Goal: Task Accomplishment & Management: Complete application form

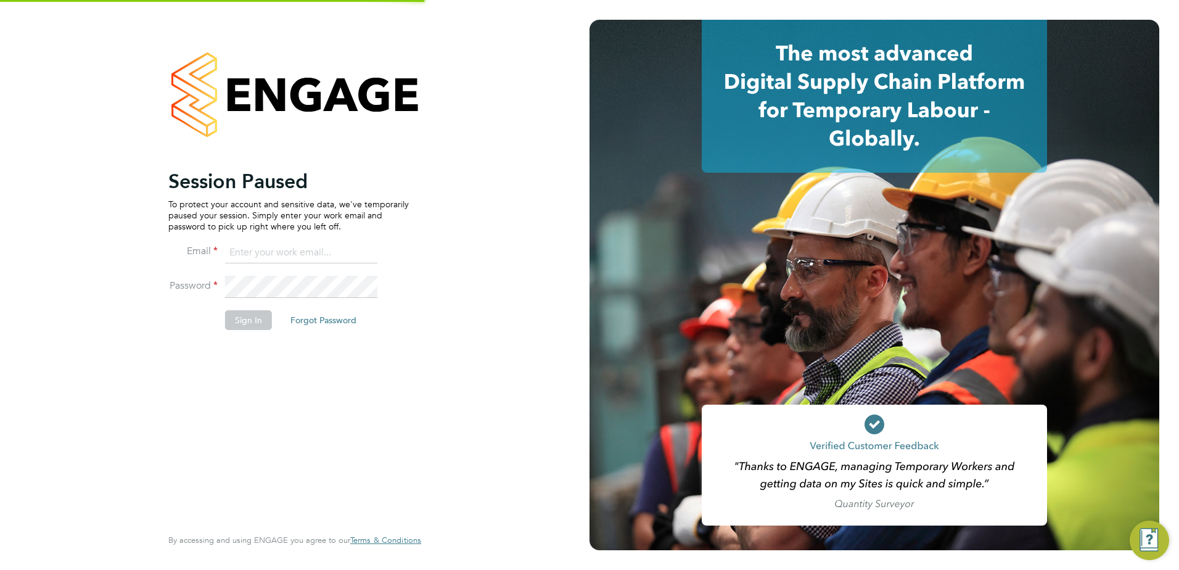
type input "[EMAIL_ADDRESS][DOMAIN_NAME]"
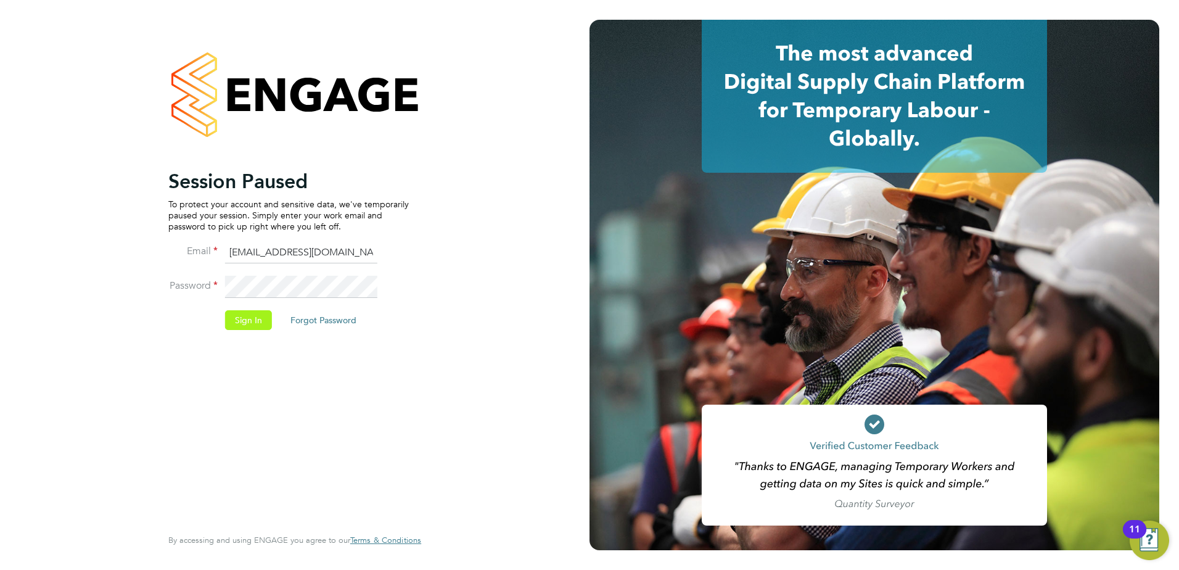
click at [258, 319] on button "Sign In" at bounding box center [248, 320] width 47 height 20
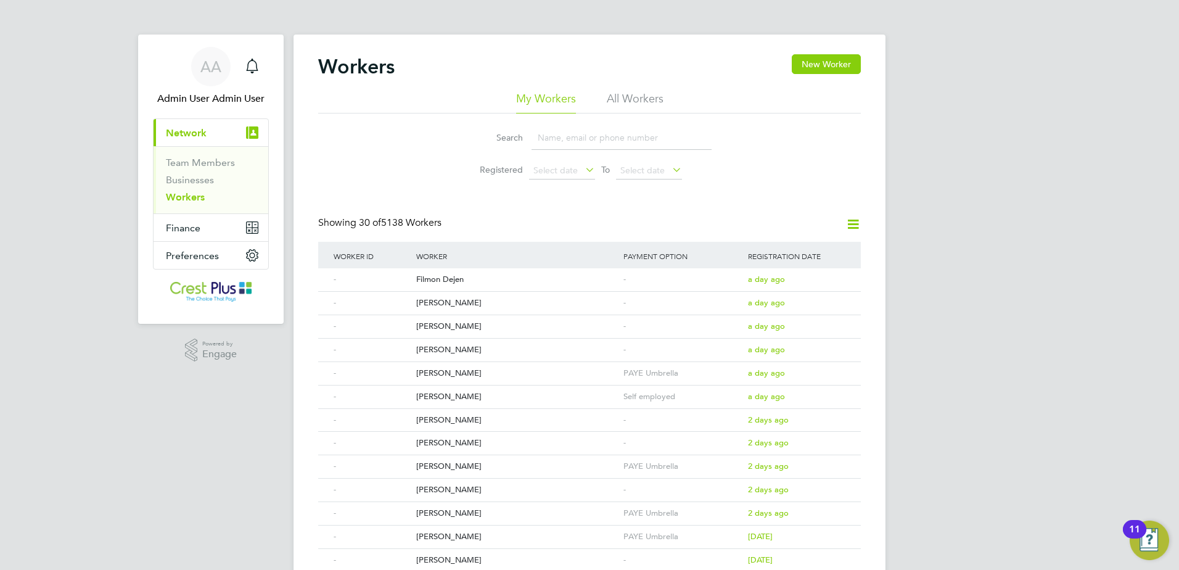
click at [572, 134] on input at bounding box center [621, 138] width 180 height 24
paste input "Matt Fisher"
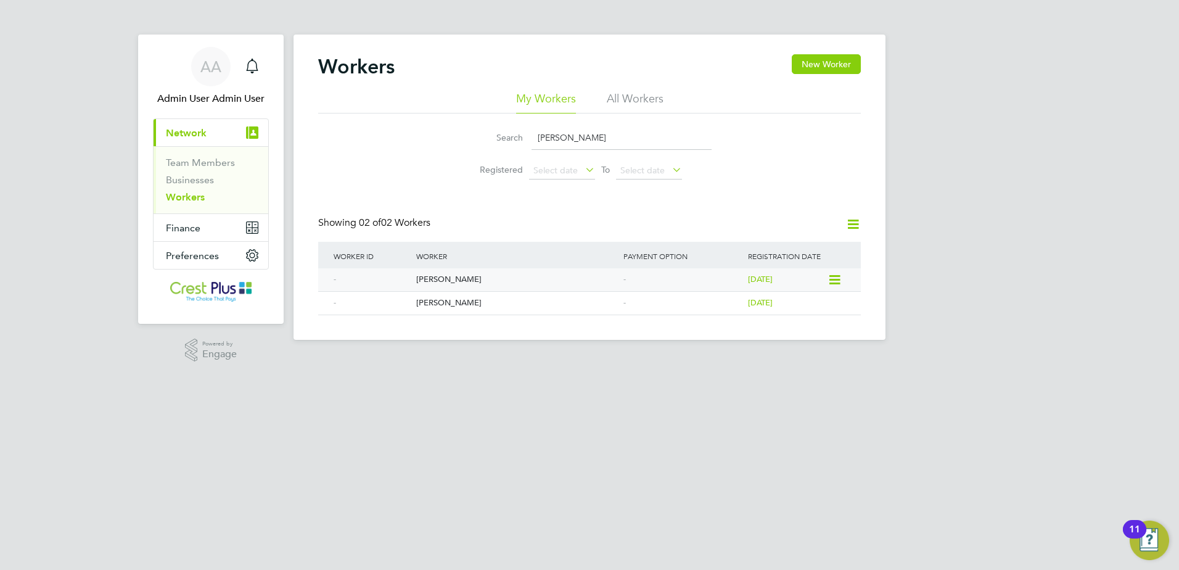
click at [453, 284] on div "Matt Fisher" at bounding box center [516, 279] width 207 height 23
click at [639, 143] on input "Matt Fisher" at bounding box center [621, 138] width 180 height 24
paste input "Paul Oladipupo"
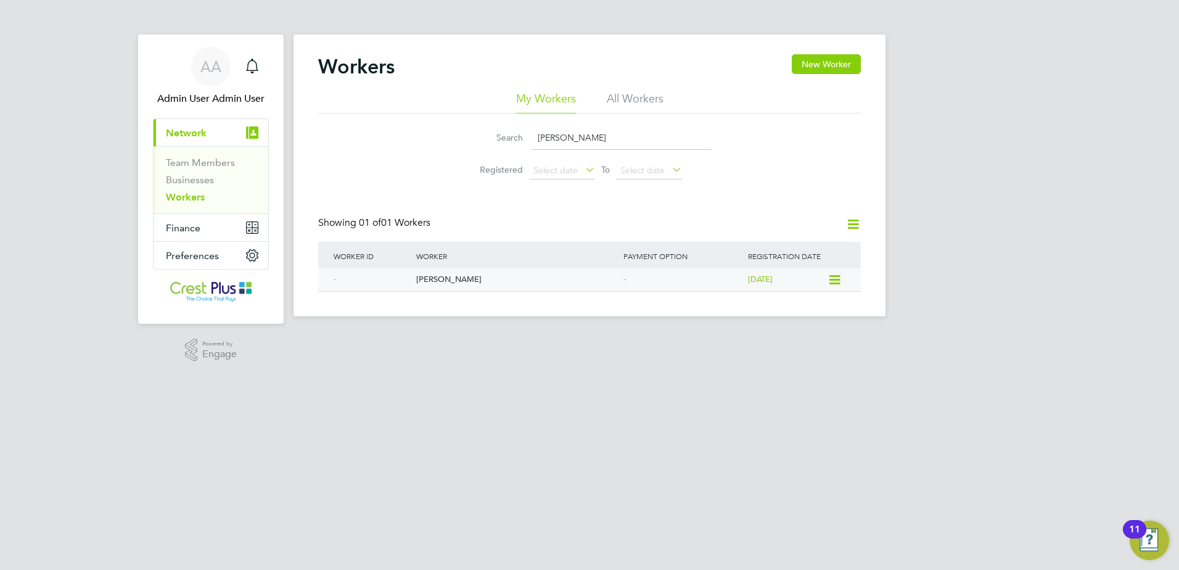
click at [465, 276] on div "Paul Oladipupo" at bounding box center [516, 279] width 207 height 23
click at [618, 131] on input "Paul Oladipupo" at bounding box center [621, 138] width 180 height 24
paste input "John Nobrega"
click at [438, 278] on div "John Nobrega" at bounding box center [516, 279] width 207 height 23
click at [617, 138] on input "John Nobrega" at bounding box center [621, 138] width 180 height 24
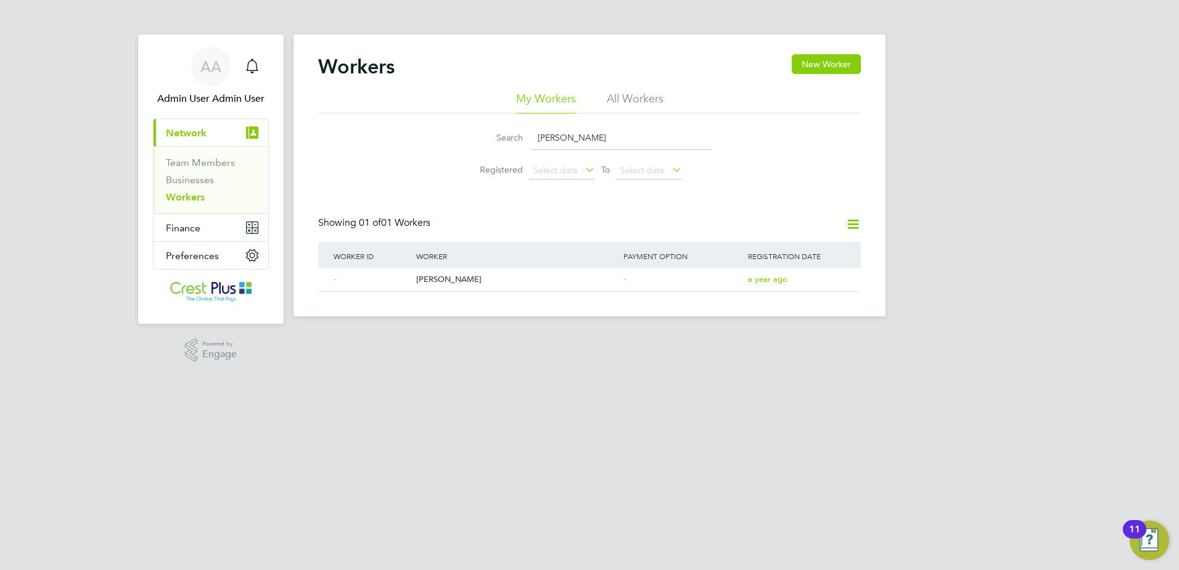
paste input "Lee Prentice"
click at [463, 274] on div "Lee Prentice" at bounding box center [516, 279] width 207 height 23
click at [635, 136] on input "[PERSON_NAME]" at bounding box center [621, 138] width 180 height 24
paste input "Andrew Tapera"
click at [456, 287] on div "Andrew Tapera" at bounding box center [516, 279] width 207 height 23
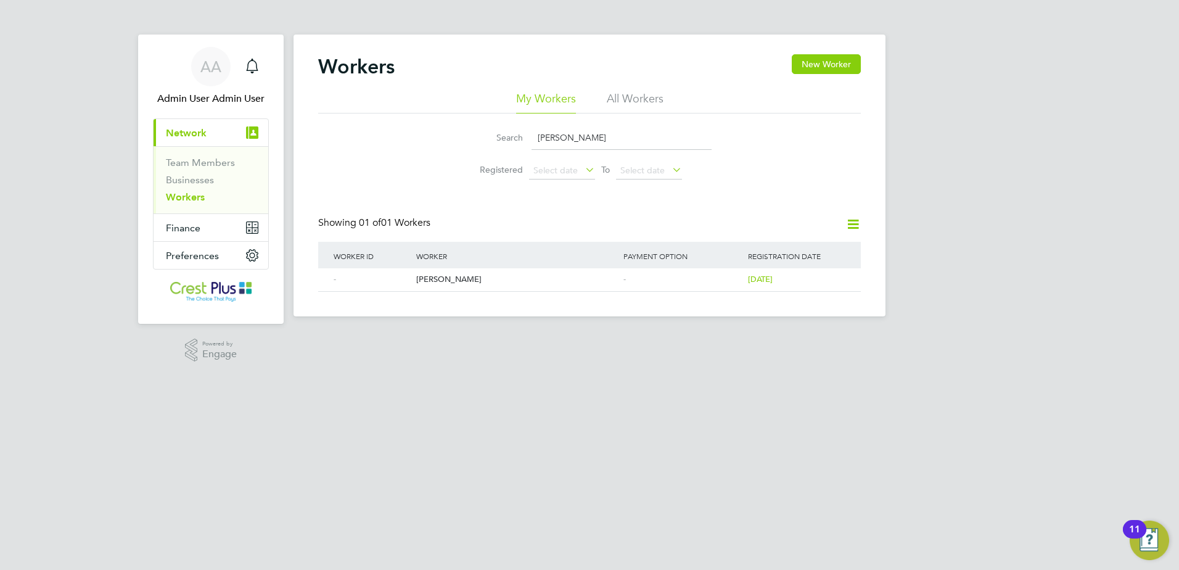
click at [614, 131] on input "Andrew Tapera" at bounding box center [621, 138] width 180 height 24
paste input "Franklin Imadiyi"
click at [469, 278] on div "Franklin Imadiyi" at bounding box center [516, 279] width 207 height 23
click at [615, 131] on input "Franklin Imadiyi" at bounding box center [621, 138] width 180 height 24
paste input "Yohans Asefa"
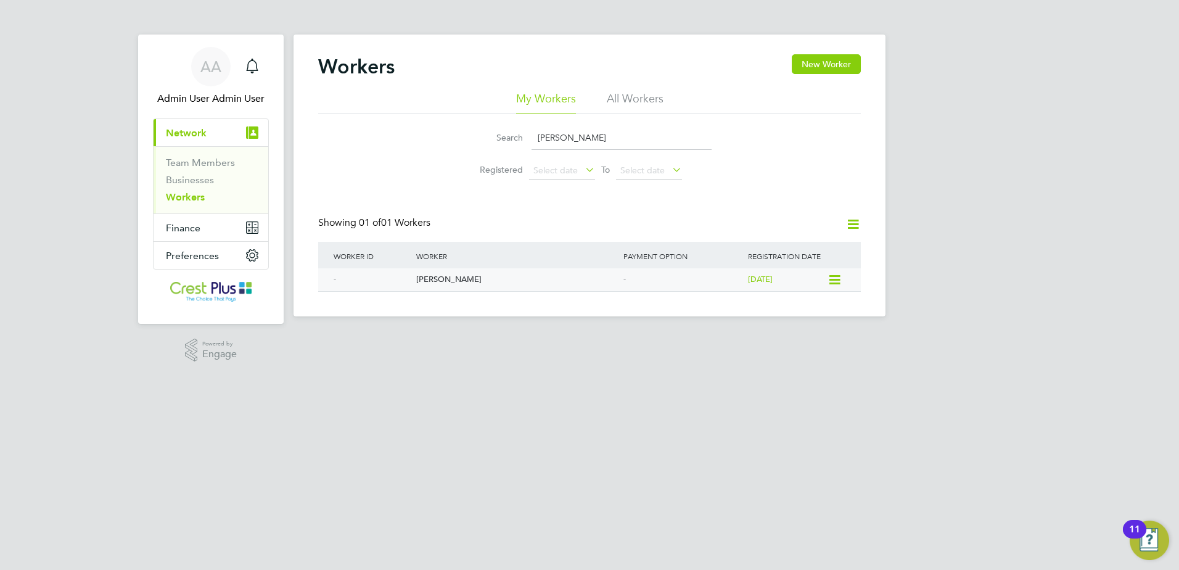
click at [457, 288] on div "Yohans Asefa" at bounding box center [516, 279] width 207 height 23
click at [605, 138] on input "Yohans Asefa" at bounding box center [621, 138] width 180 height 24
paste input "Nils Melkis"
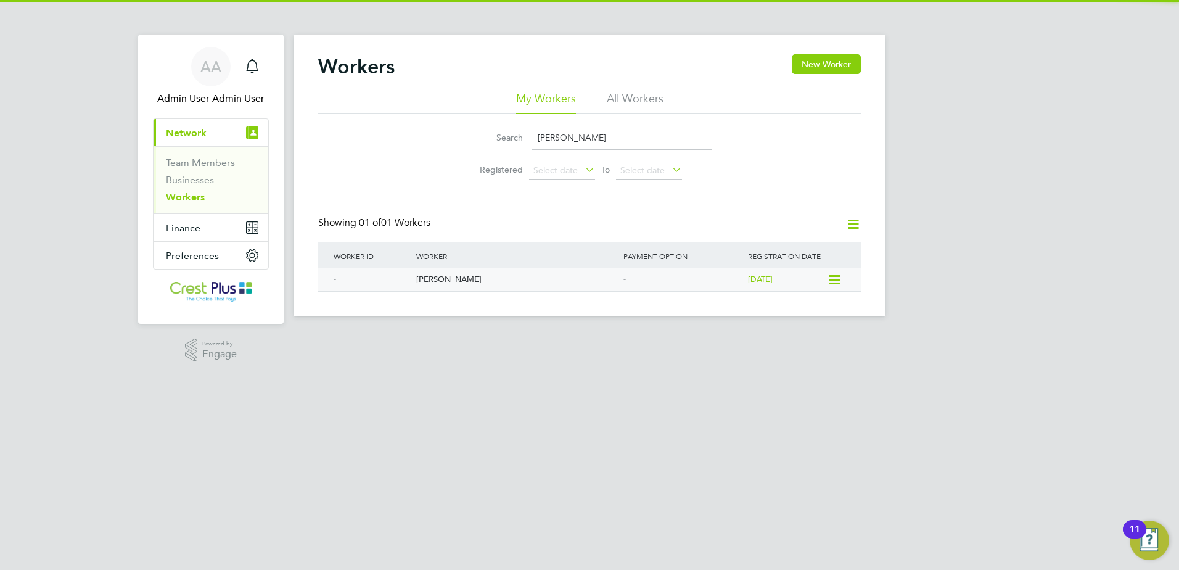
click at [444, 268] on div "Worker ID Worker Payment Option Registration Date - Nils Melkis - 3 months ago" at bounding box center [589, 267] width 543 height 50
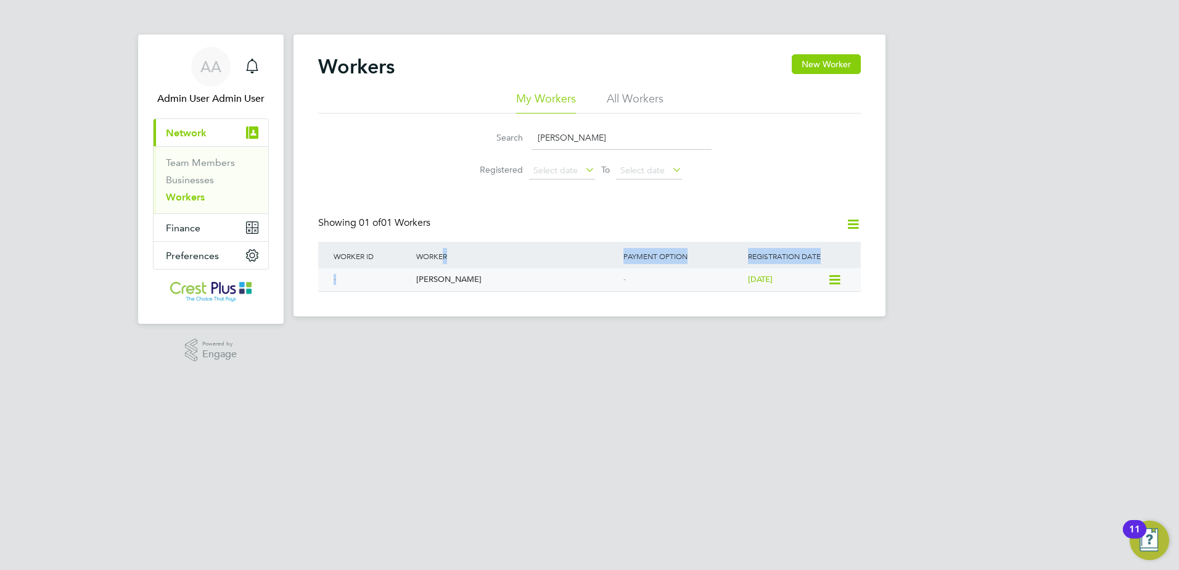
drag, startPoint x: 444, startPoint y: 268, endPoint x: 444, endPoint y: 281, distance: 12.3
click at [444, 281] on div "Nils Melkis" at bounding box center [516, 279] width 207 height 23
click at [619, 141] on input "Nils Melkis" at bounding box center [621, 138] width 180 height 24
paste input "Keith Bate"
click at [449, 273] on div "Keith Bates" at bounding box center [516, 279] width 207 height 23
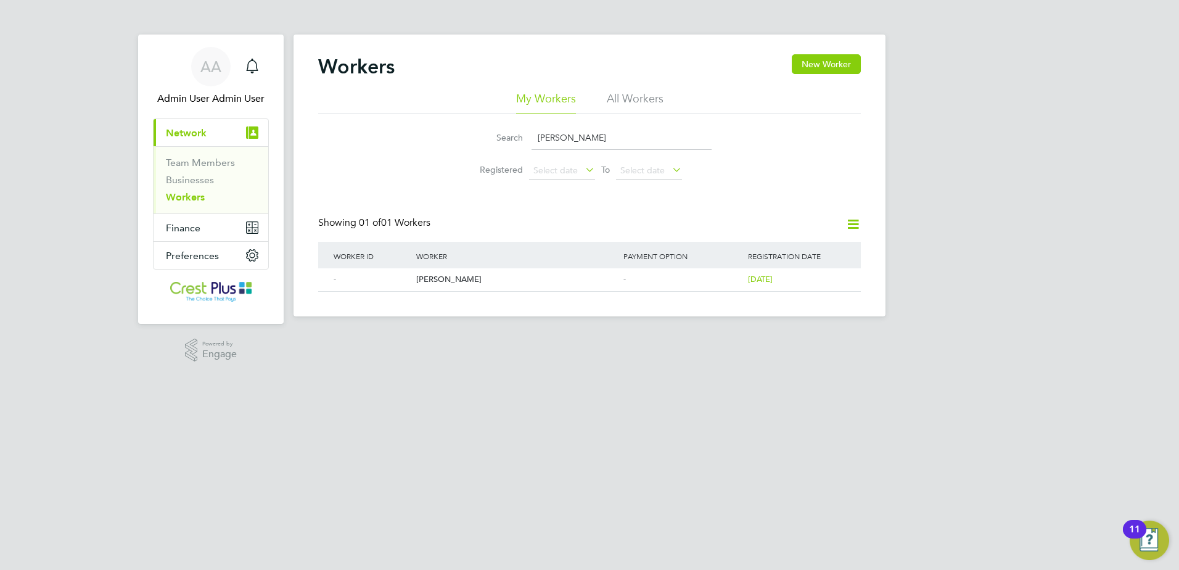
click at [672, 147] on input "Keith Bates" at bounding box center [621, 138] width 180 height 24
paste input "Derek White"
click at [475, 275] on div "Derek White" at bounding box center [516, 279] width 207 height 23
click at [692, 136] on input "Derek White" at bounding box center [621, 138] width 180 height 24
paste input "Basil Mustaf"
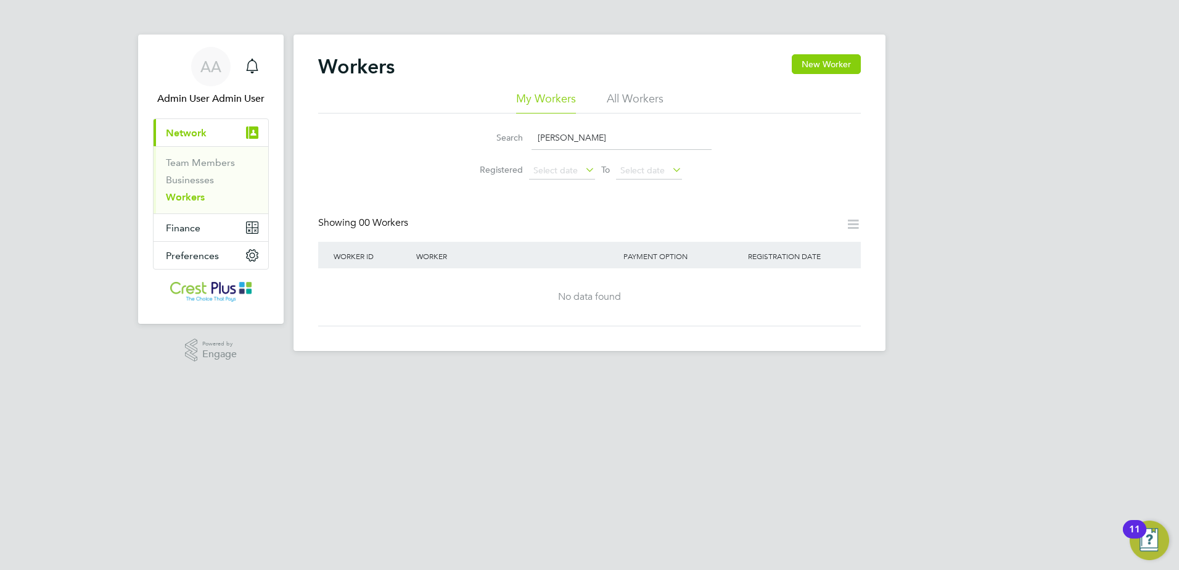
click at [573, 133] on input "Basil Mustafe" at bounding box center [621, 138] width 180 height 24
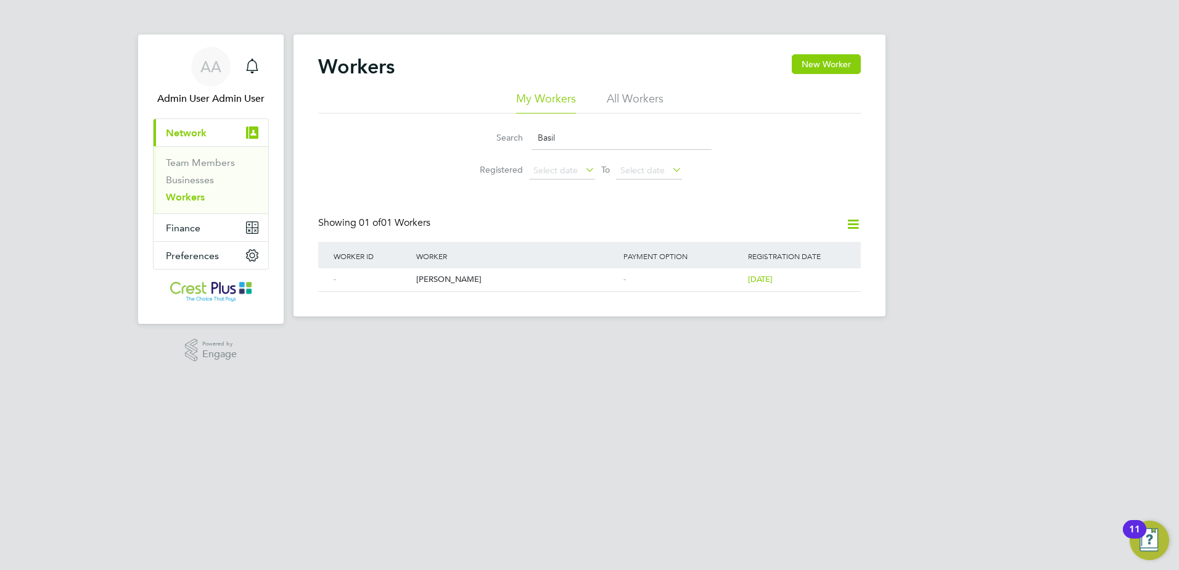
click at [432, 293] on div "Workers New Worker My Workers All Workers Search Basil Registered Select date T…" at bounding box center [589, 176] width 592 height 282
click at [441, 277] on div "Basil Mustafa" at bounding box center [516, 279] width 207 height 23
click at [612, 139] on input "Basil" at bounding box center [621, 138] width 180 height 24
paste input "Anthony Hodges"
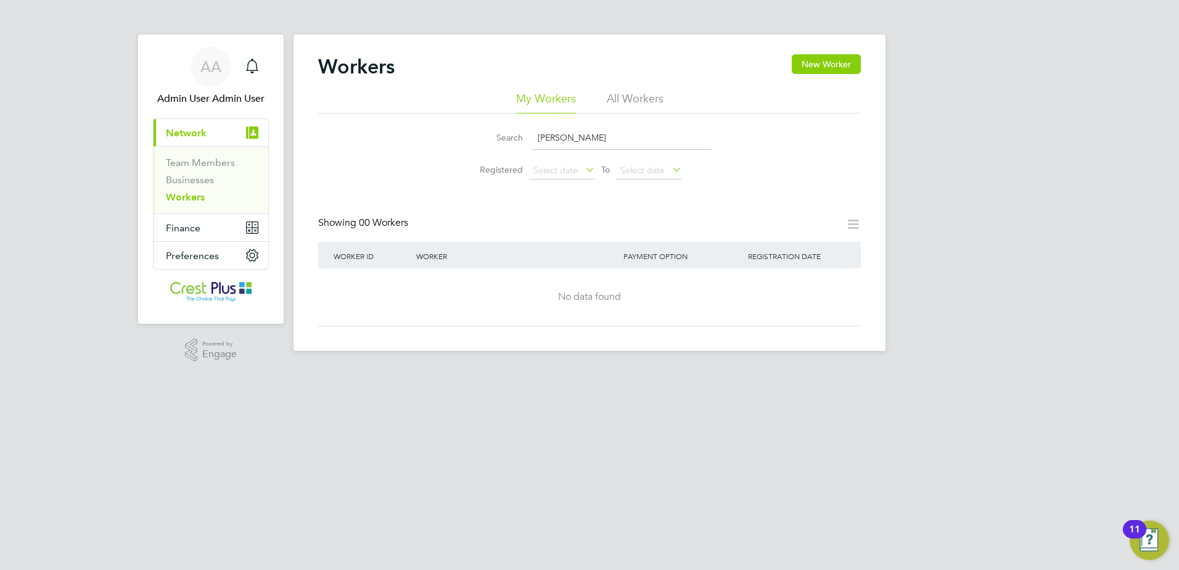
click at [549, 137] on input "Anthony Hodges" at bounding box center [621, 138] width 180 height 24
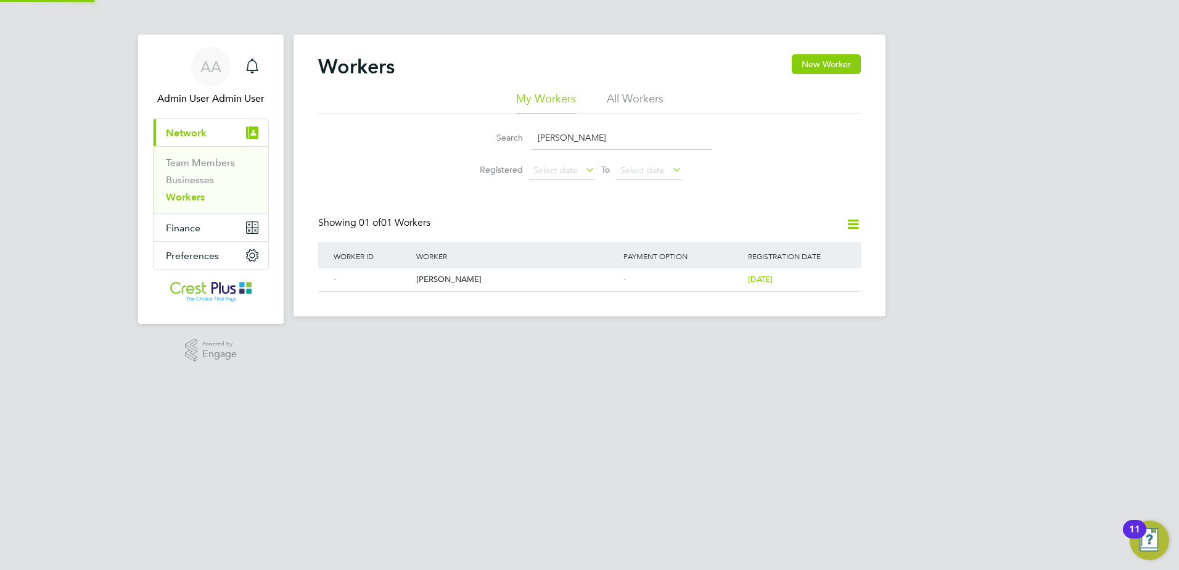
type input "Hodge"
click at [449, 269] on div "Antony Hodges" at bounding box center [516, 279] width 207 height 23
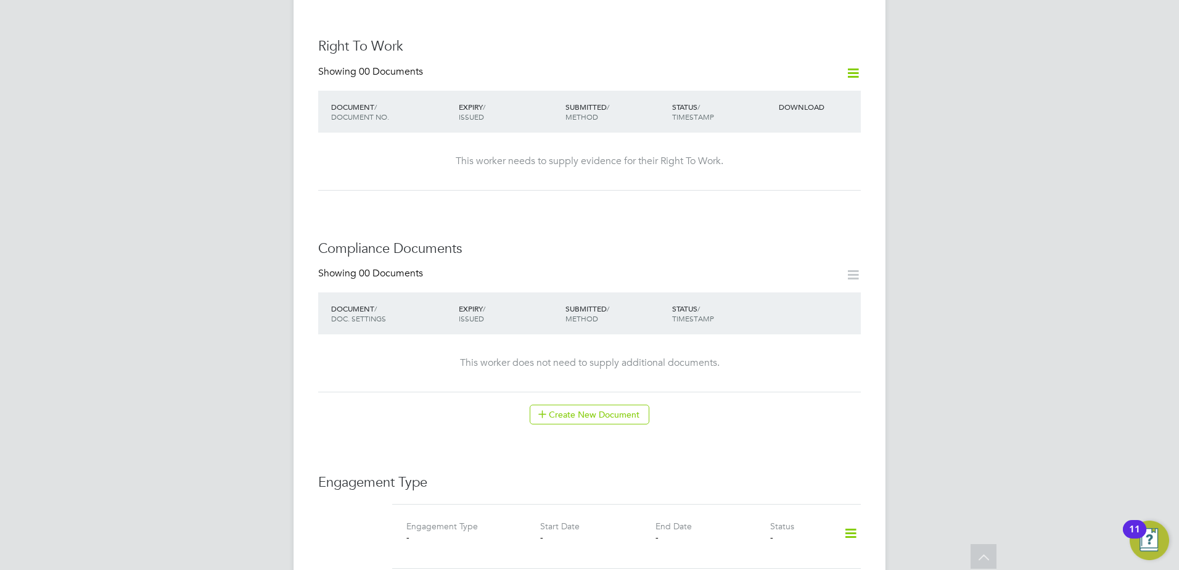
scroll to position [720, 0]
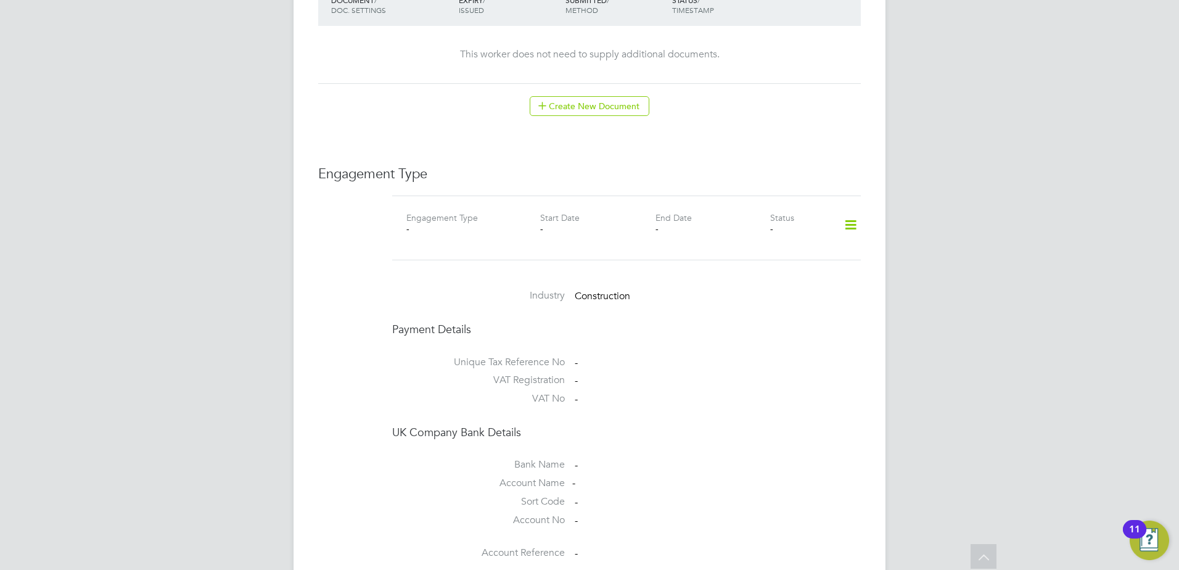
click at [847, 211] on icon at bounding box center [851, 225] width 22 height 28
click at [755, 263] on li "Add Engagement Type" at bounding box center [787, 265] width 140 height 17
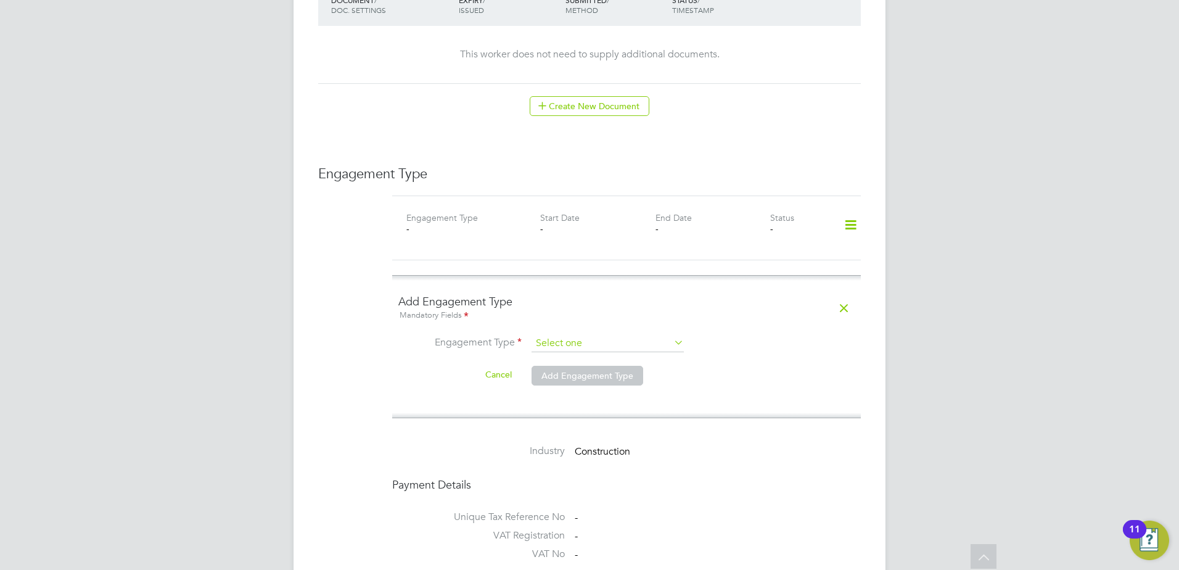
click at [555, 335] on input at bounding box center [607, 343] width 152 height 17
click at [576, 382] on li "Self-employed" at bounding box center [608, 384] width 154 height 18
type input "Self-employed"
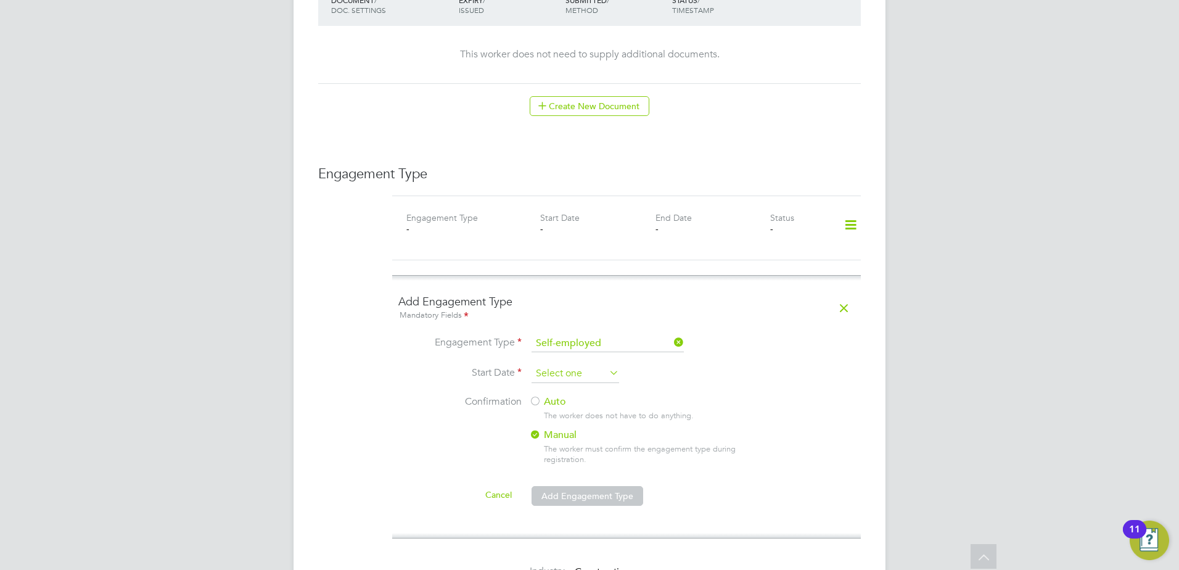
click at [570, 366] on input at bounding box center [575, 373] width 88 height 18
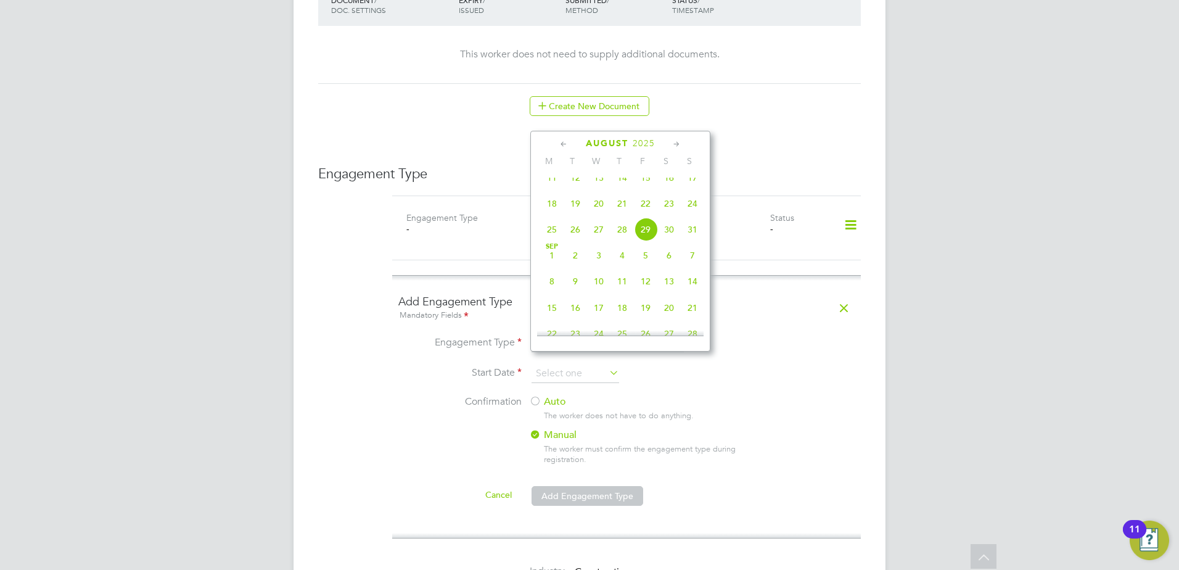
click at [576, 189] on span "12" at bounding box center [575, 177] width 23 height 23
type input "12 Aug 2025"
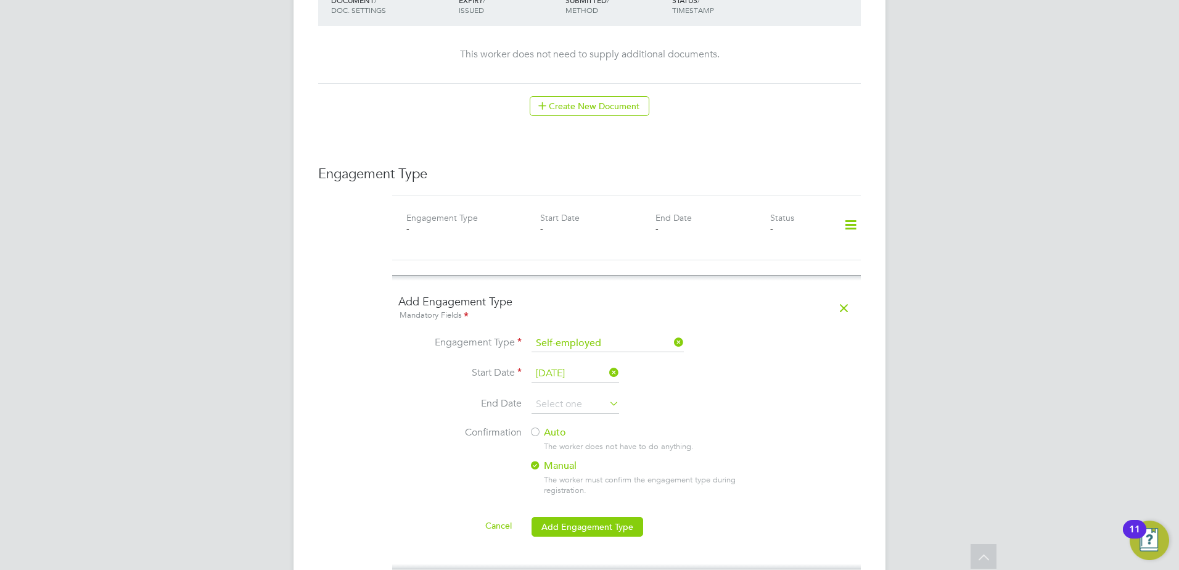
click at [550, 426] on label "Auto" at bounding box center [640, 432] width 222 height 13
click at [559, 517] on button "Add Engagement Type" at bounding box center [587, 527] width 112 height 20
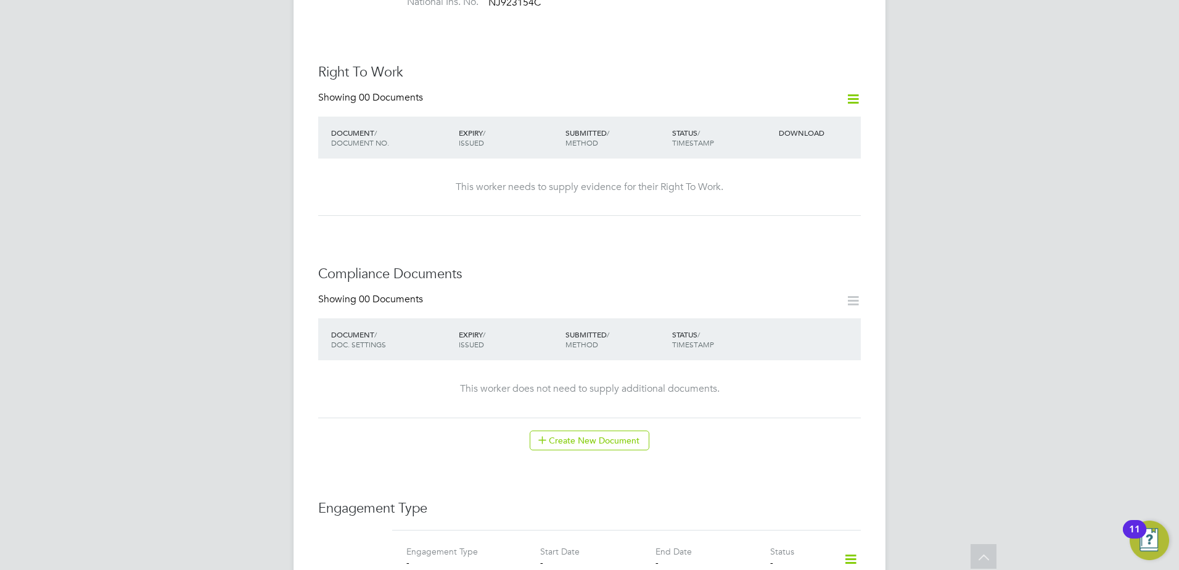
scroll to position [514, 0]
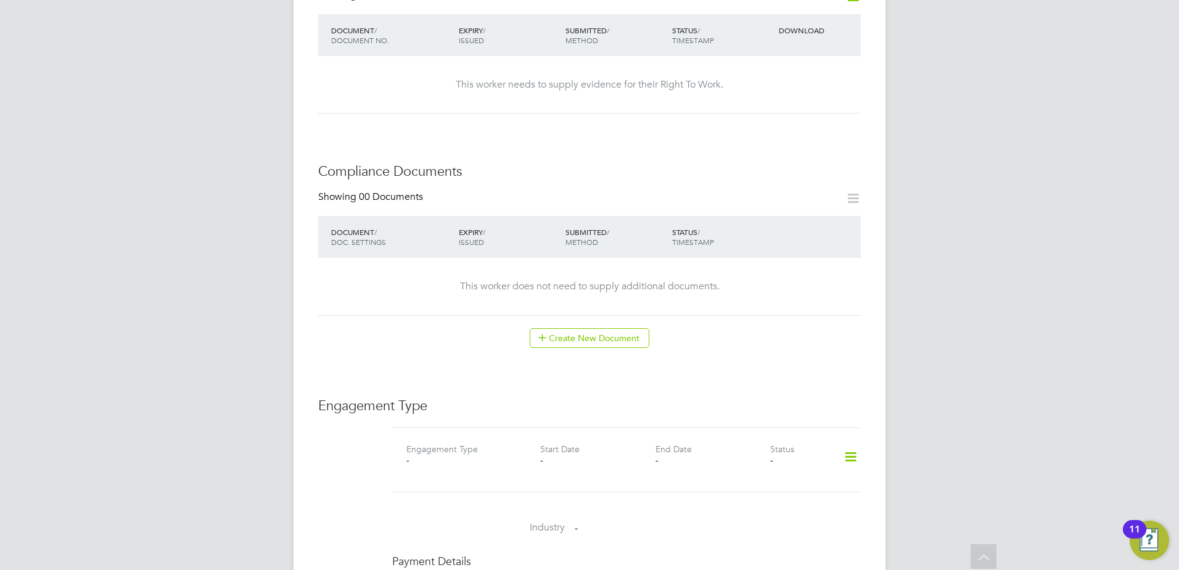
click at [852, 443] on icon at bounding box center [851, 457] width 22 height 28
click at [765, 466] on li "Add Engagement Type" at bounding box center [787, 471] width 140 height 17
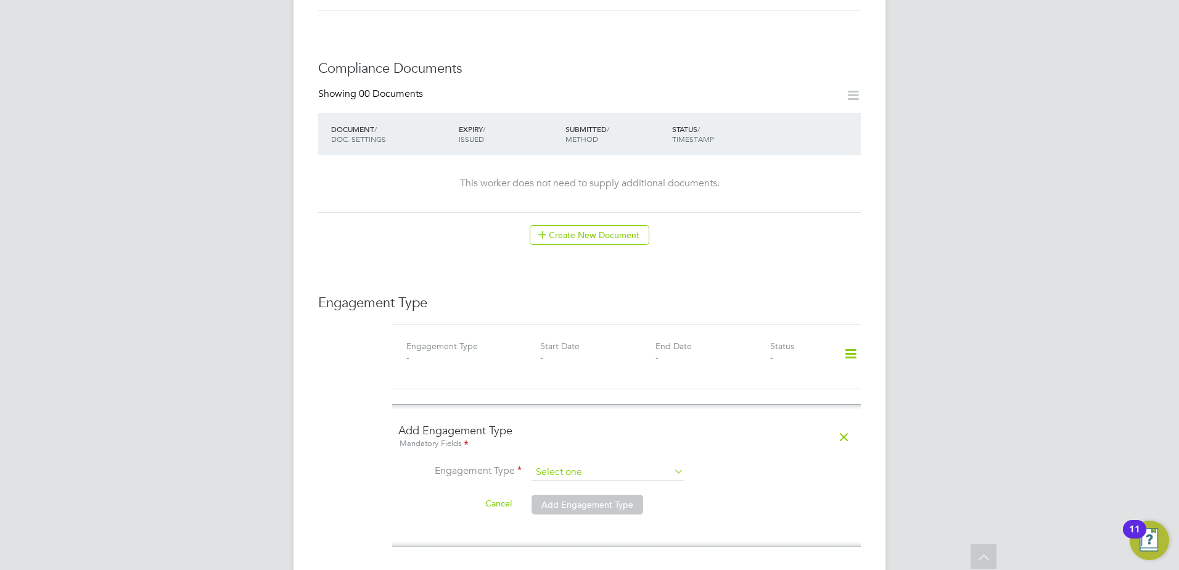
click at [565, 464] on input at bounding box center [607, 472] width 152 height 17
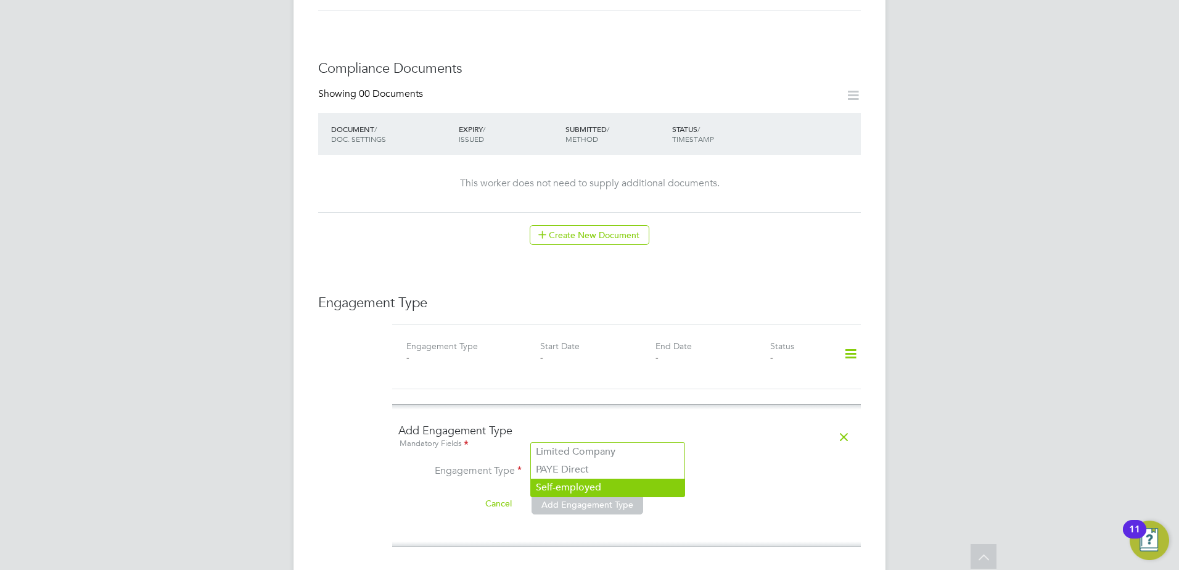
click at [584, 487] on li "Self-employed" at bounding box center [608, 487] width 154 height 18
type input "Self-employed"
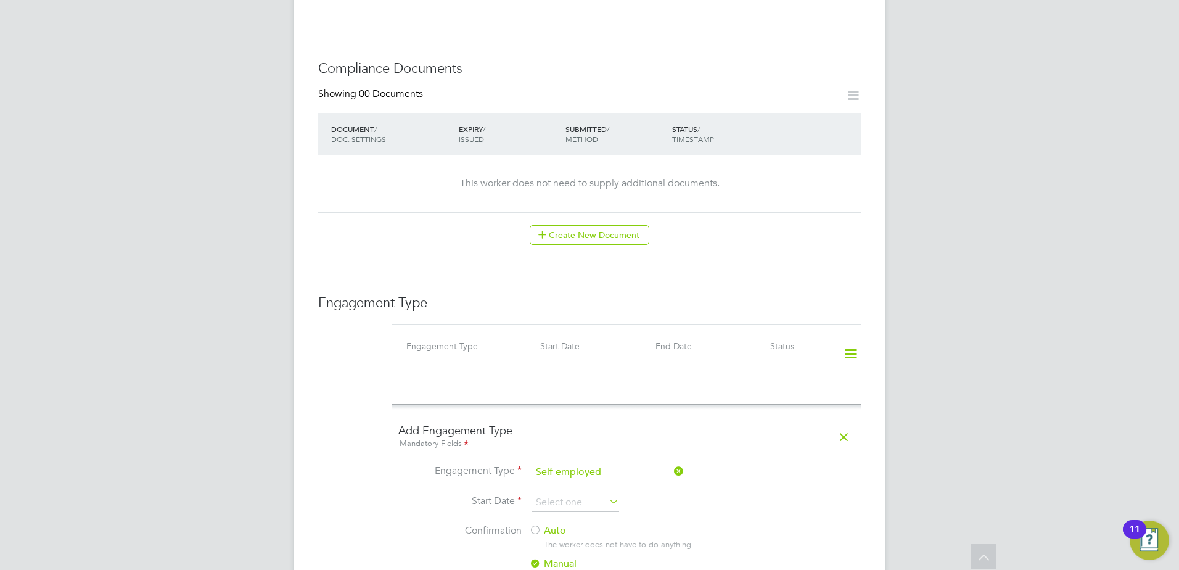
scroll to position [822, 0]
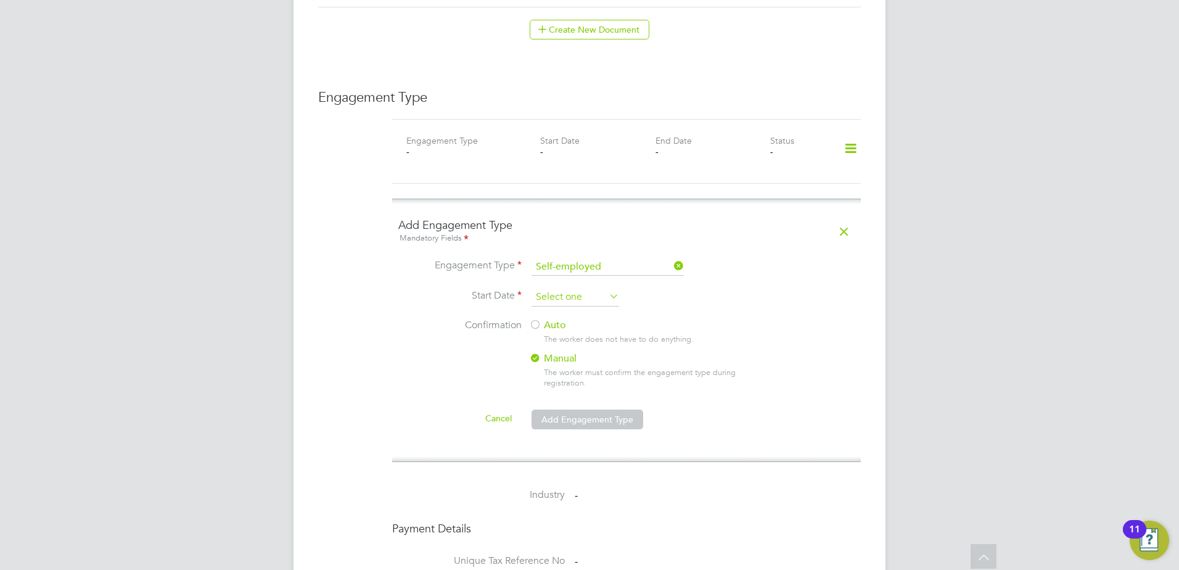
click at [572, 288] on input at bounding box center [575, 297] width 88 height 18
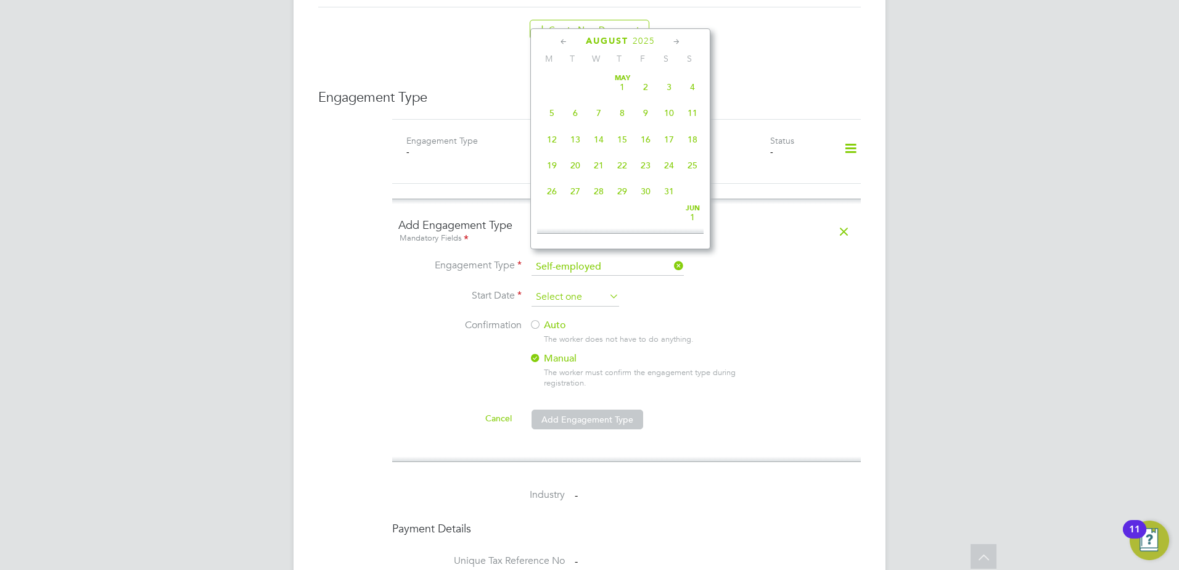
scroll to position [480, 0]
click at [673, 87] on span "16" at bounding box center [668, 75] width 23 height 23
type input "16 Aug 2025"
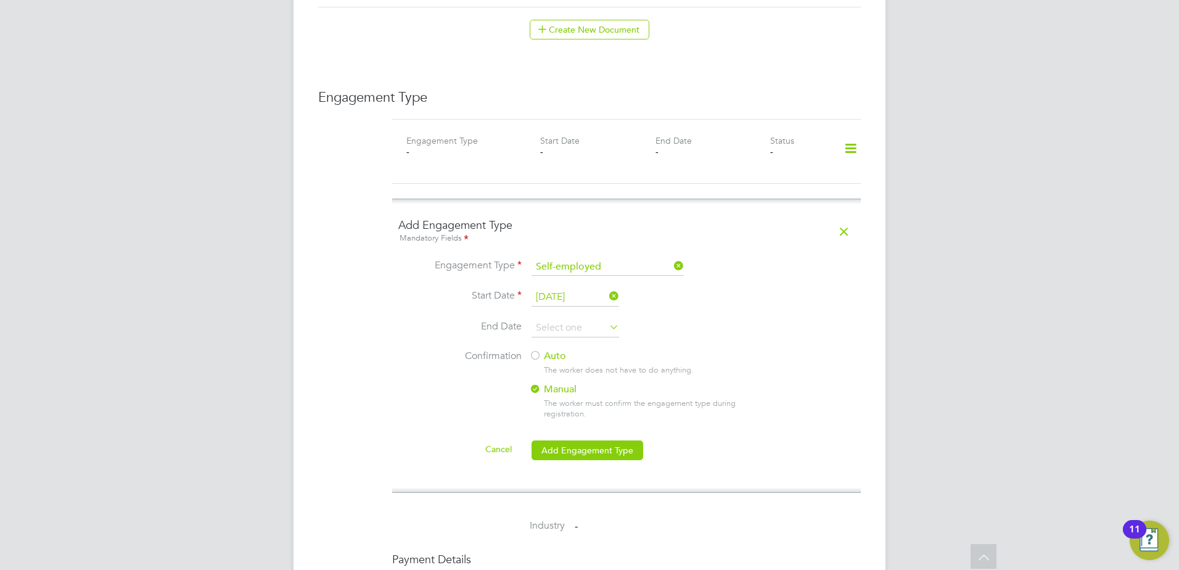
click at [548, 350] on div "Auto The worker does not have to do anything. Manual The worker must confirm th…" at bounding box center [644, 388] width 231 height 77
click at [551, 350] on label "Auto" at bounding box center [640, 356] width 222 height 13
click at [579, 440] on button "Add Engagement Type" at bounding box center [587, 450] width 112 height 20
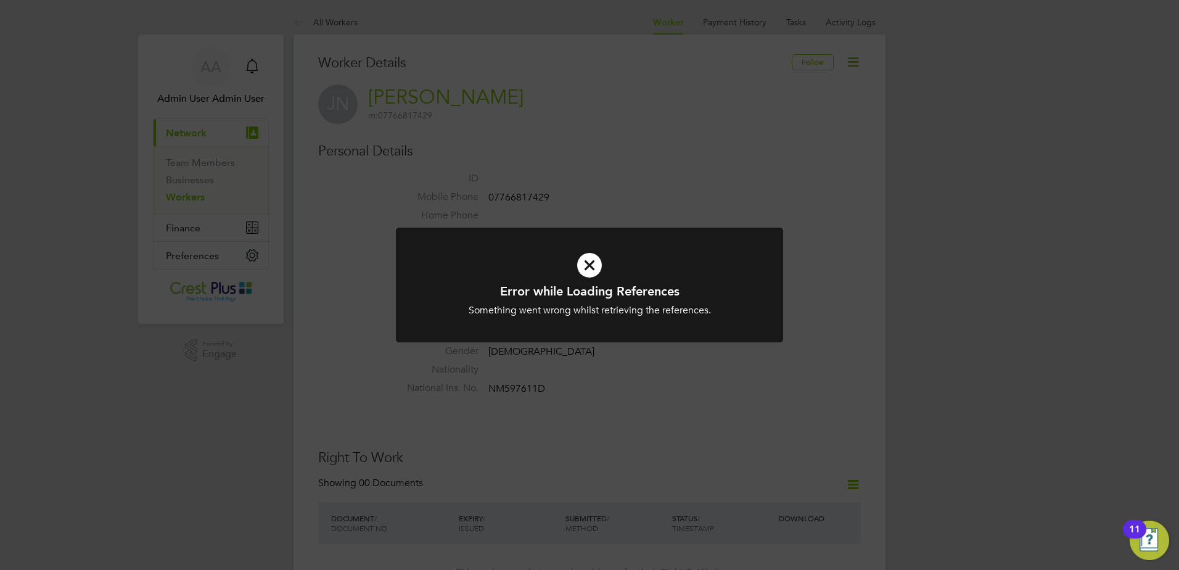
click at [639, 218] on div "Error while Loading References Something went wrong whilst retrieving the refer…" at bounding box center [589, 285] width 1179 height 570
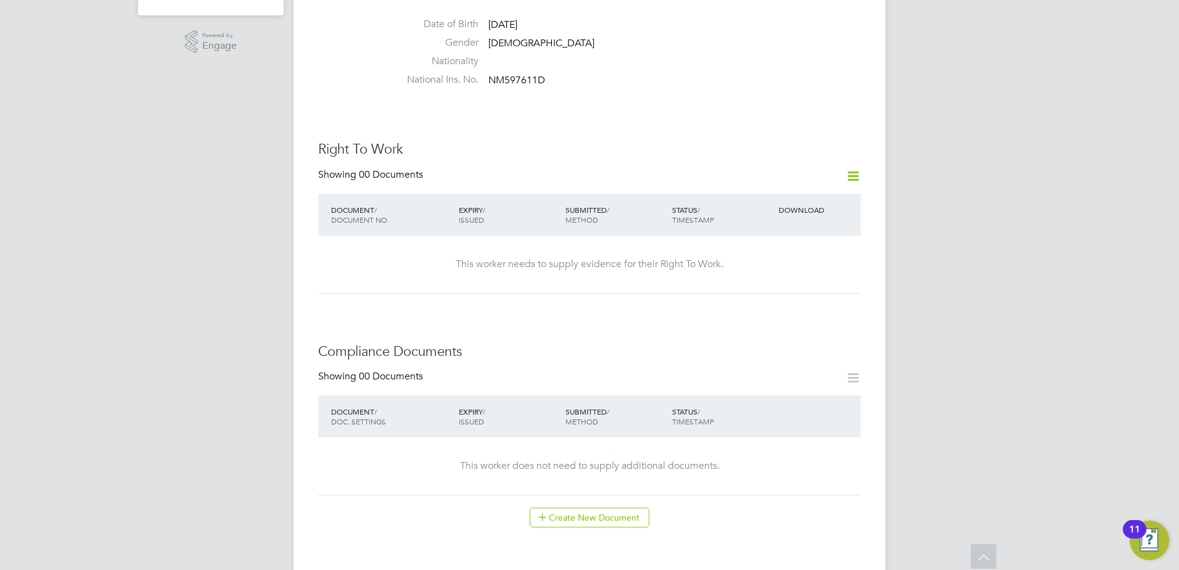
scroll to position [617, 0]
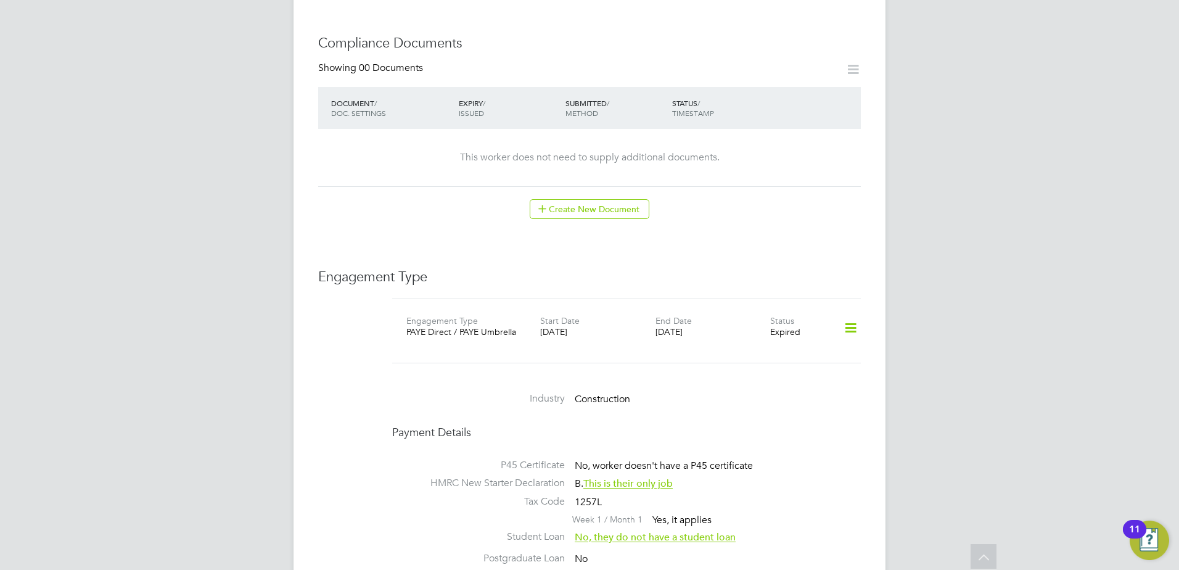
click at [848, 314] on icon at bounding box center [851, 328] width 22 height 28
click at [776, 356] on li "Add Engagement Type" at bounding box center [785, 355] width 141 height 17
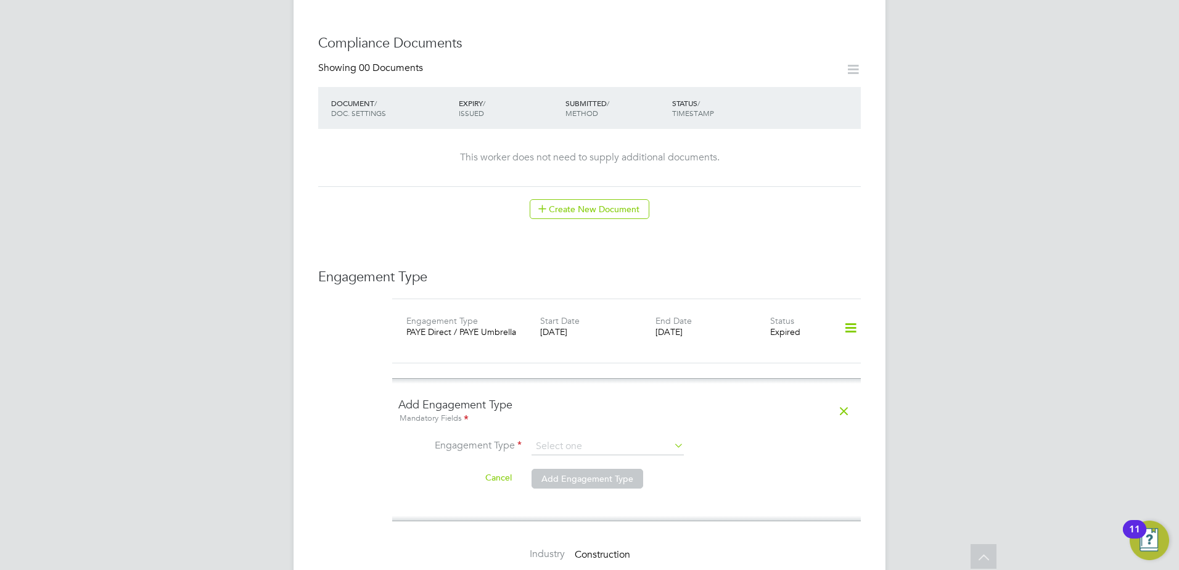
scroll to position [822, 0]
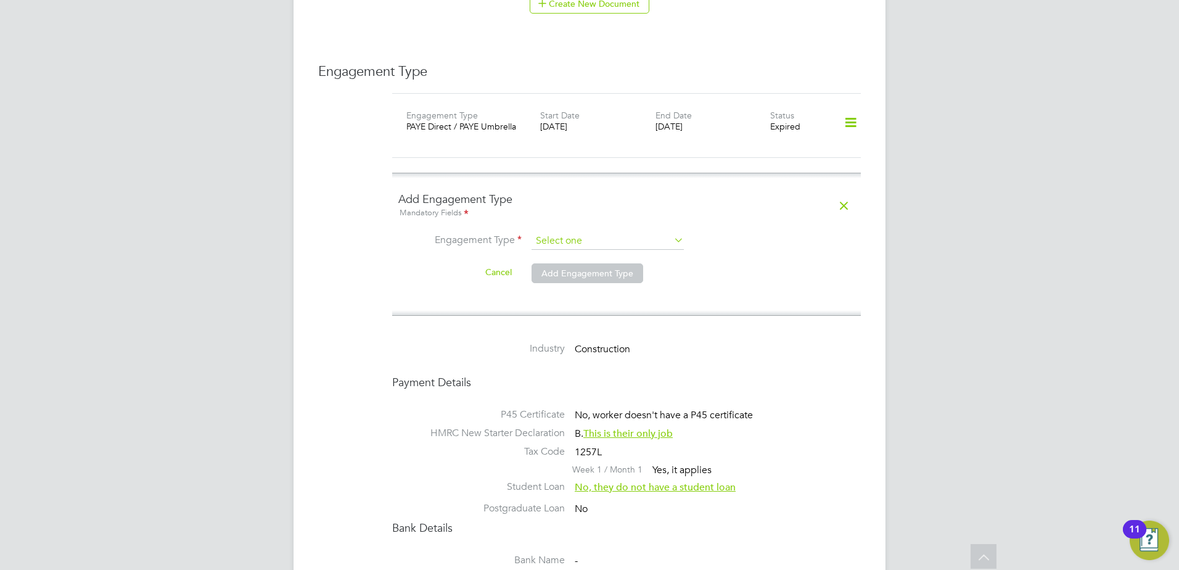
click at [597, 232] on input at bounding box center [607, 240] width 152 height 17
click at [577, 264] on li "Self-employed" at bounding box center [608, 269] width 154 height 18
type input "Self-employed"
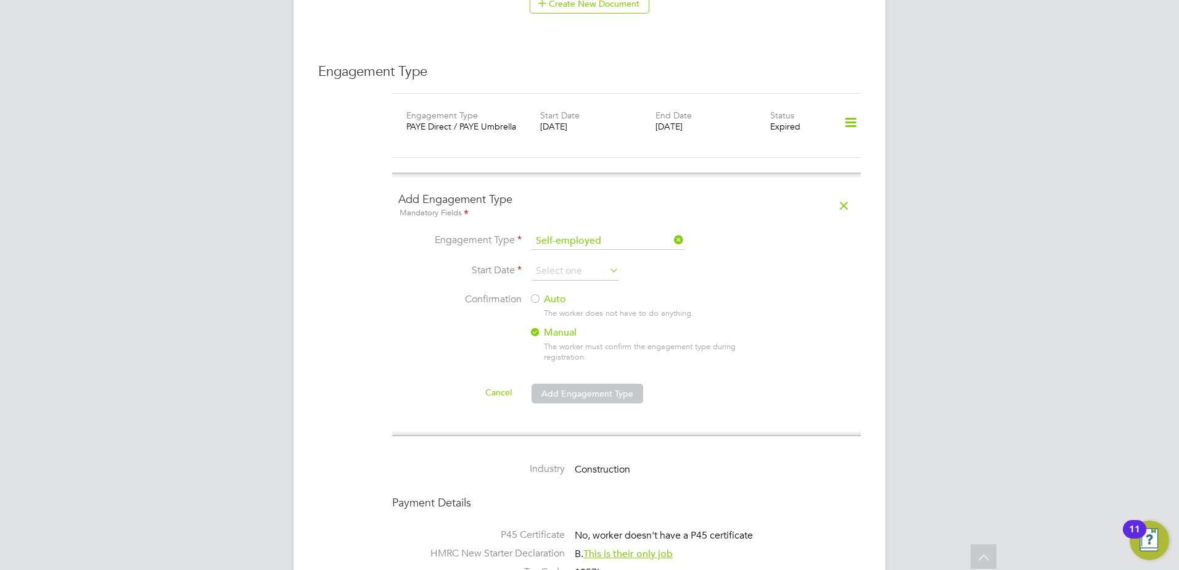
click at [554, 293] on label "Auto" at bounding box center [640, 299] width 222 height 13
click at [567, 262] on input at bounding box center [575, 271] width 88 height 18
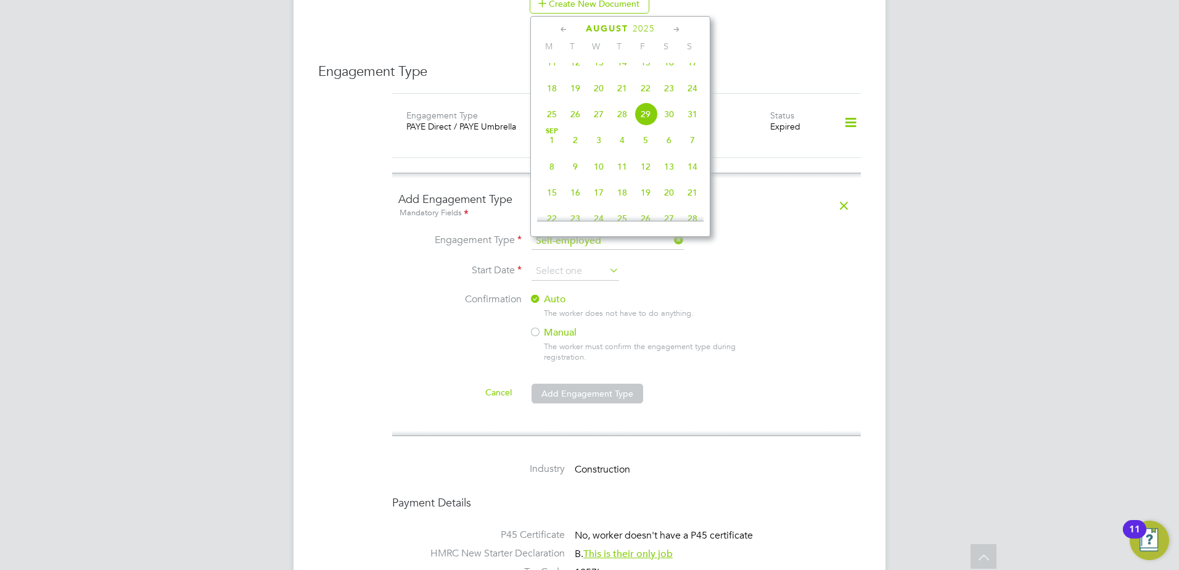
click at [561, 28] on icon at bounding box center [564, 30] width 12 height 14
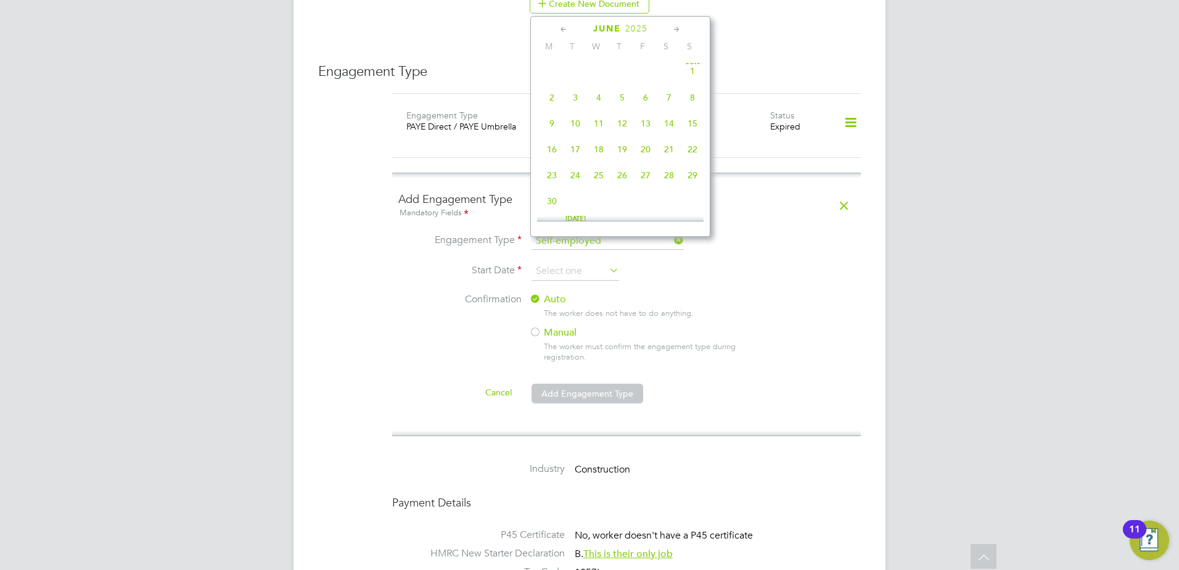
scroll to position [0, 0]
click at [559, 33] on icon at bounding box center [564, 30] width 12 height 14
click at [673, 28] on icon at bounding box center [677, 30] width 12 height 14
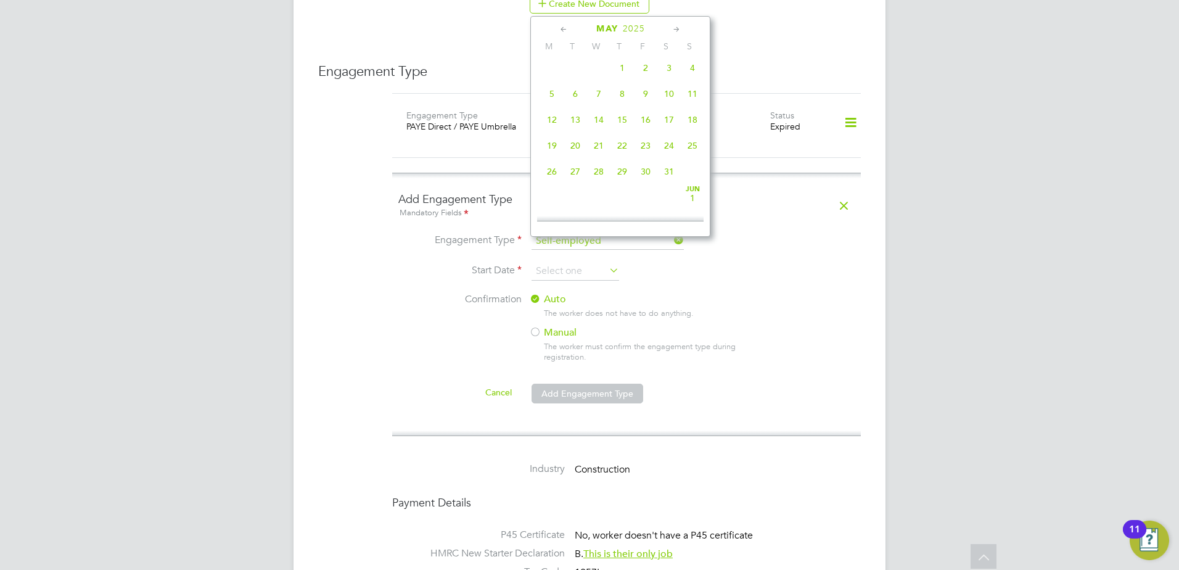
click at [573, 181] on span "27" at bounding box center [575, 171] width 23 height 23
type input "27 May 2025"
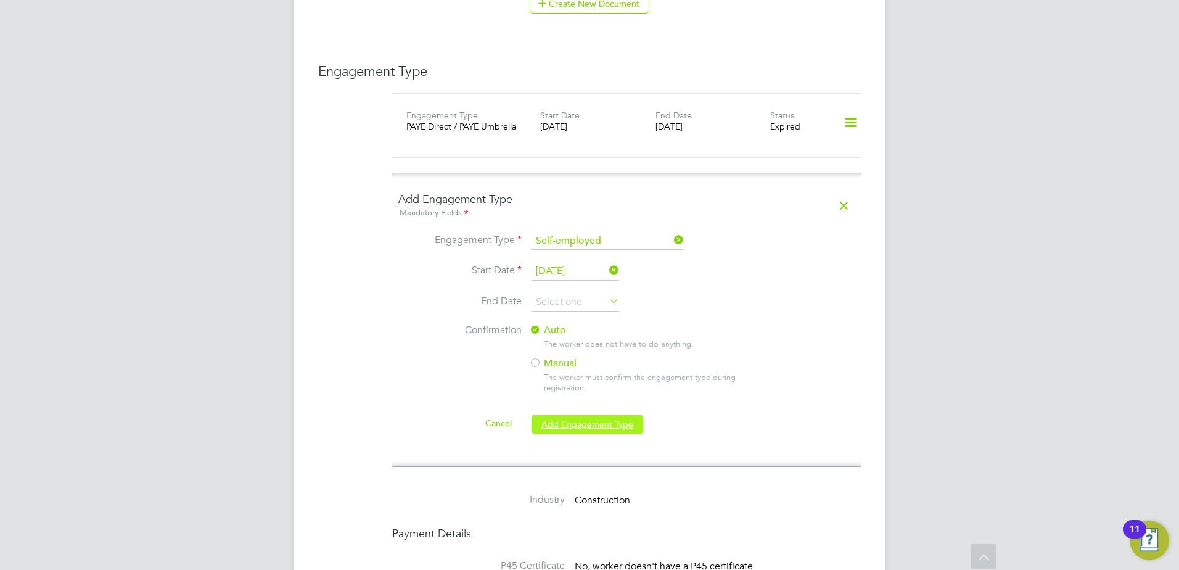
click at [573, 414] on button "Add Engagement Type" at bounding box center [587, 424] width 112 height 20
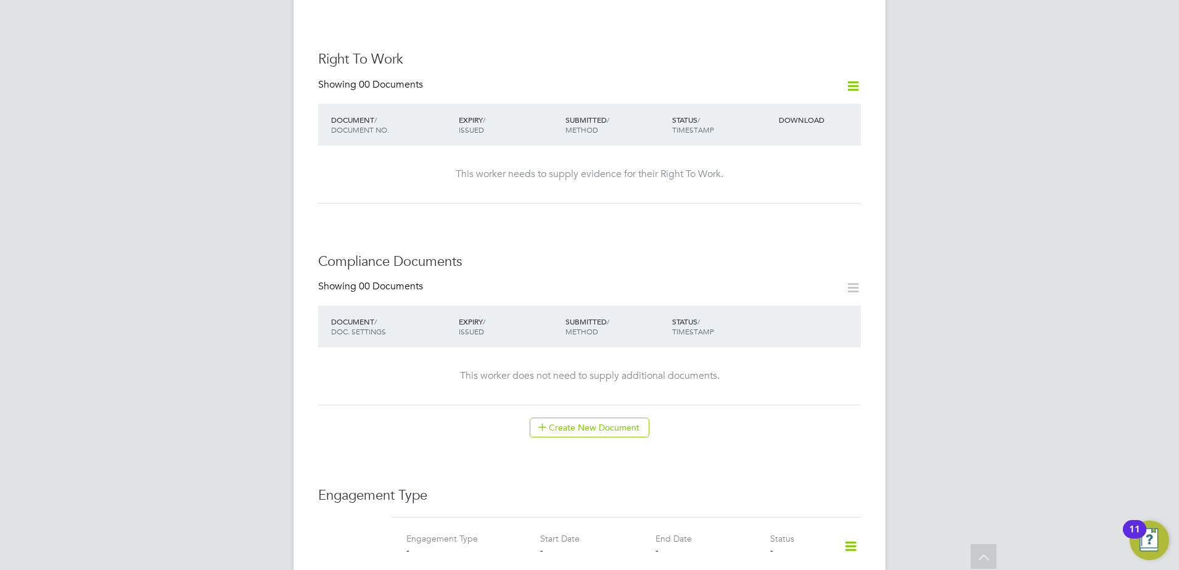
scroll to position [617, 0]
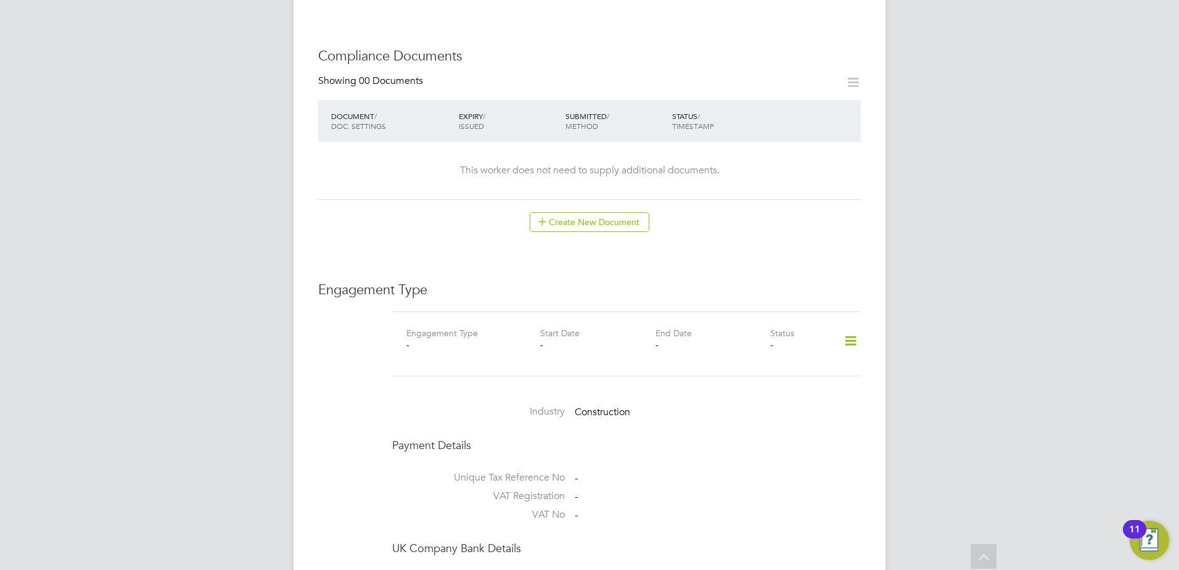
click at [845, 327] on icon at bounding box center [851, 341] width 22 height 28
click at [775, 382] on li "Add Engagement Type" at bounding box center [787, 381] width 140 height 17
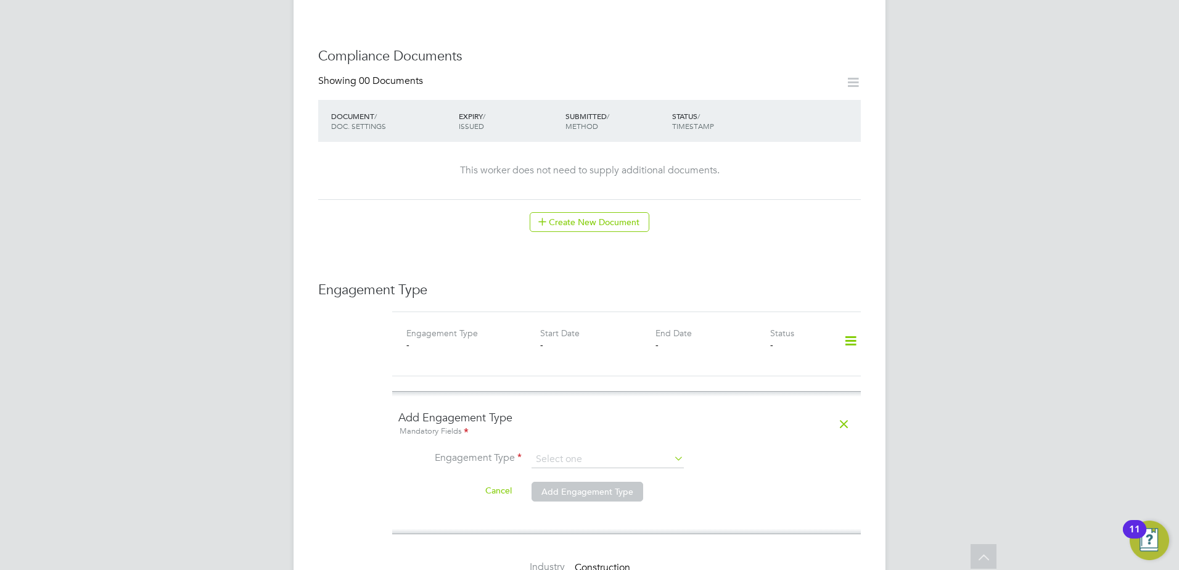
scroll to position [720, 0]
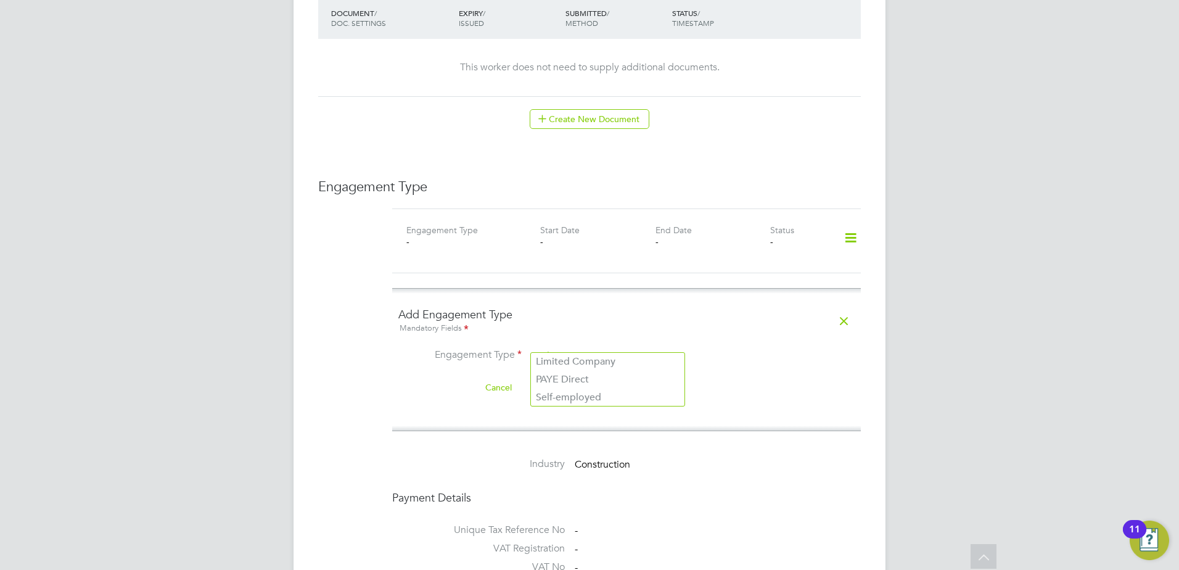
click at [568, 348] on input at bounding box center [607, 356] width 152 height 17
click at [599, 375] on li "PAYE Direct" at bounding box center [608, 380] width 154 height 18
type input "PAYE Direct"
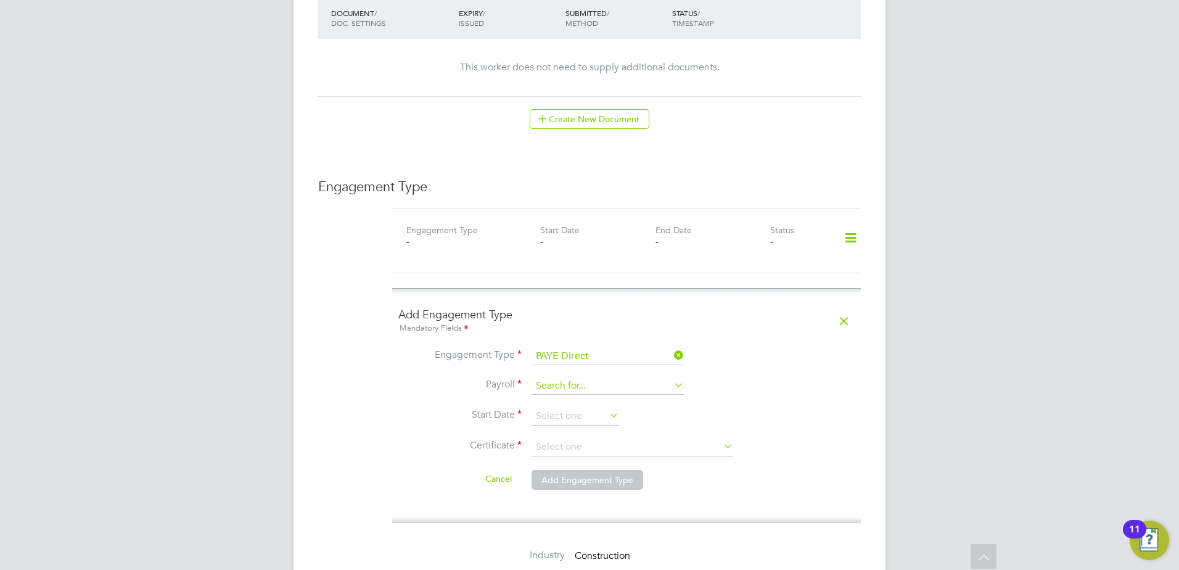
click at [575, 377] on input at bounding box center [607, 385] width 152 height 17
click at [562, 406] on li "PAYE Umbrella" at bounding box center [608, 409] width 154 height 18
type input "PAYE Umbrella"
click at [565, 407] on input at bounding box center [575, 416] width 88 height 18
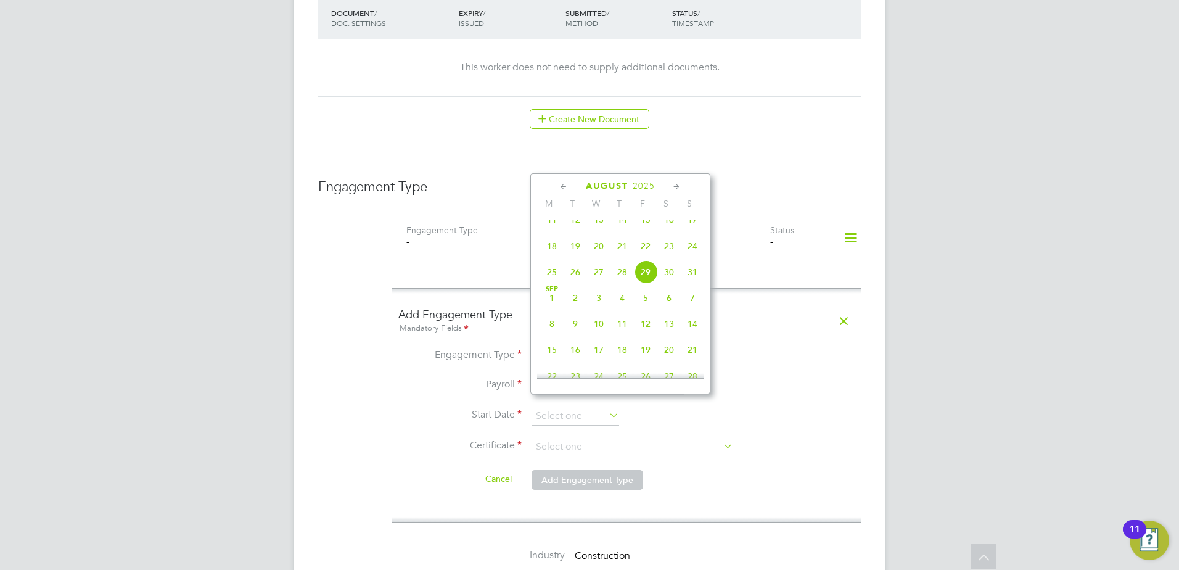
click at [560, 187] on icon at bounding box center [564, 187] width 12 height 14
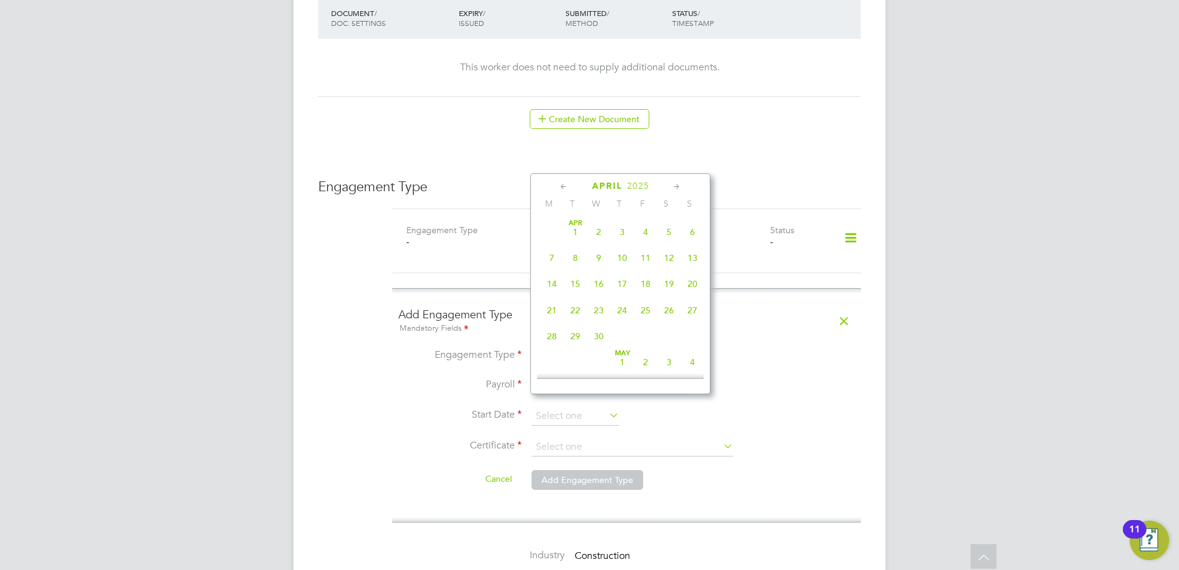
click at [679, 188] on icon at bounding box center [677, 187] width 12 height 14
click at [575, 254] on span "6" at bounding box center [575, 254] width 23 height 23
type input "06 May 2025"
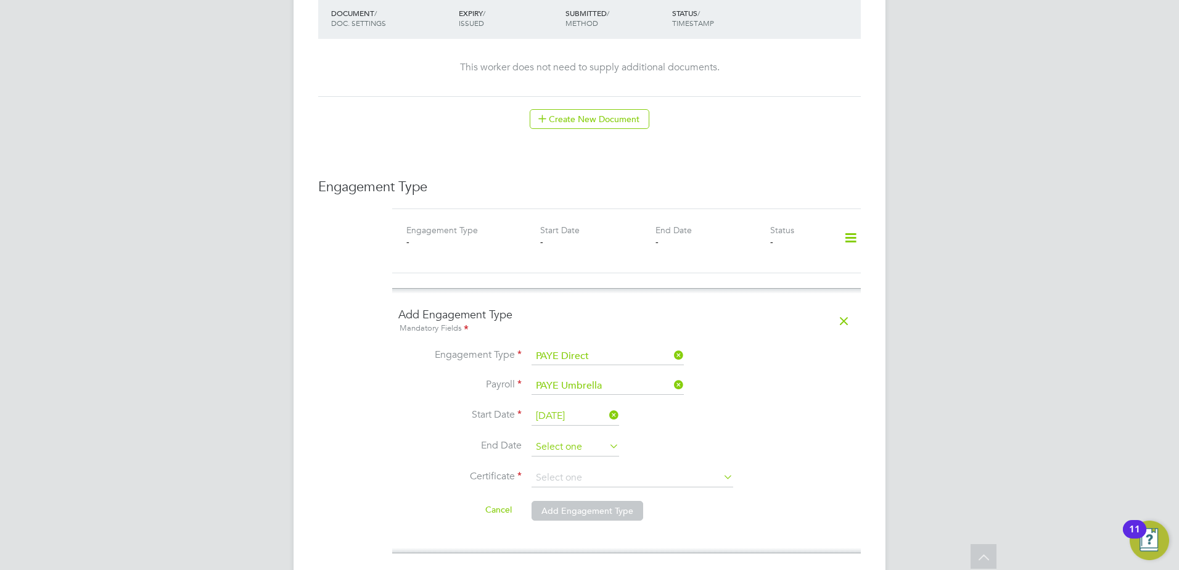
click at [552, 438] on input at bounding box center [575, 447] width 88 height 18
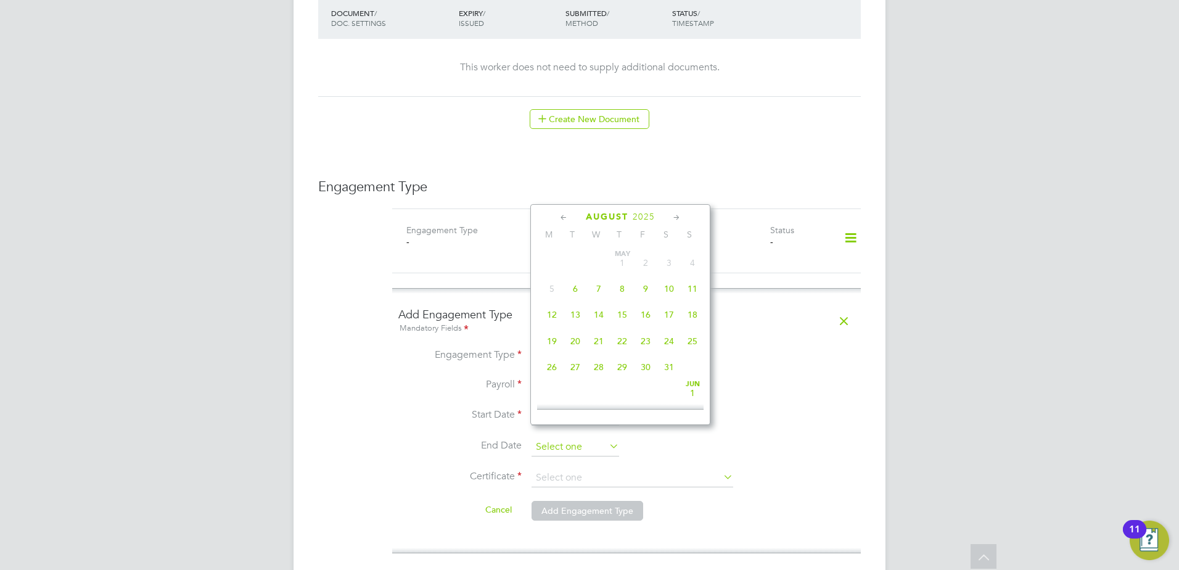
scroll to position [480, 0]
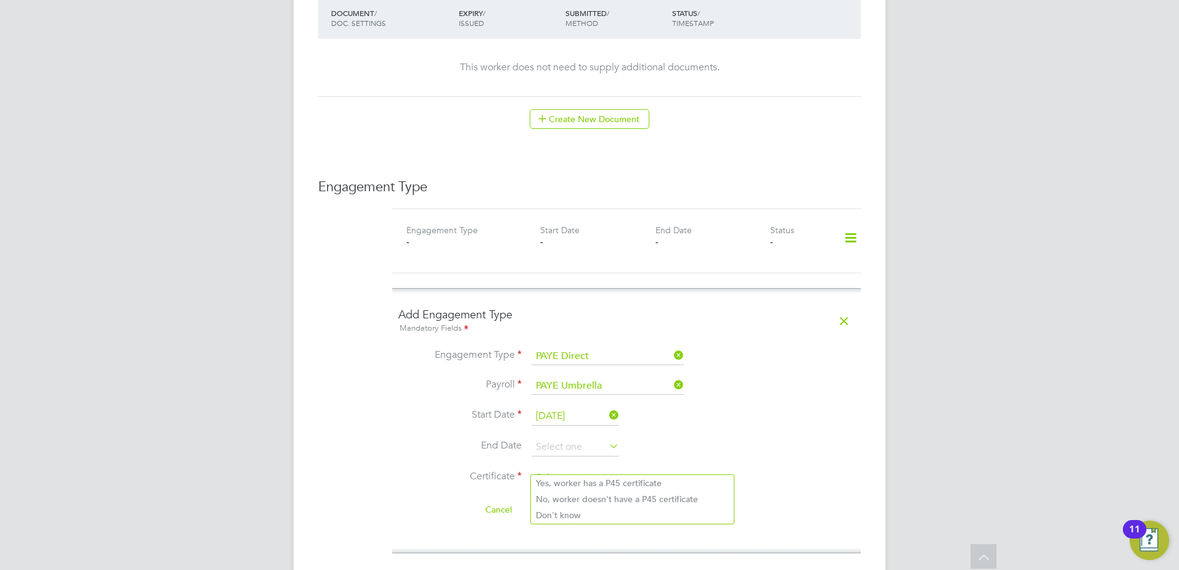
click at [565, 469] on input at bounding box center [632, 478] width 202 height 18
click at [566, 499] on li "No, worker doesn't have a P45 certificate" at bounding box center [632, 499] width 203 height 16
type input "No, worker doesn't have a P45 certificate"
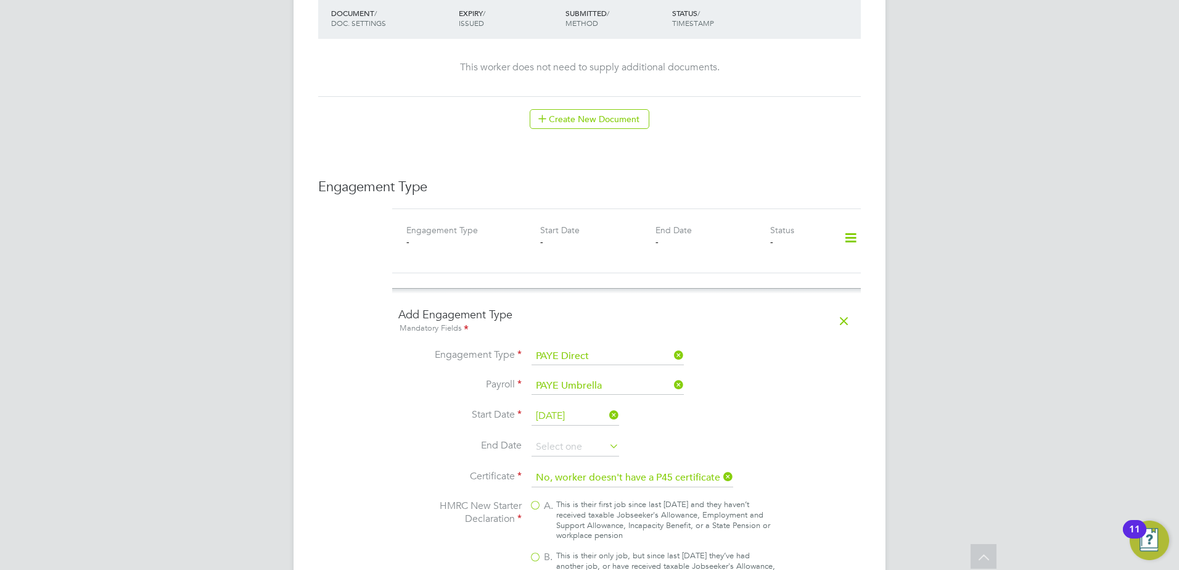
scroll to position [1028, 0]
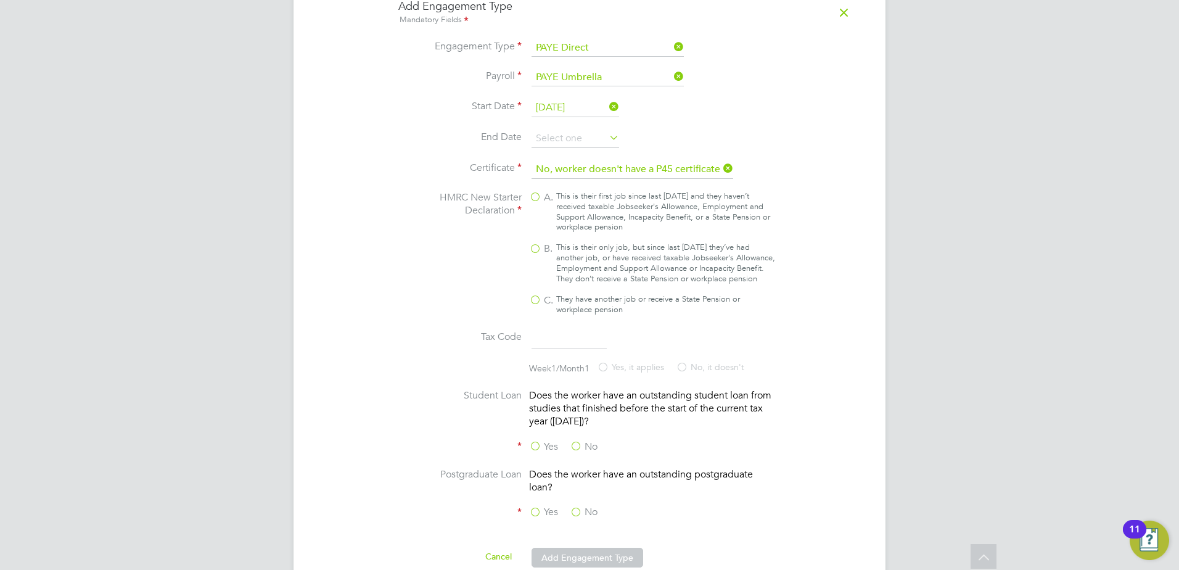
click at [582, 242] on div "This is their only job, but since last [DATE] they’ve had another job, or have …" at bounding box center [665, 263] width 219 height 42
click at [0, 0] on input "B. This is their only job, but since last [DATE] they’ve had another job, or ha…" at bounding box center [0, 0] width 0 height 0
type input "1257L"
click at [581, 445] on label "No" at bounding box center [584, 446] width 28 height 13
click at [0, 0] on input "No" at bounding box center [0, 0] width 0 height 0
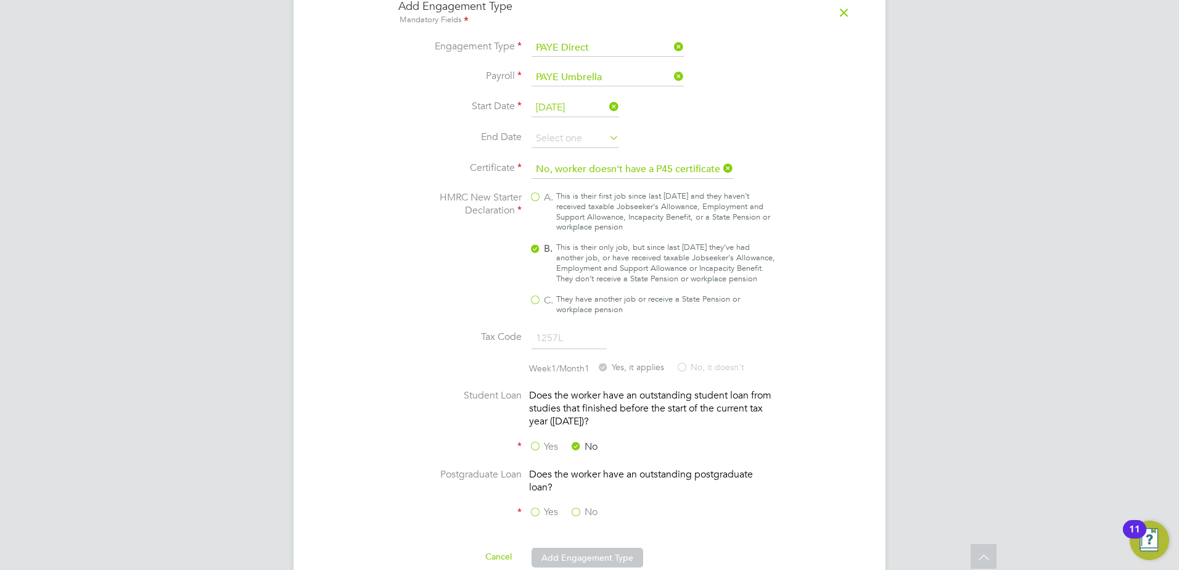
click at [573, 506] on label "No" at bounding box center [584, 512] width 28 height 13
click at [0, 0] on input "No" at bounding box center [0, 0] width 0 height 0
click at [589, 559] on button "Add Engagement Type" at bounding box center [587, 557] width 112 height 20
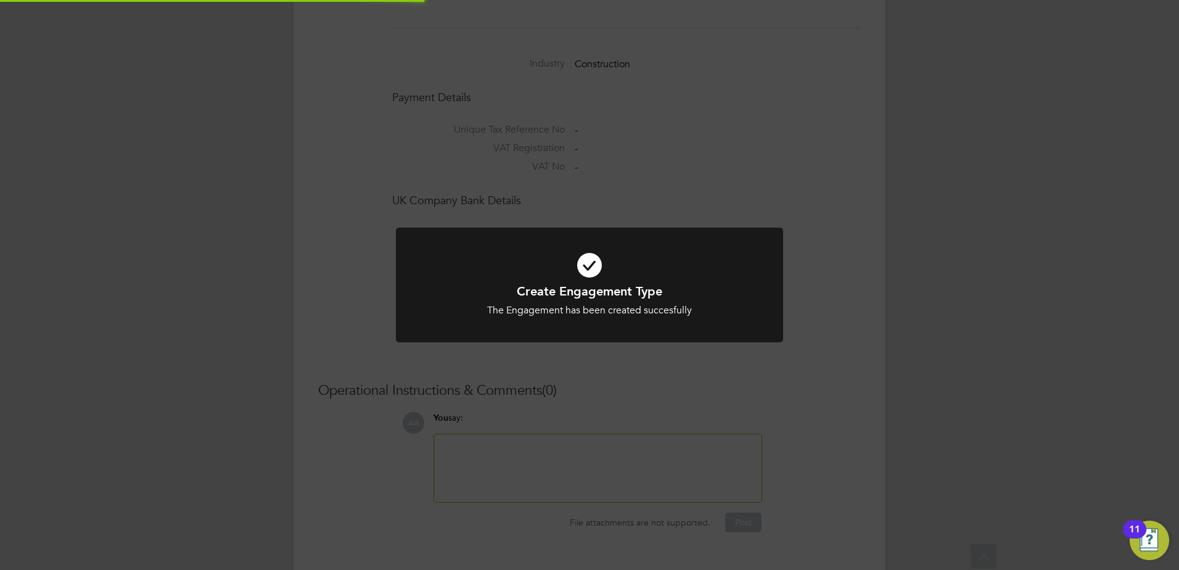
scroll to position [1020, 0]
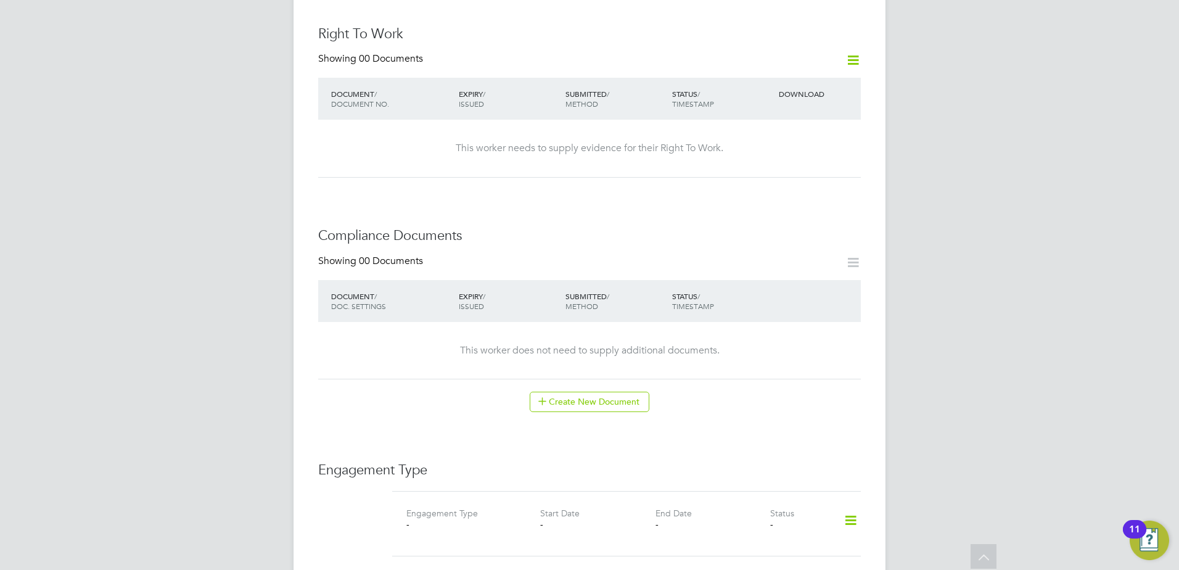
scroll to position [617, 0]
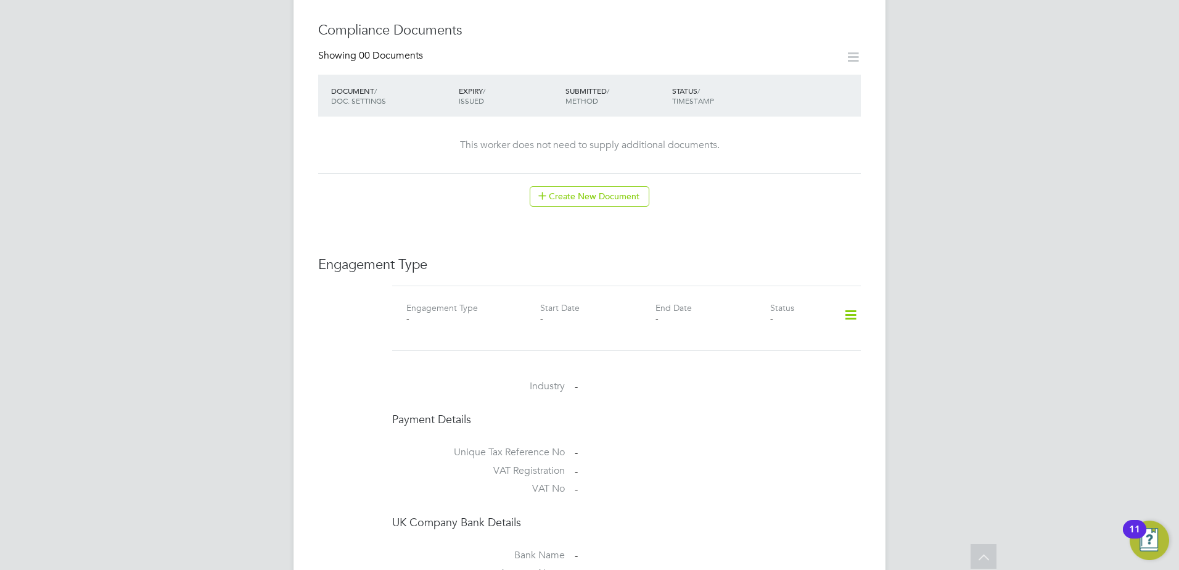
click at [845, 307] on icon at bounding box center [851, 315] width 22 height 28
click at [793, 353] on li "Add Engagement Type" at bounding box center [787, 355] width 140 height 17
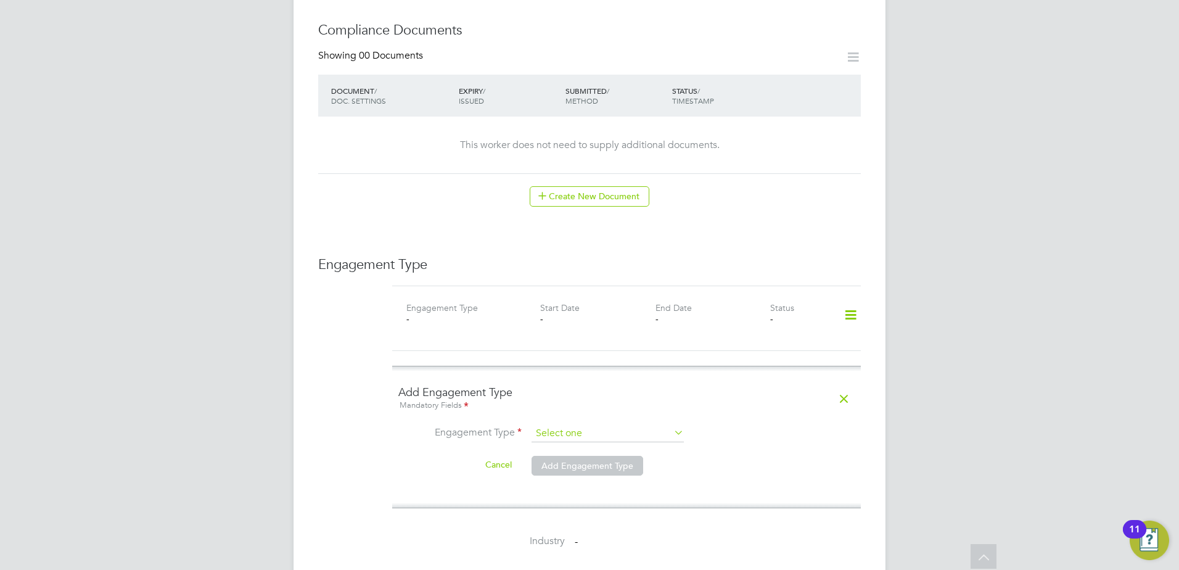
click at [596, 425] on input at bounding box center [607, 433] width 152 height 17
click at [572, 457] on li "PAYE Direct" at bounding box center [608, 457] width 154 height 18
type input "PAYE Direct"
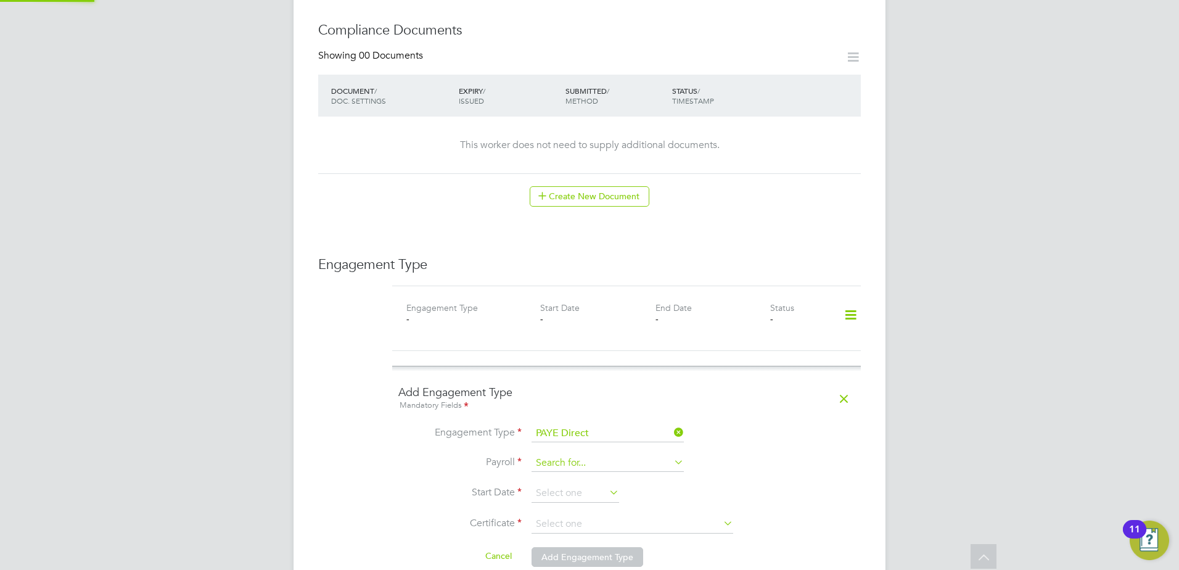
click at [591, 454] on input at bounding box center [607, 462] width 152 height 17
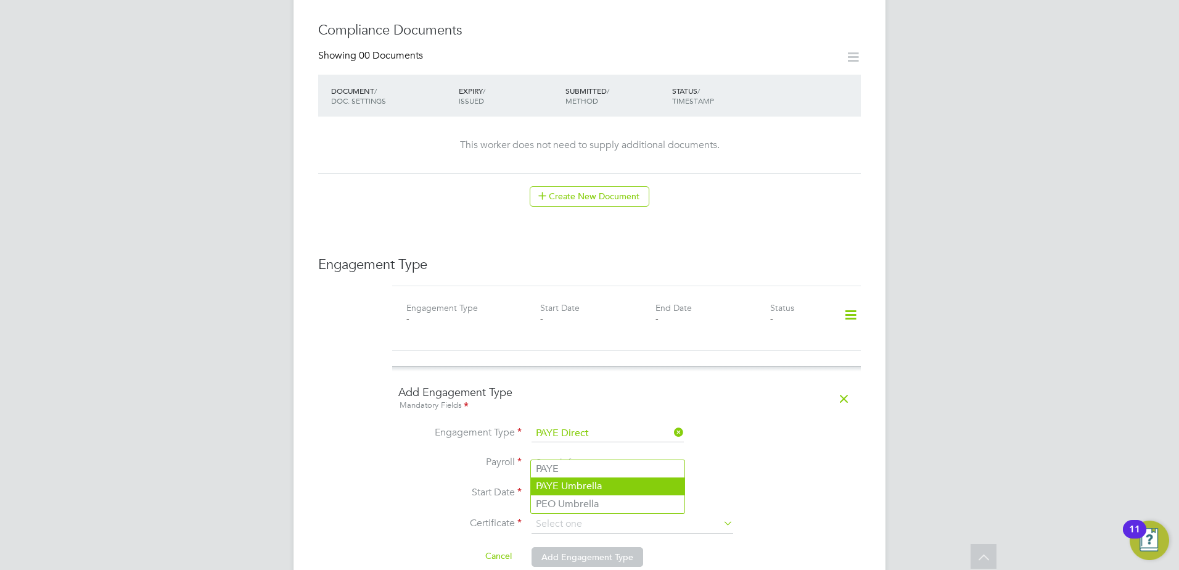
click at [568, 481] on li "PAYE Umbrella" at bounding box center [608, 486] width 154 height 18
type input "PAYE Umbrella"
click at [573, 484] on input at bounding box center [575, 493] width 88 height 18
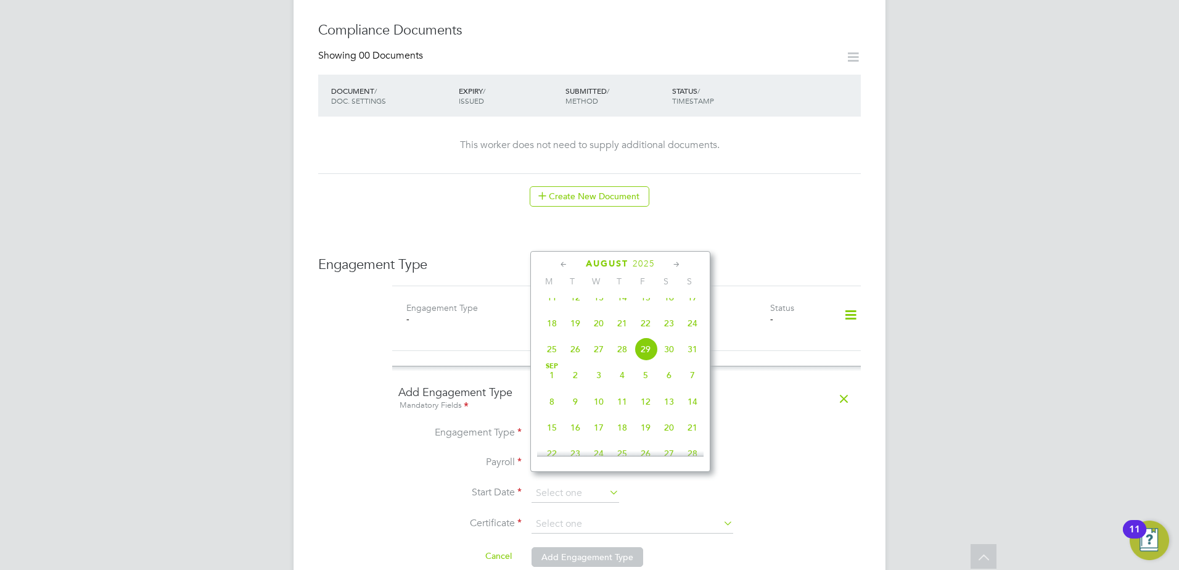
click at [560, 264] on icon at bounding box center [564, 265] width 12 height 14
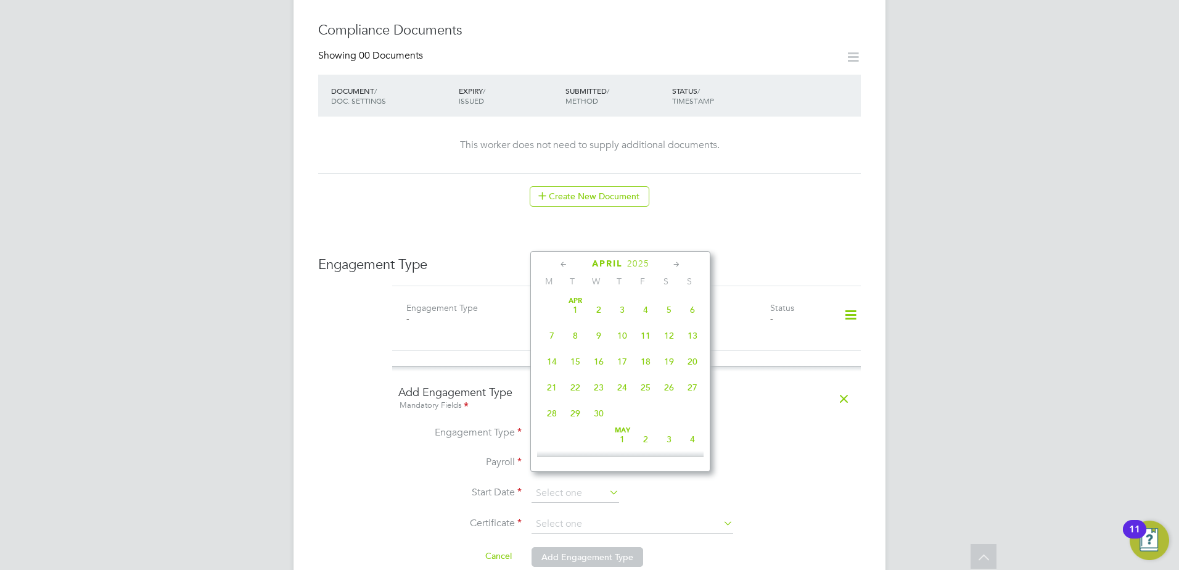
click at [560, 264] on icon at bounding box center [564, 265] width 12 height 14
click at [678, 261] on icon at bounding box center [677, 265] width 12 height 14
click at [603, 359] on span "14" at bounding box center [598, 354] width 23 height 23
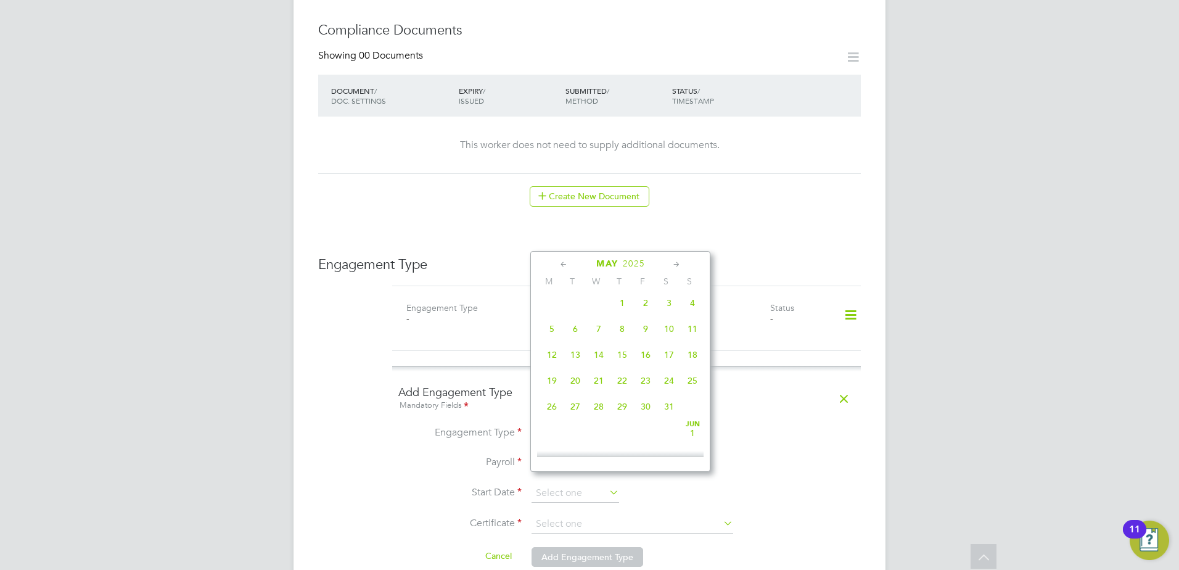
type input "14 May 2025"
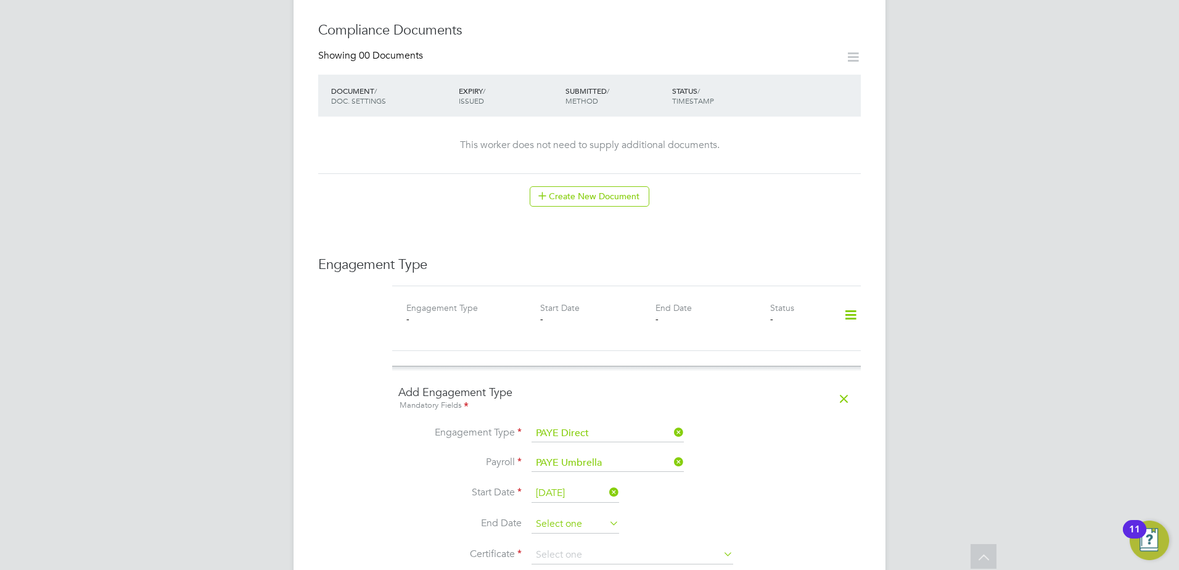
scroll to position [822, 0]
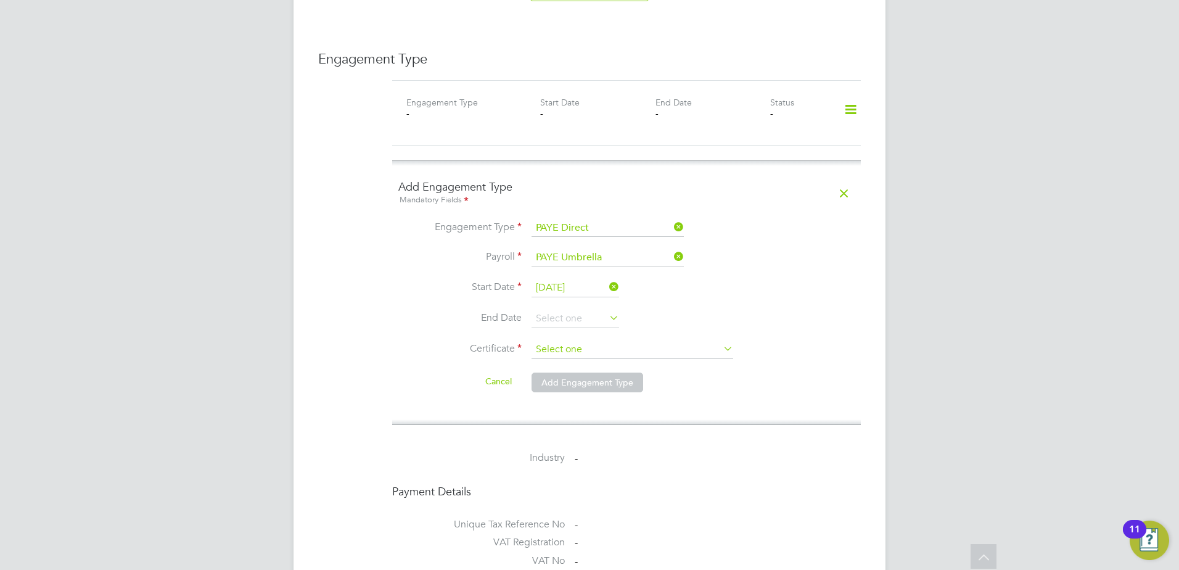
click at [592, 346] on div "All Workers Worker Payment History Tasks Activity Logs Worker Payment History T…" at bounding box center [589, 78] width 592 height 1781
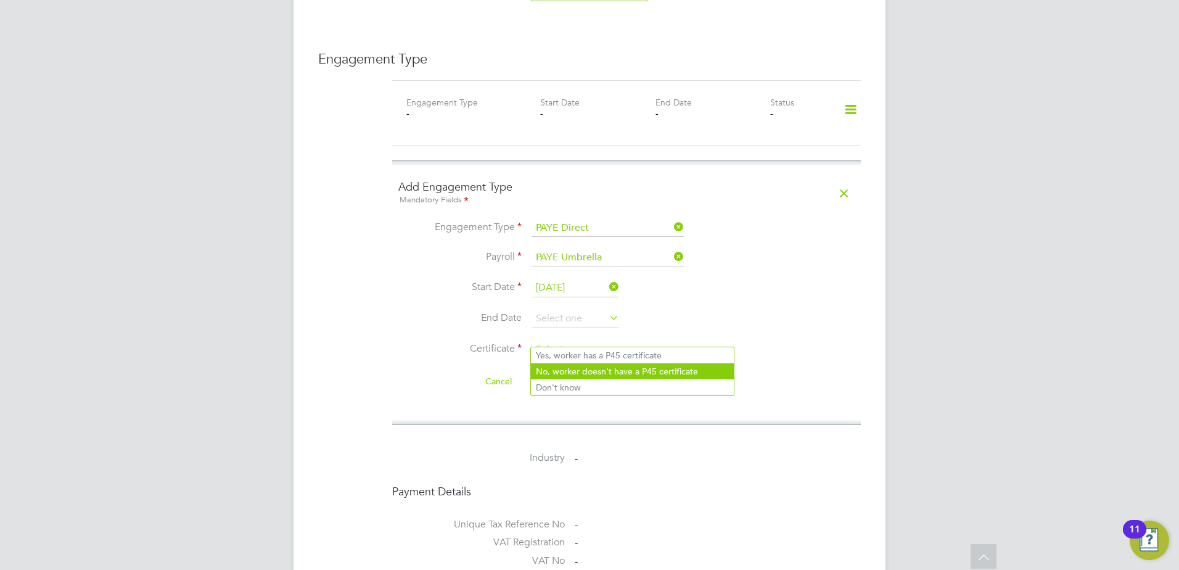
click at [592, 369] on li "No, worker doesn't have a P45 certificate" at bounding box center [632, 371] width 203 height 16
type input "No, worker doesn't have a P45 certificate"
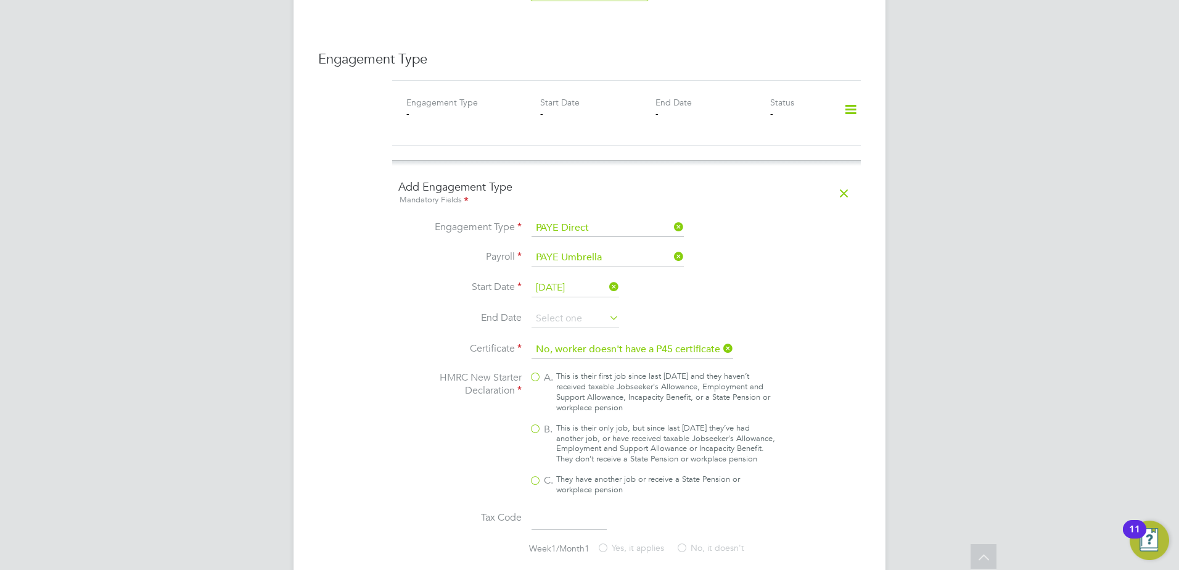
click at [568, 424] on div "This is their only job, but since last [DATE] they’ve had another job, or have …" at bounding box center [665, 444] width 219 height 42
click at [0, 0] on input "B. This is their only job, but since last [DATE] they’ve had another job, or ha…" at bounding box center [0, 0] width 0 height 0
type input "1257L"
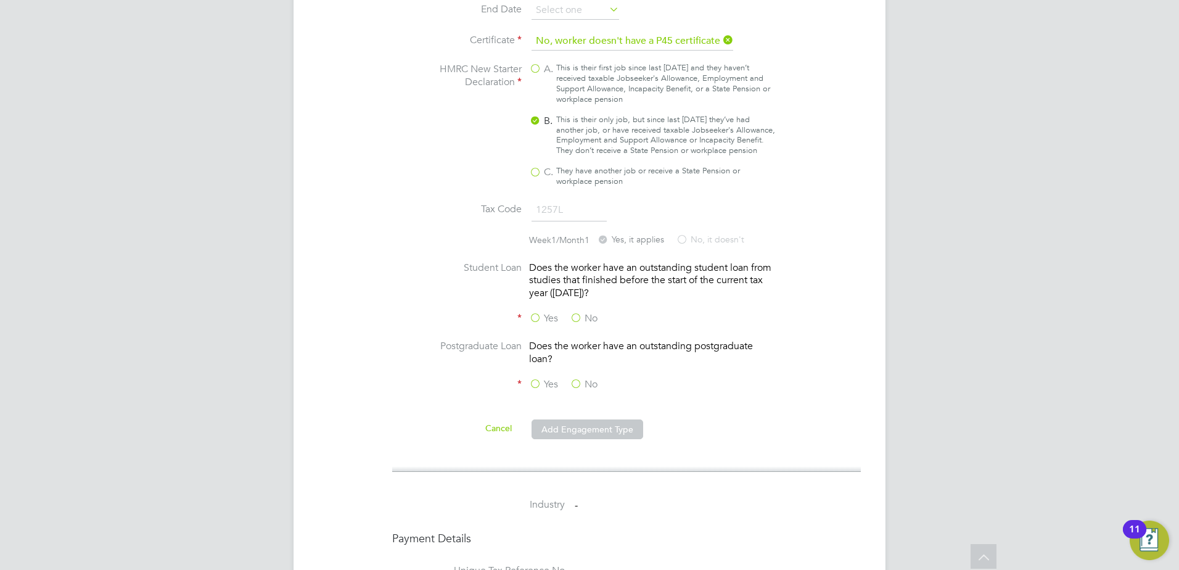
click at [578, 313] on label "No" at bounding box center [584, 318] width 28 height 13
click at [0, 0] on input "No" at bounding box center [0, 0] width 0 height 0
click at [577, 381] on label "No" at bounding box center [584, 384] width 28 height 13
click at [0, 0] on input "No" at bounding box center [0, 0] width 0 height 0
click at [582, 423] on button "Add Engagement Type" at bounding box center [587, 429] width 112 height 20
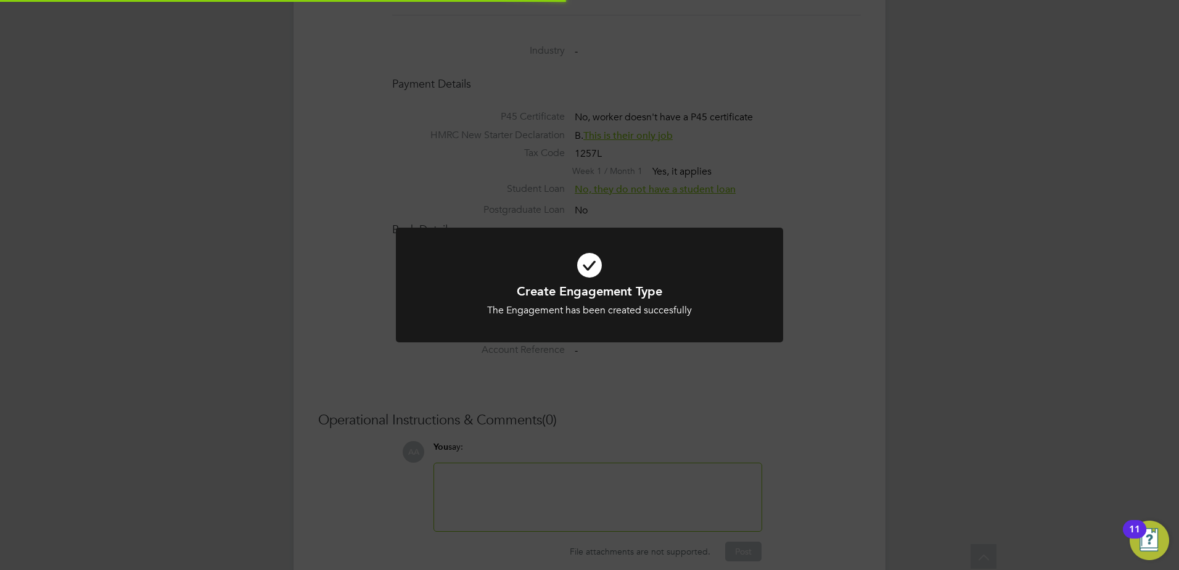
scroll to position [953, 0]
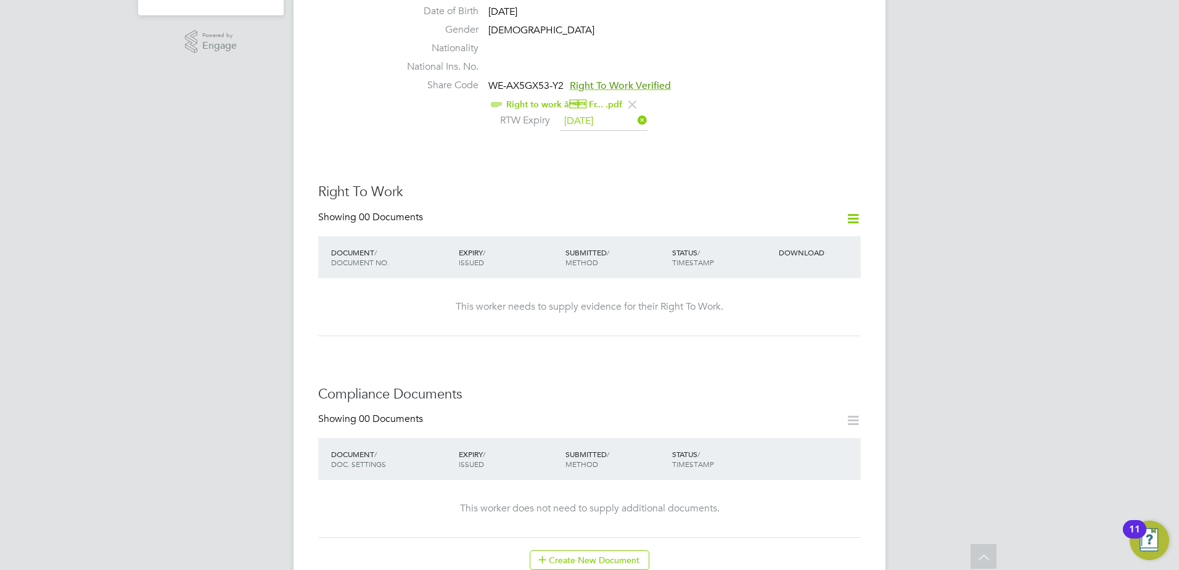
scroll to position [617, 0]
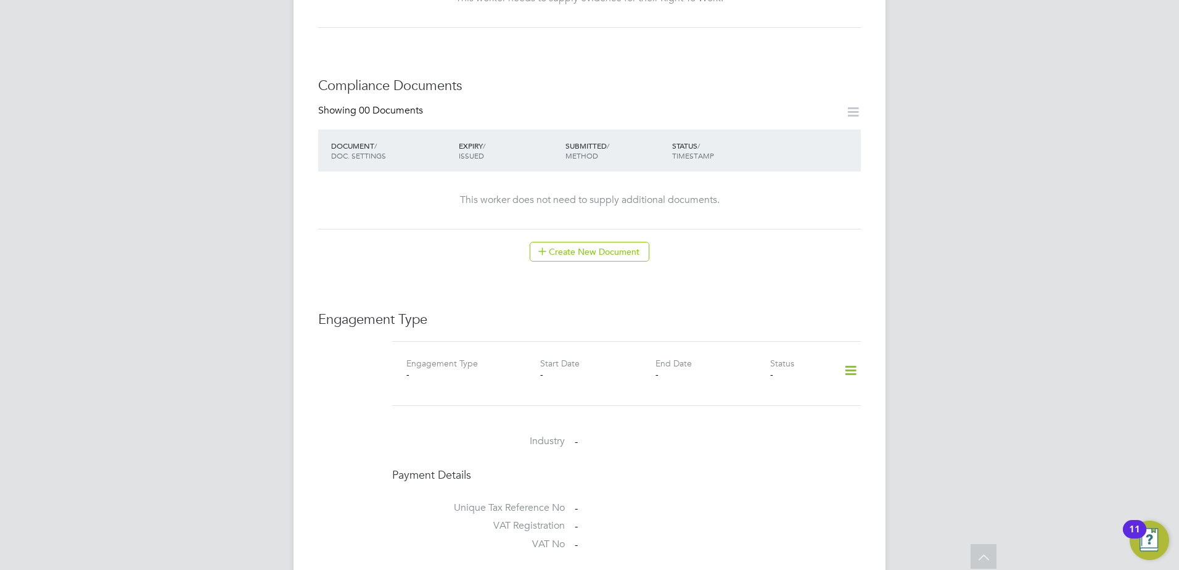
click at [850, 360] on icon at bounding box center [851, 370] width 22 height 28
click at [747, 410] on li "Add Engagement Type" at bounding box center [787, 411] width 140 height 17
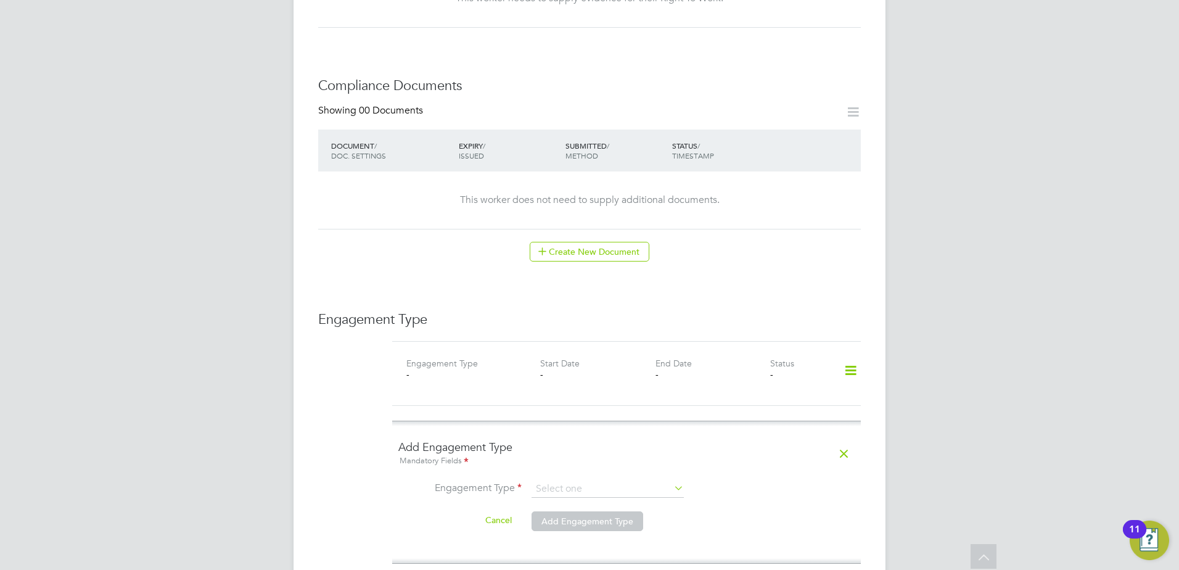
scroll to position [822, 0]
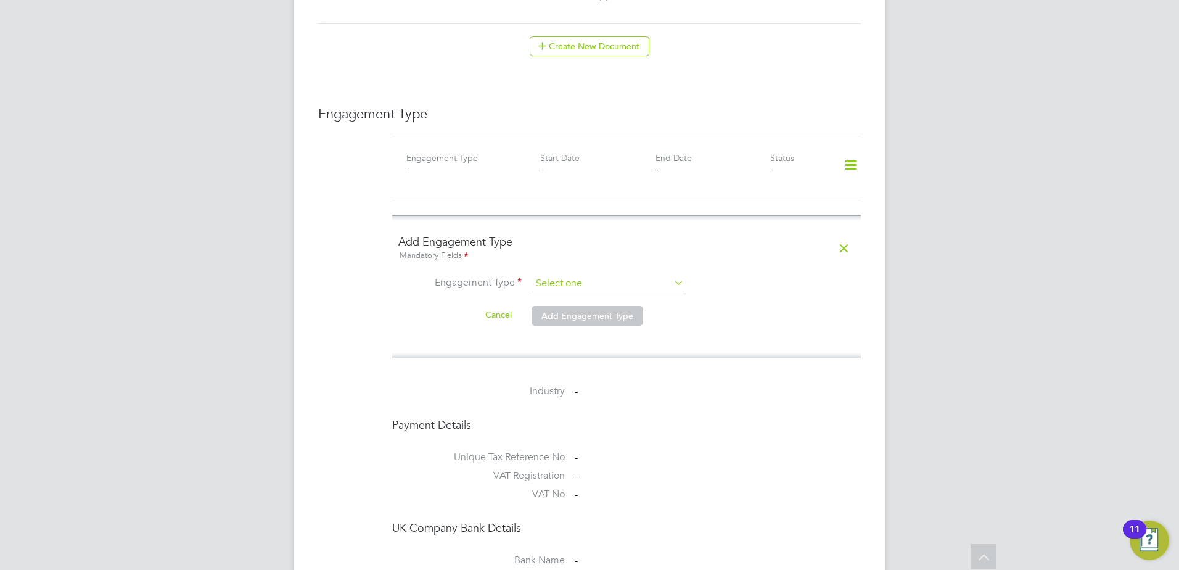
click at [589, 275] on input at bounding box center [607, 283] width 152 height 17
click at [591, 306] on li "PAYE Direct" at bounding box center [608, 307] width 154 height 18
type input "PAYE Direct"
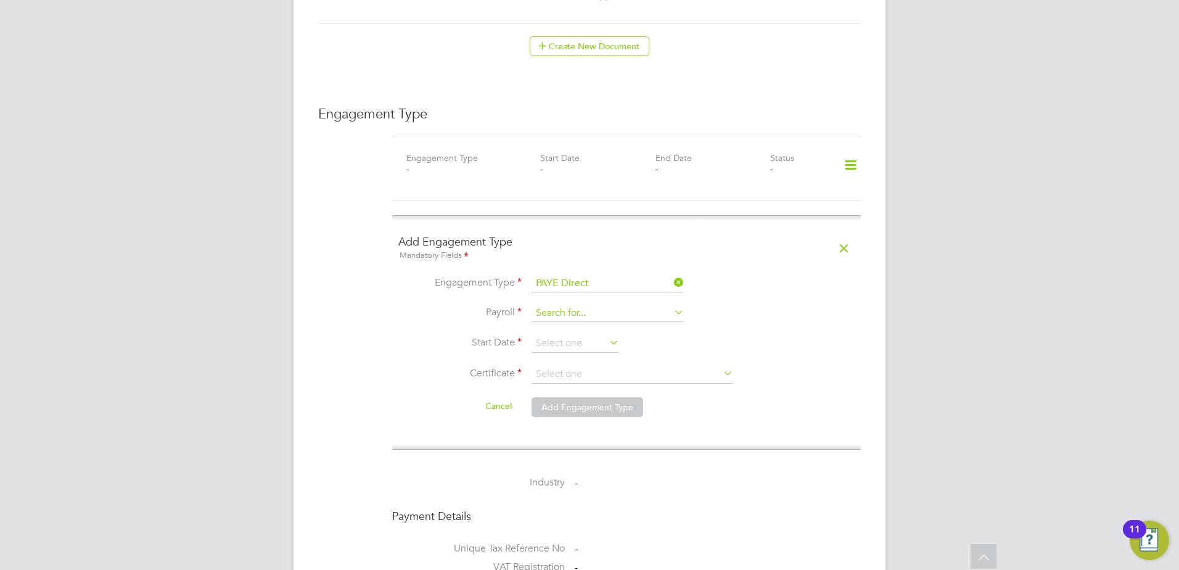
click at [576, 305] on input at bounding box center [607, 313] width 152 height 17
click at [576, 336] on li "PAYE Umbrella" at bounding box center [608, 336] width 154 height 18
type input "PAYE Umbrella"
click at [560, 334] on input at bounding box center [575, 343] width 88 height 18
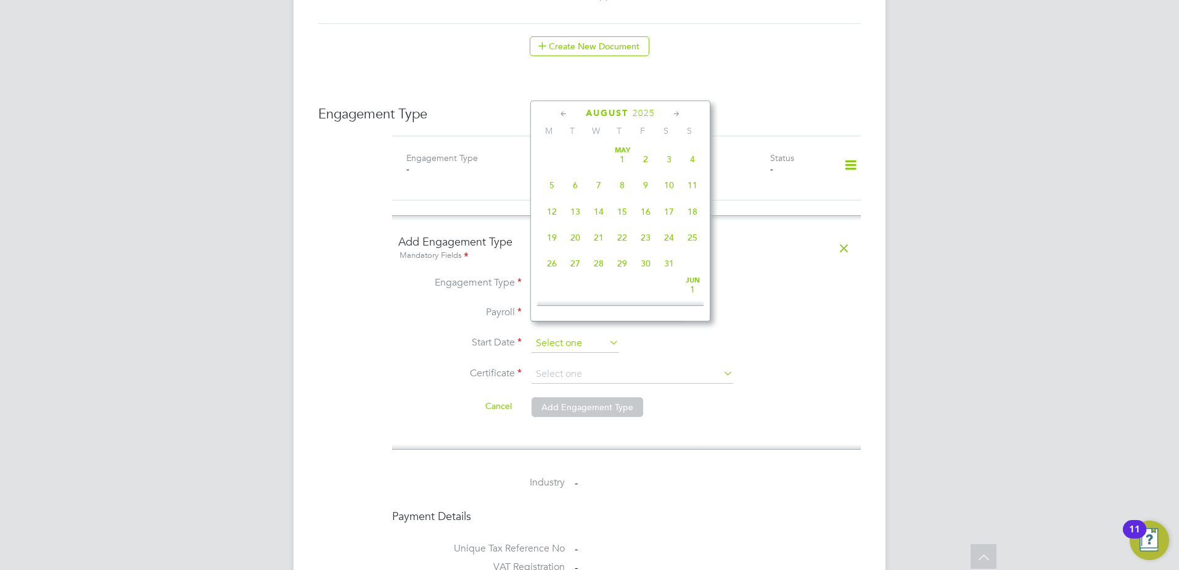
scroll to position [480, 0]
click at [561, 112] on icon at bounding box center [564, 114] width 12 height 14
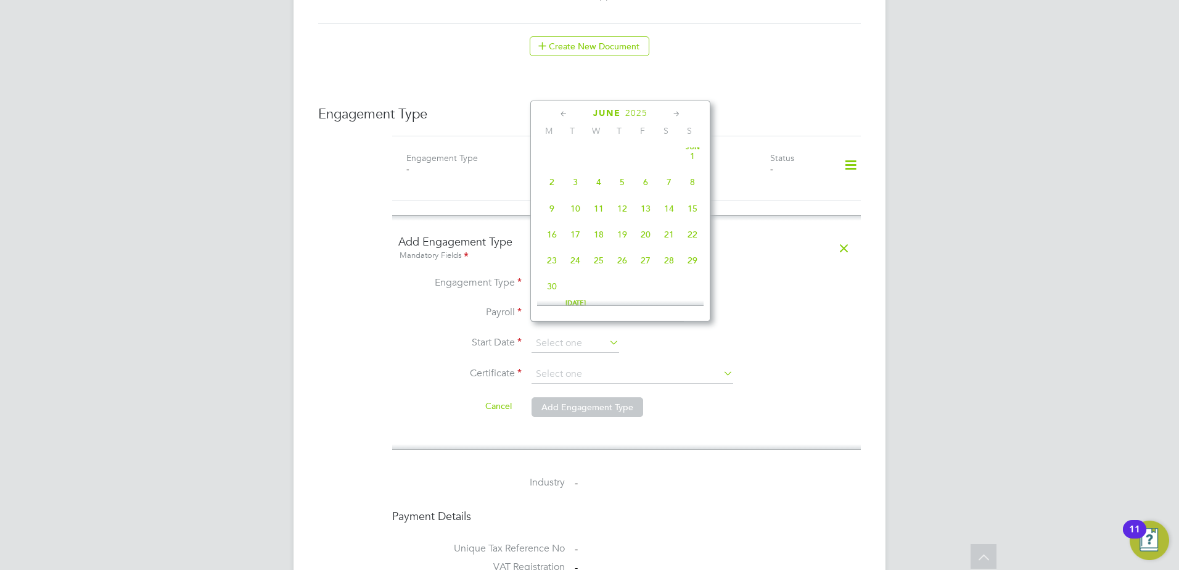
scroll to position [0, 0]
click at [674, 112] on icon at bounding box center [677, 114] width 12 height 14
click at [570, 214] on span "13" at bounding box center [575, 208] width 23 height 23
type input "13 May 2025"
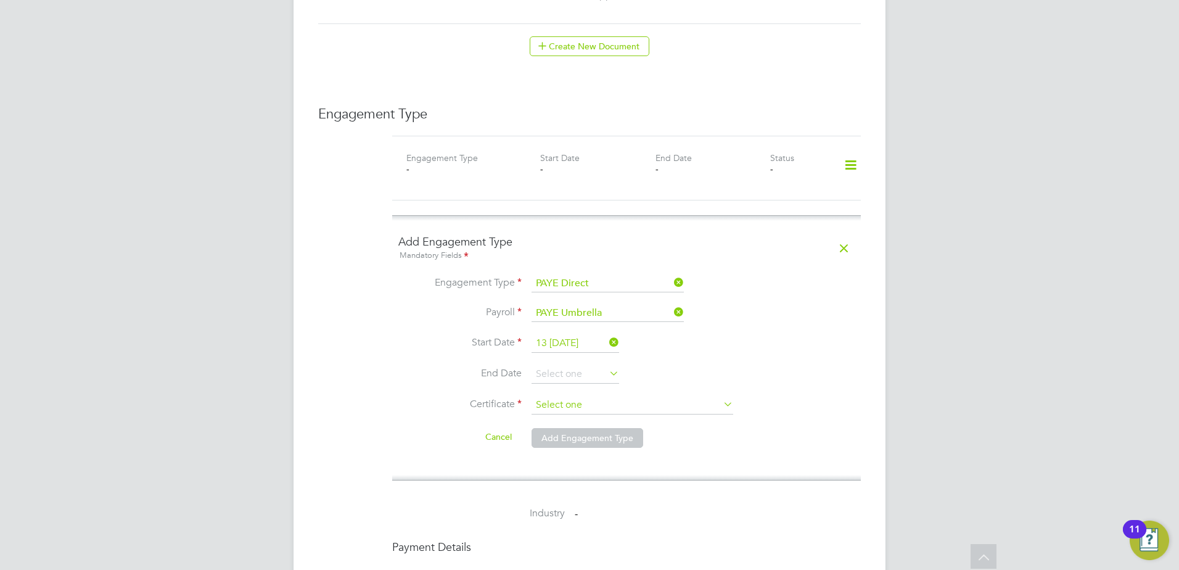
click at [561, 396] on input at bounding box center [632, 405] width 202 height 18
click at [564, 425] on li "No, worker doesn't have a P45 certificate" at bounding box center [632, 426] width 203 height 16
type input "No, worker doesn't have a P45 certificate"
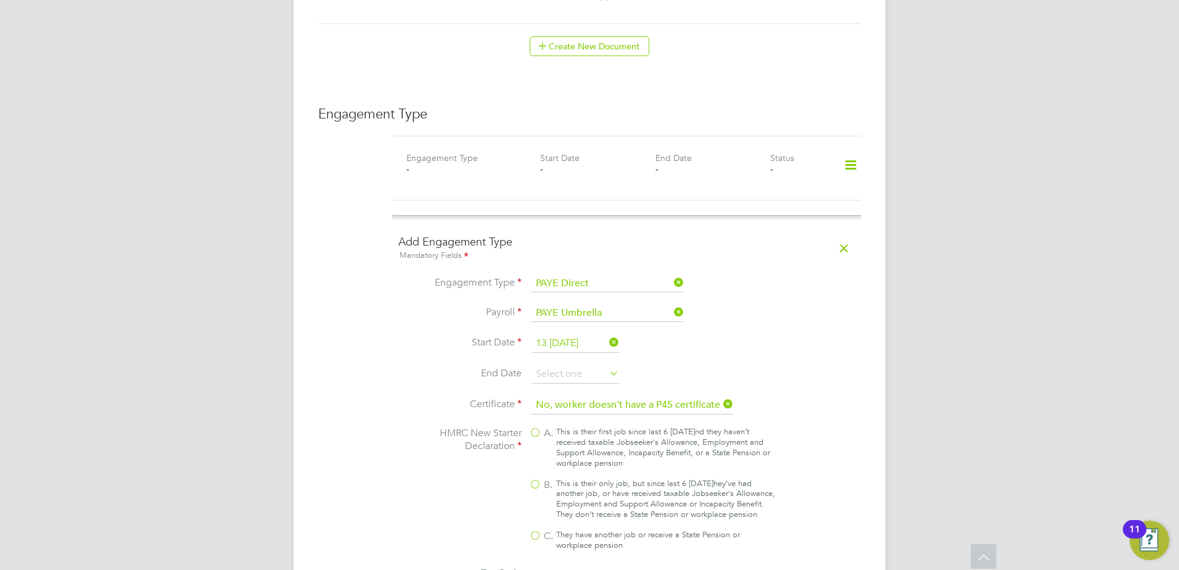
click at [568, 478] on div "This is their only job, but since last [DATE] they’ve had another job, or have …" at bounding box center [665, 499] width 219 height 42
click at [0, 0] on input "B. This is their only job, but since last [DATE] they’ve had another job, or ha…" at bounding box center [0, 0] width 0 height 0
type input "1257L"
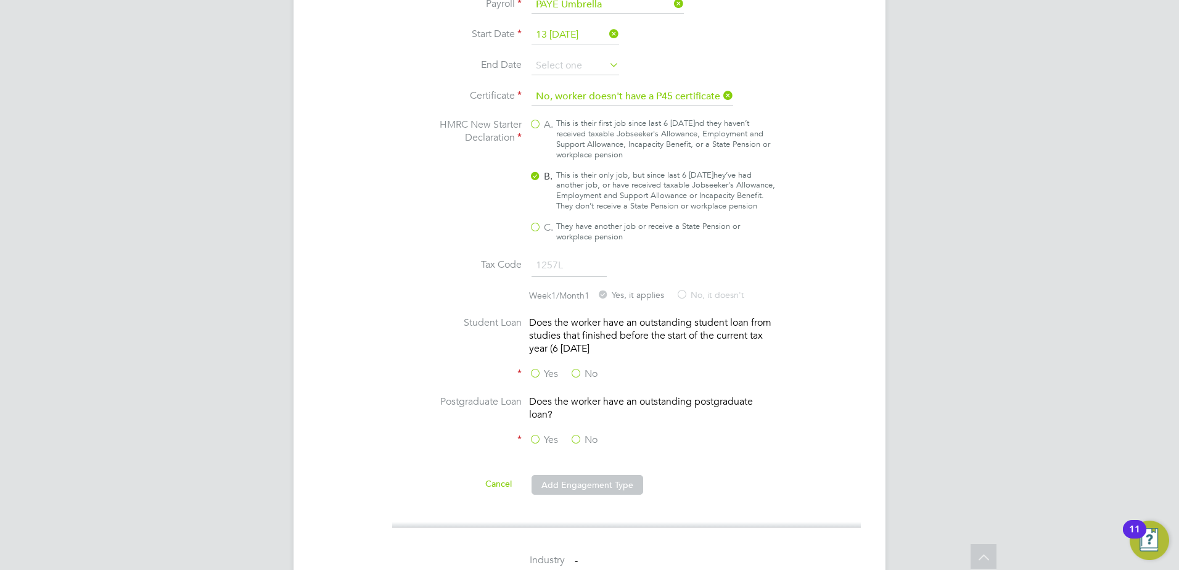
drag, startPoint x: 579, startPoint y: 373, endPoint x: 575, endPoint y: 391, distance: 18.3
click at [578, 375] on label "No" at bounding box center [584, 373] width 28 height 13
click at [0, 0] on input "No" at bounding box center [0, 0] width 0 height 0
click at [573, 436] on label "No" at bounding box center [584, 439] width 28 height 13
click at [0, 0] on input "No" at bounding box center [0, 0] width 0 height 0
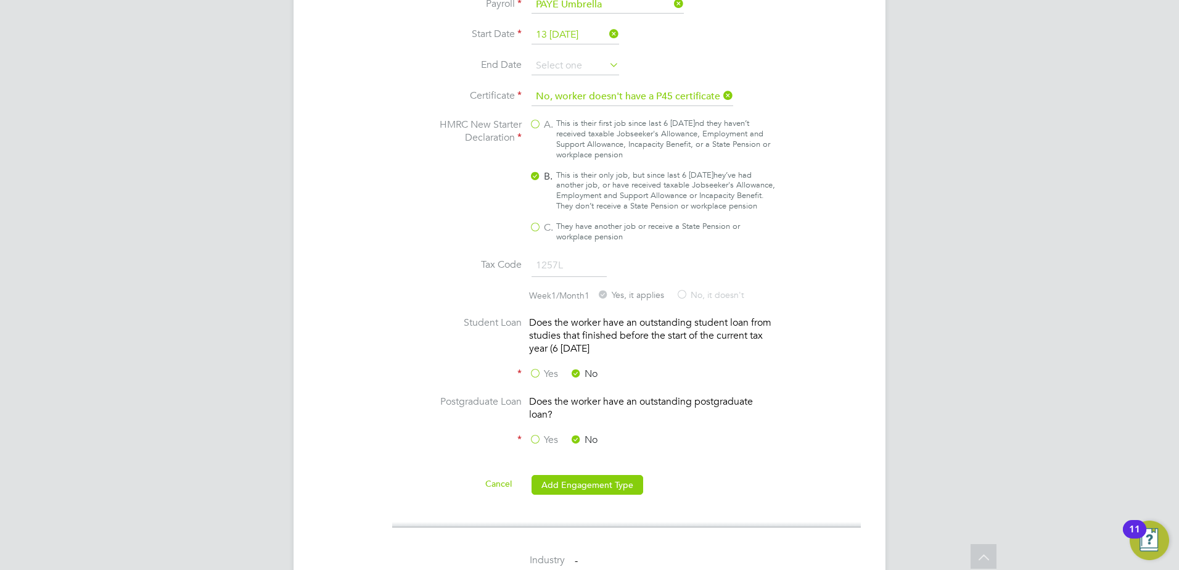
click at [585, 470] on li at bounding box center [626, 467] width 456 height 12
click at [588, 478] on button "Add Engagement Type" at bounding box center [587, 485] width 112 height 20
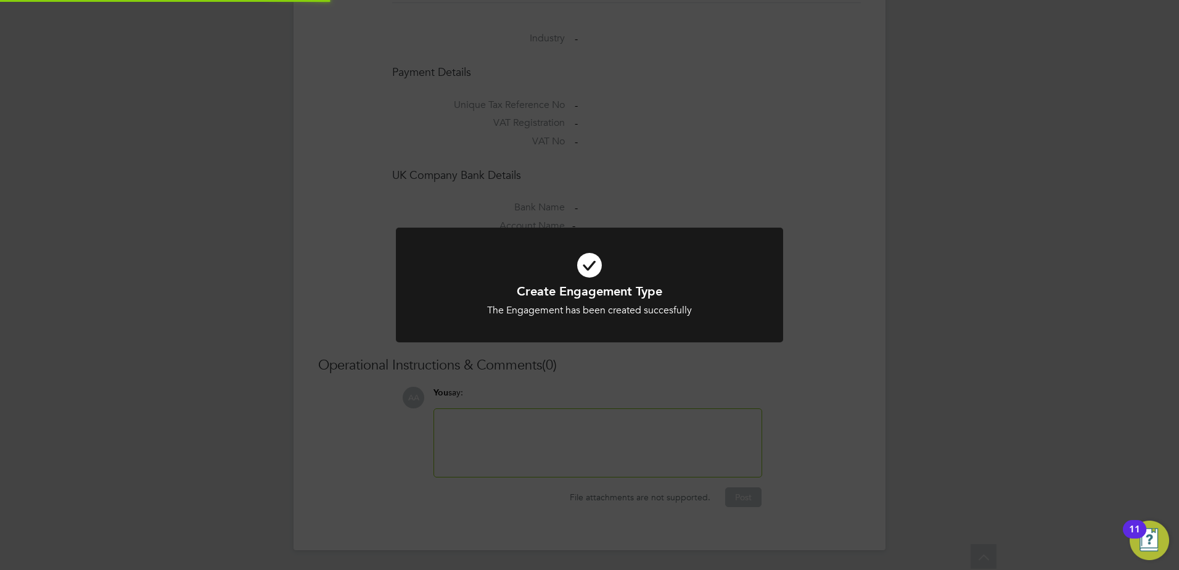
scroll to position [1007, 0]
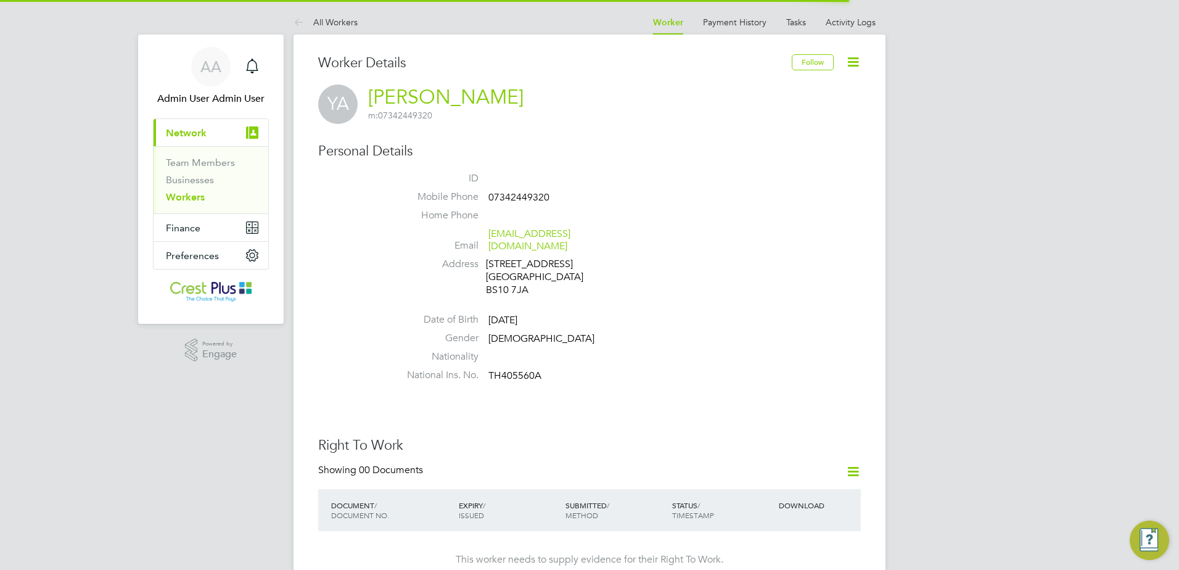
scroll to position [617, 0]
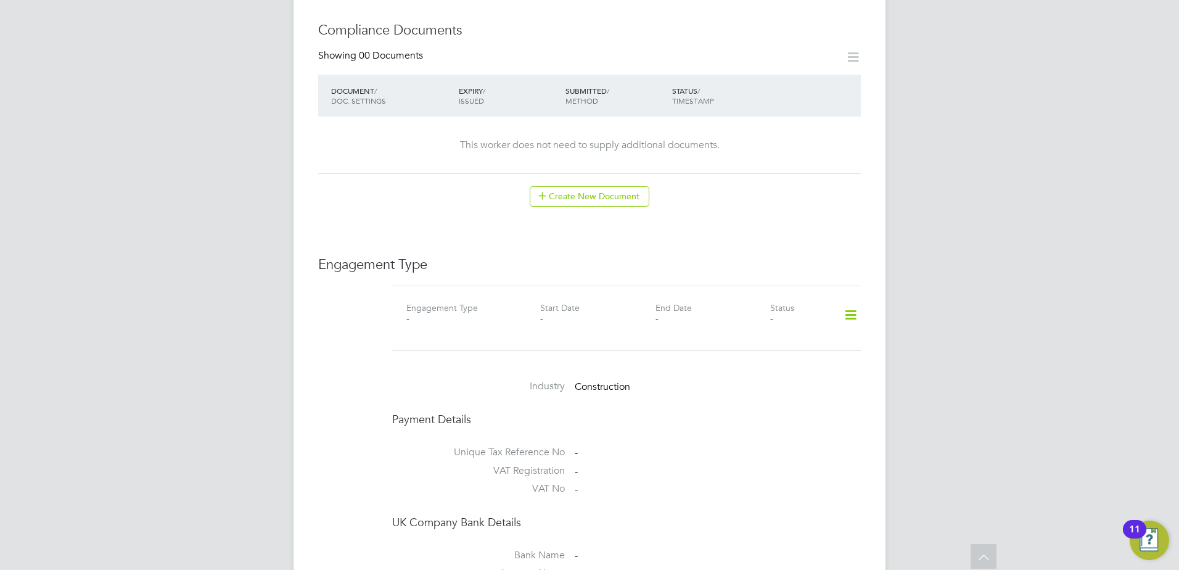
click at [861, 308] on div "Worker Details Follow YA Yohans Asefa m: 07342449320 Personal Details ID Mobile…" at bounding box center [589, 157] width 592 height 1479
click at [854, 305] on icon at bounding box center [851, 315] width 22 height 28
click at [771, 356] on li "Add Engagement Type" at bounding box center [787, 355] width 140 height 17
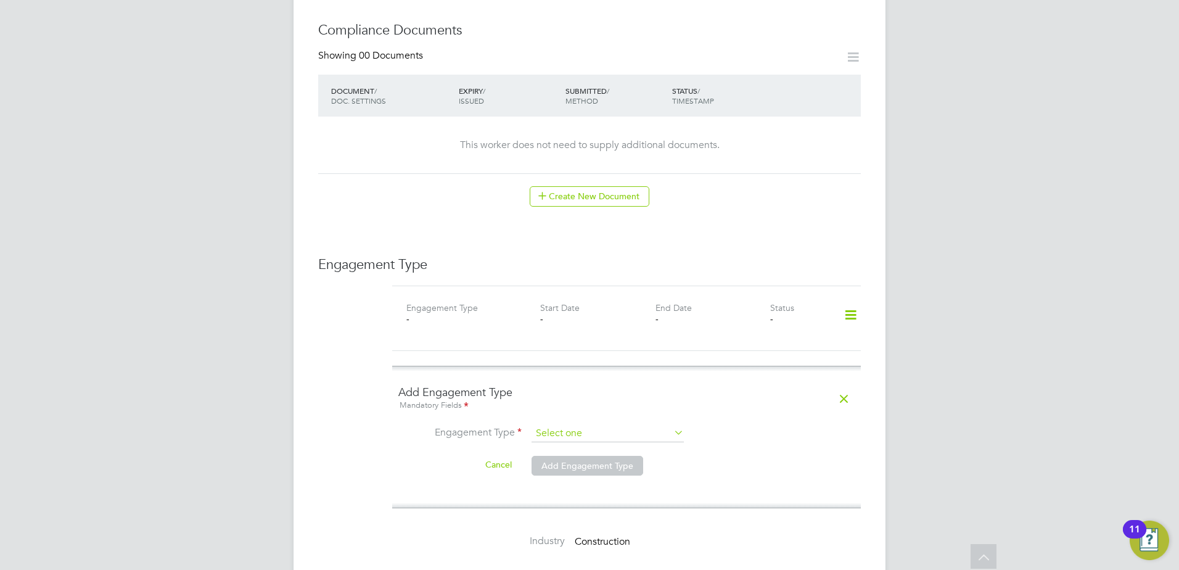
click at [607, 425] on input at bounding box center [607, 433] width 152 height 17
click at [596, 456] on li "PAYE Direct" at bounding box center [608, 457] width 154 height 18
type input "PAYE Direct"
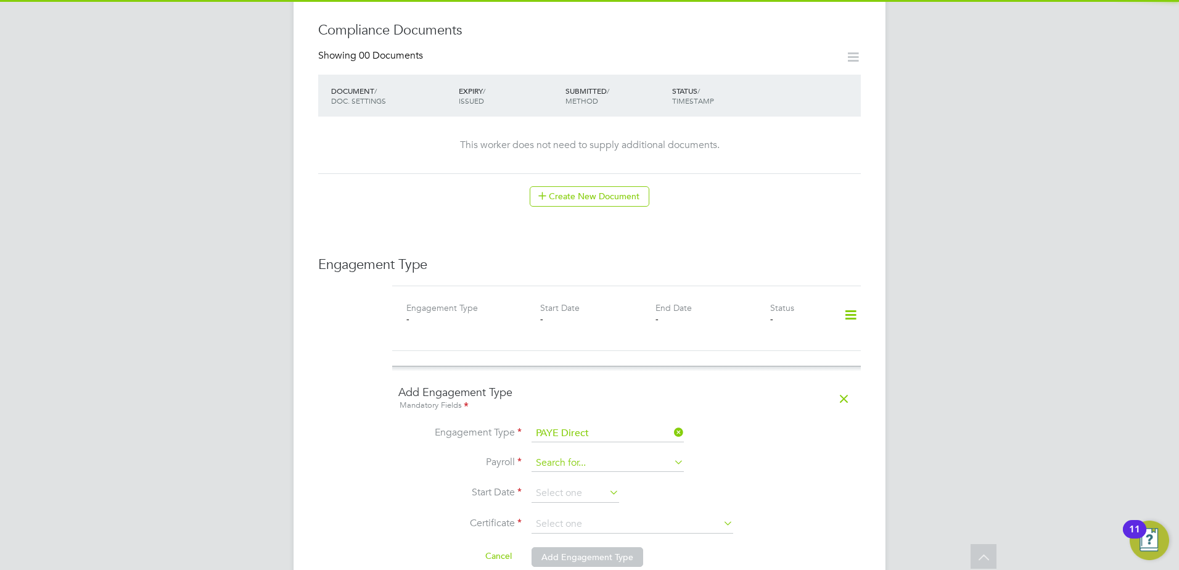
click at [588, 457] on input at bounding box center [607, 462] width 152 height 17
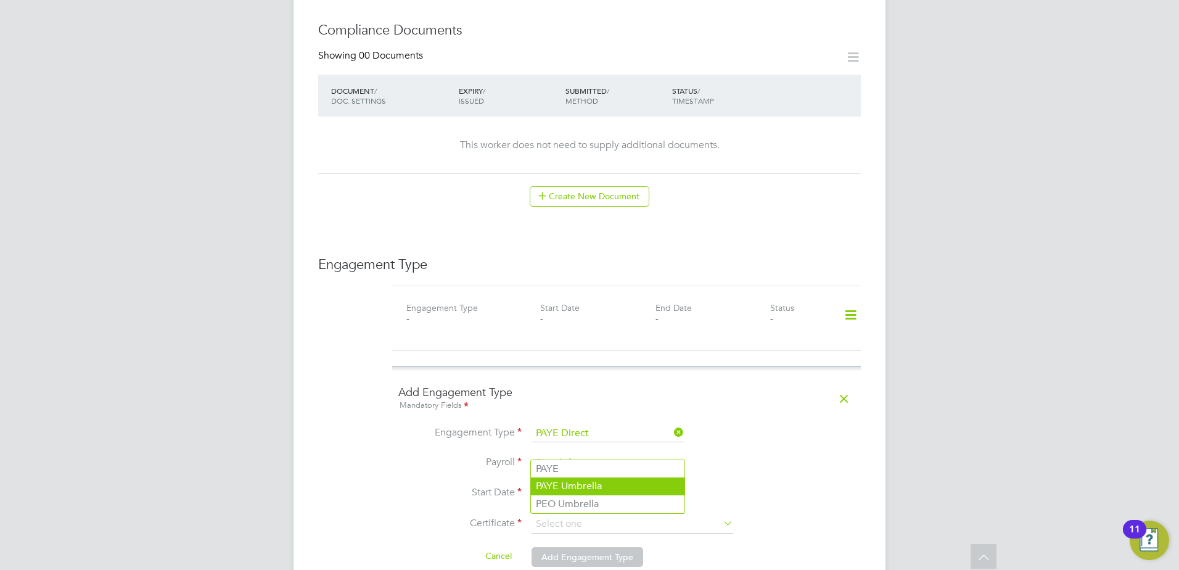
click at [583, 485] on li "PAYE Umbrella" at bounding box center [608, 486] width 154 height 18
type input "PAYE Umbrella"
click at [570, 484] on input at bounding box center [575, 493] width 88 height 18
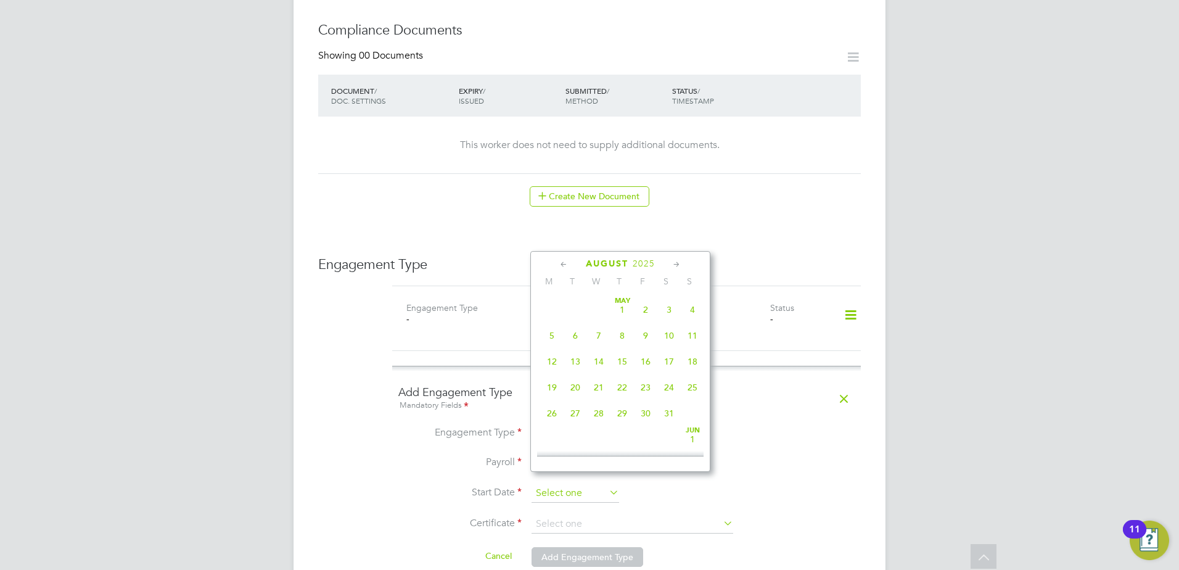
scroll to position [480, 0]
click at [602, 267] on span "August" at bounding box center [607, 263] width 43 height 10
click at [602, 268] on span "August" at bounding box center [607, 263] width 43 height 10
click at [572, 265] on div "August 2025" at bounding box center [620, 264] width 166 height 12
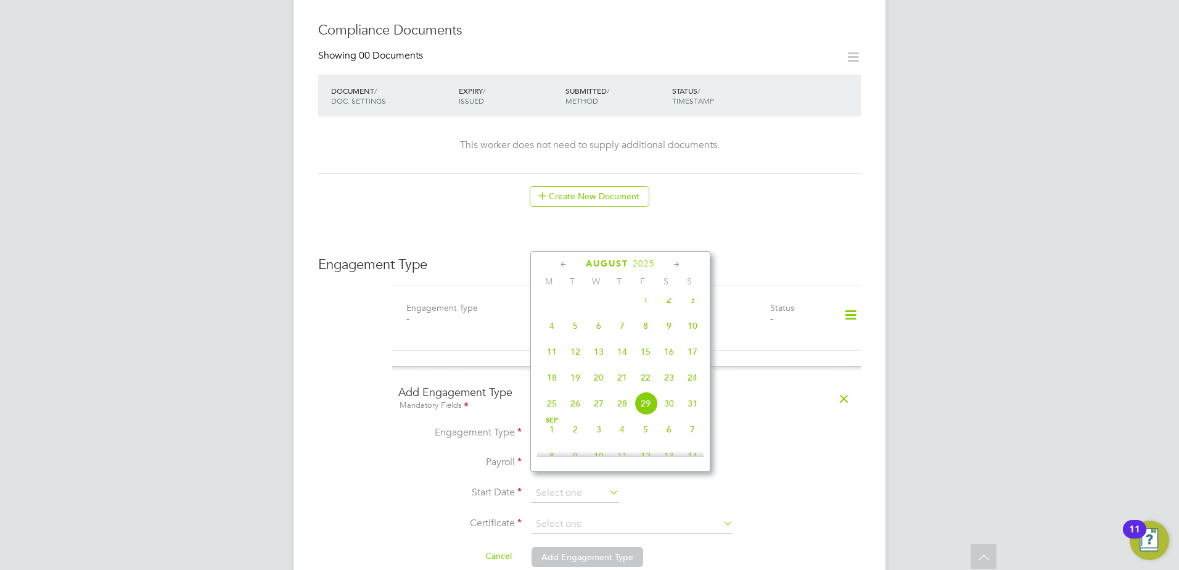
click at [562, 265] on icon at bounding box center [564, 265] width 12 height 14
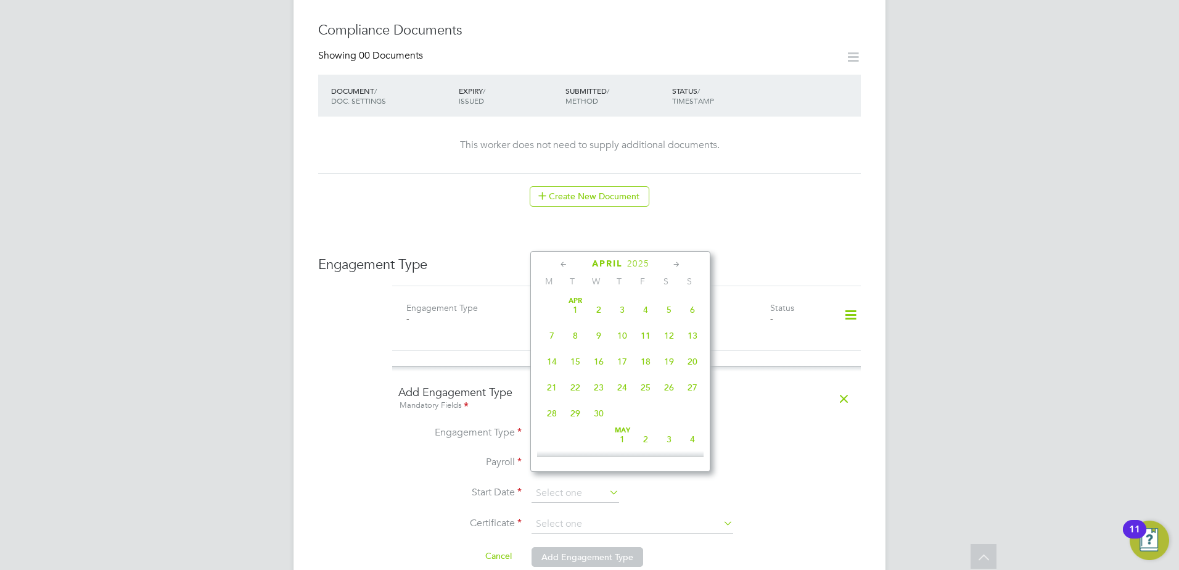
click at [671, 259] on icon at bounding box center [677, 265] width 12 height 14
click at [580, 411] on span "27" at bounding box center [575, 409] width 23 height 23
type input "27 May 2025"
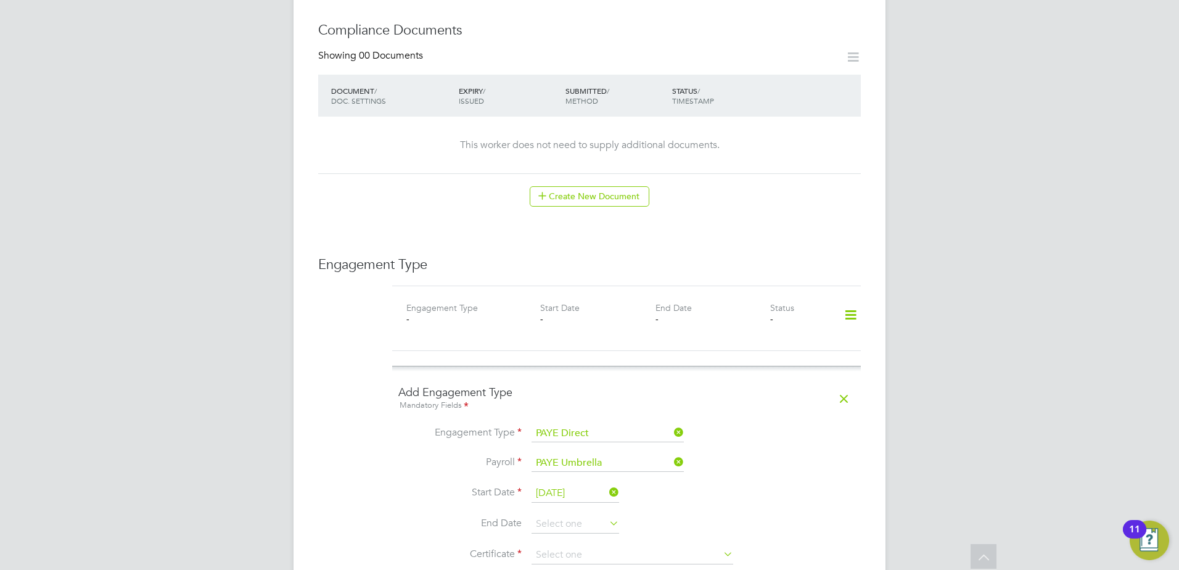
scroll to position [720, 0]
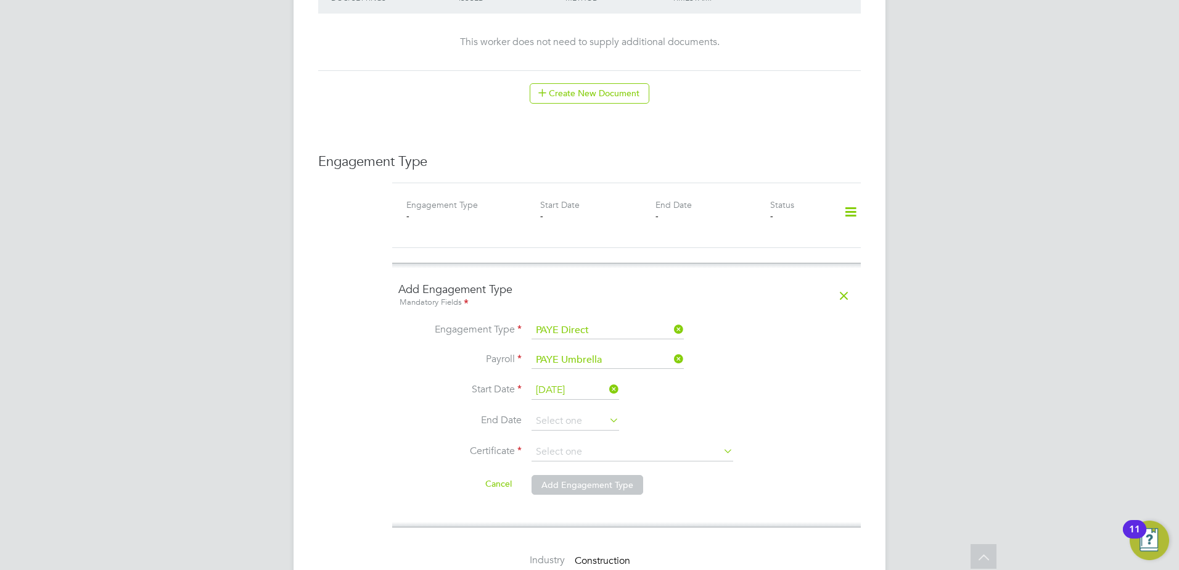
click at [581, 451] on li "Certificate" at bounding box center [626, 458] width 456 height 31
click at [583, 443] on input at bounding box center [632, 452] width 202 height 18
click at [589, 475] on li "No, worker doesn't have a P45 certificate" at bounding box center [632, 473] width 203 height 16
type input "No, worker doesn't have a P45 certificate"
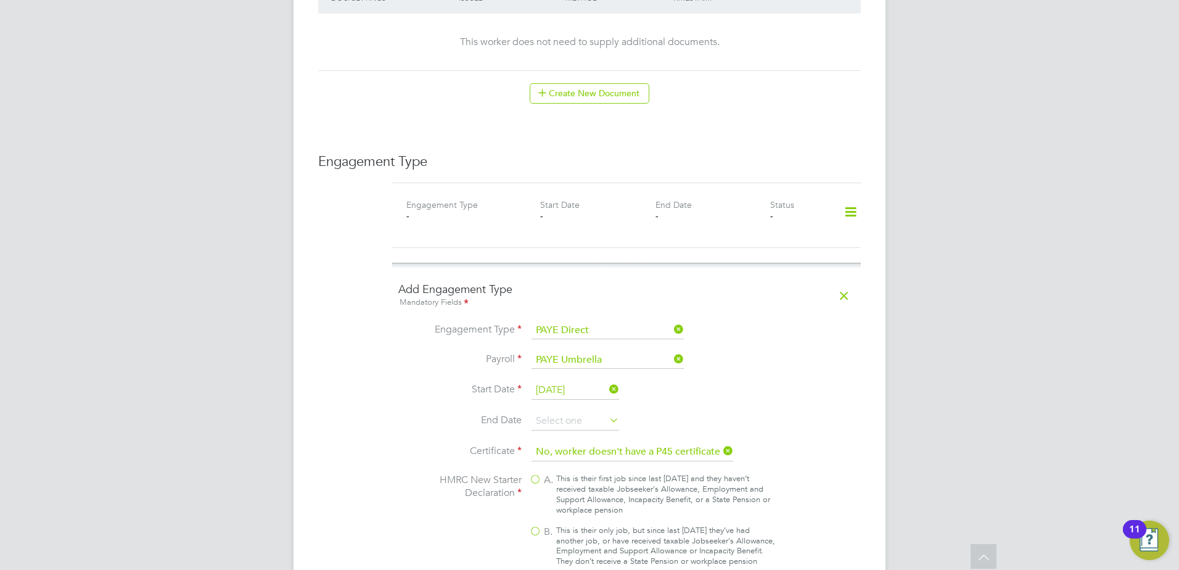
click at [565, 525] on div "This is their only job, but since last [DATE] they’ve had another job, or have …" at bounding box center [665, 546] width 219 height 42
click at [0, 0] on input "B. This is their only job, but since last [DATE] they’ve had another job, or ha…" at bounding box center [0, 0] width 0 height 0
type input "1257L"
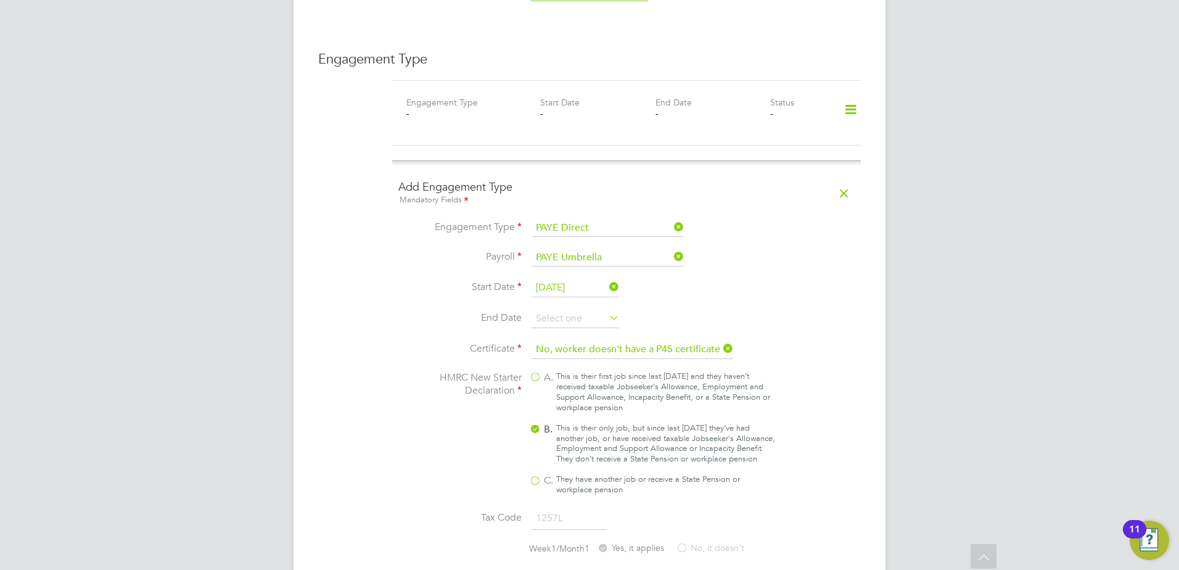
scroll to position [1028, 0]
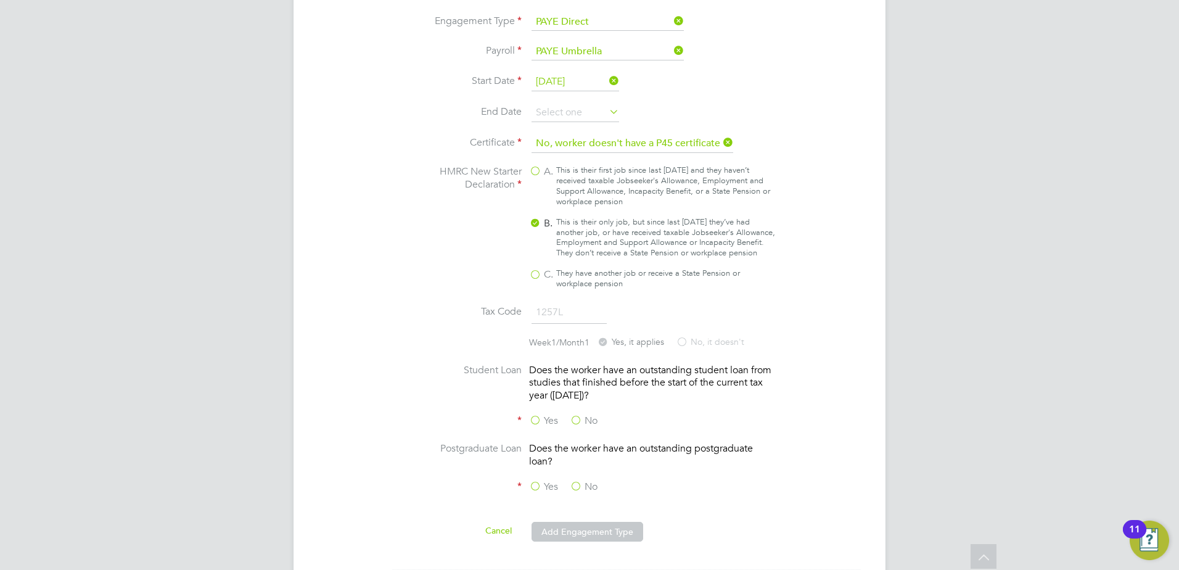
click at [587, 418] on label "No" at bounding box center [584, 420] width 28 height 13
click at [0, 0] on input "No" at bounding box center [0, 0] width 0 height 0
click at [581, 485] on label "No" at bounding box center [584, 486] width 28 height 13
click at [0, 0] on input "No" at bounding box center [0, 0] width 0 height 0
click at [584, 528] on button "Add Engagement Type" at bounding box center [587, 532] width 112 height 20
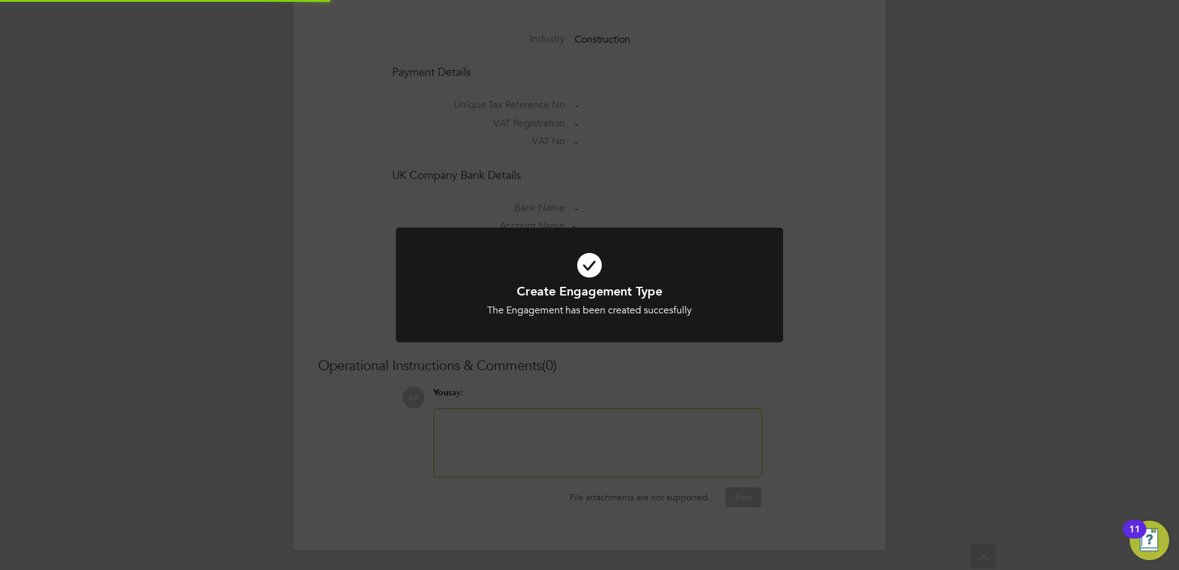
scroll to position [952, 0]
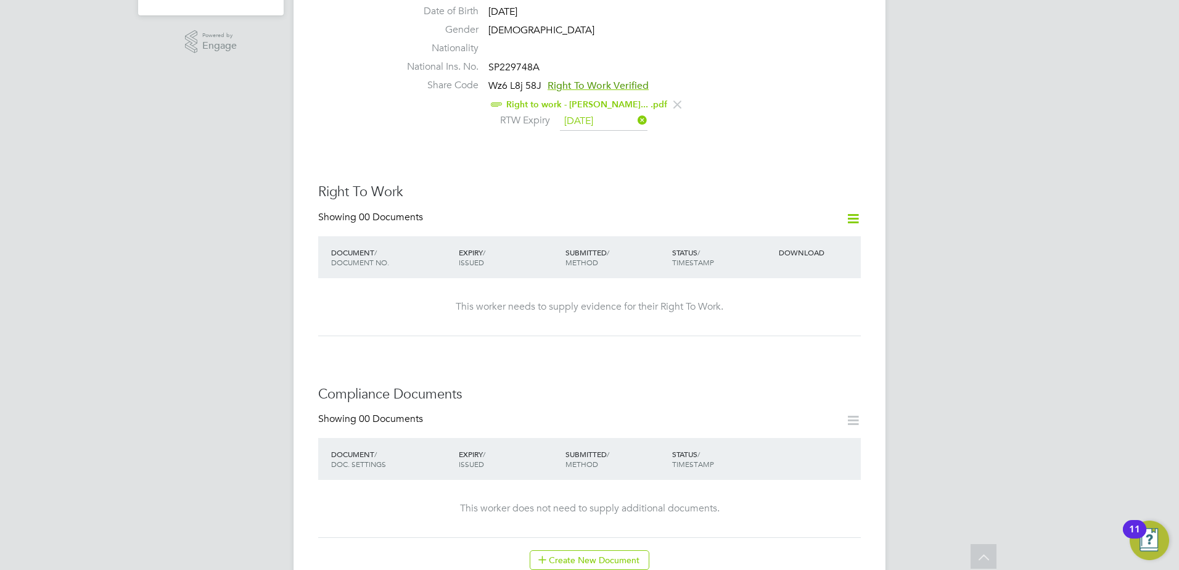
scroll to position [720, 0]
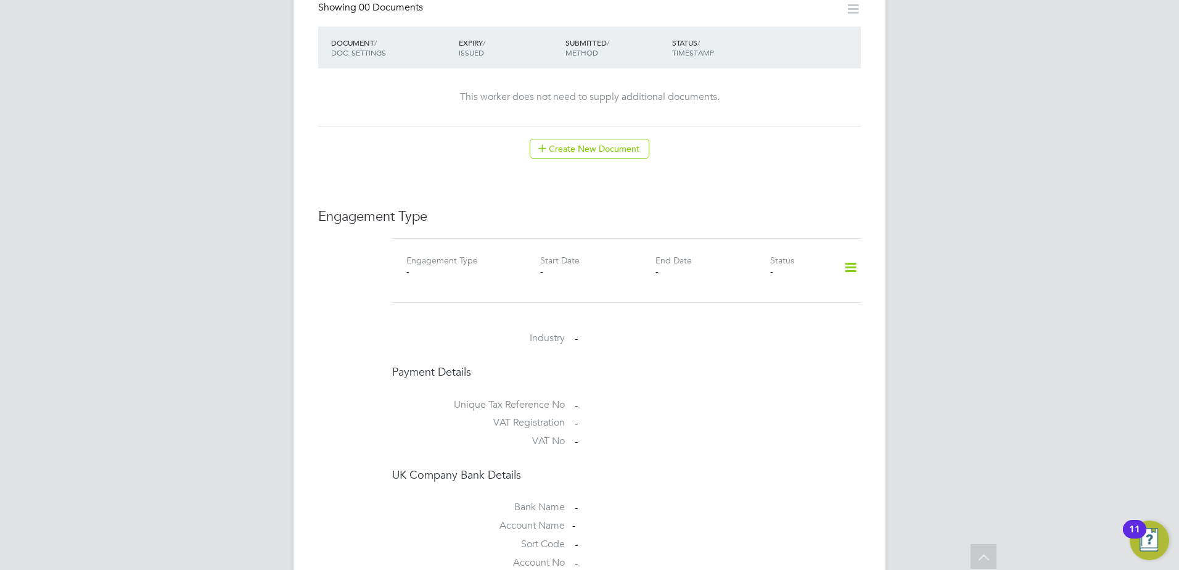
click at [842, 260] on icon at bounding box center [851, 267] width 22 height 28
click at [771, 303] on li "Add Engagement Type" at bounding box center [787, 308] width 140 height 17
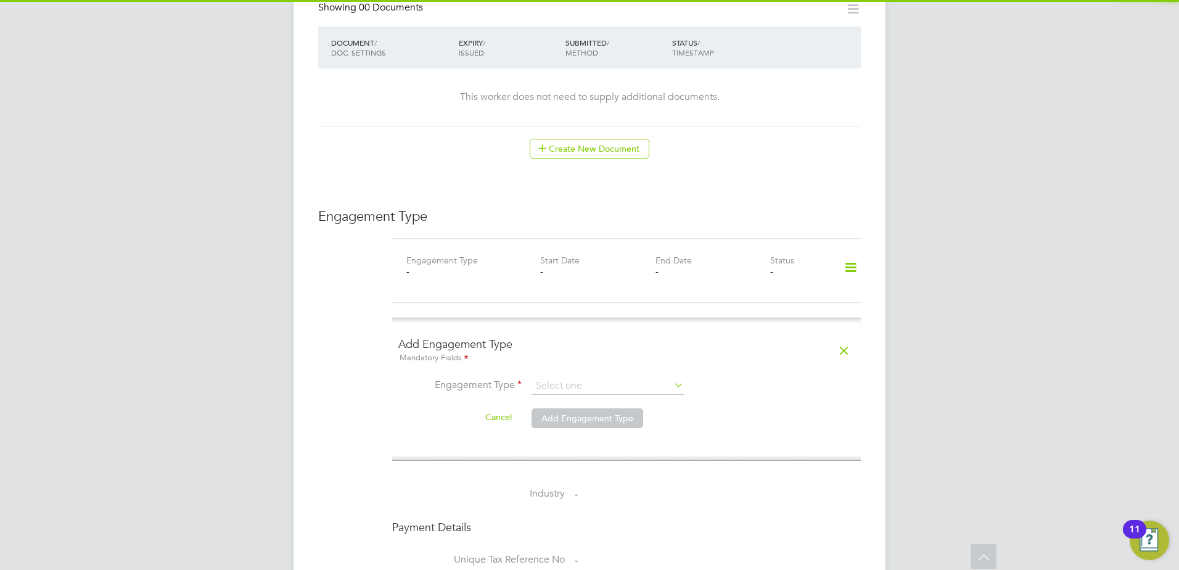
drag, startPoint x: 633, startPoint y: 364, endPoint x: 624, endPoint y: 376, distance: 15.1
click at [632, 364] on ng-form "Add Engagement Type Mandatory Fields Engagement Type Cancel Add Engagement Type" at bounding box center [626, 389] width 456 height 105
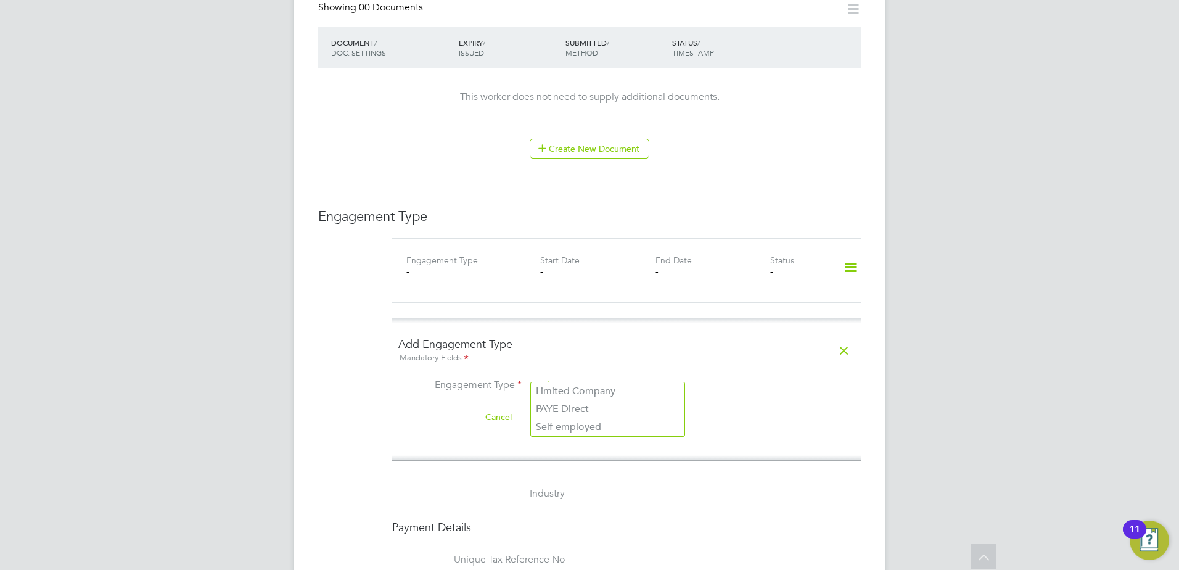
click at [595, 377] on input at bounding box center [607, 385] width 152 height 17
click at [591, 419] on li "Self-employed" at bounding box center [608, 427] width 154 height 18
type input "Self-employed"
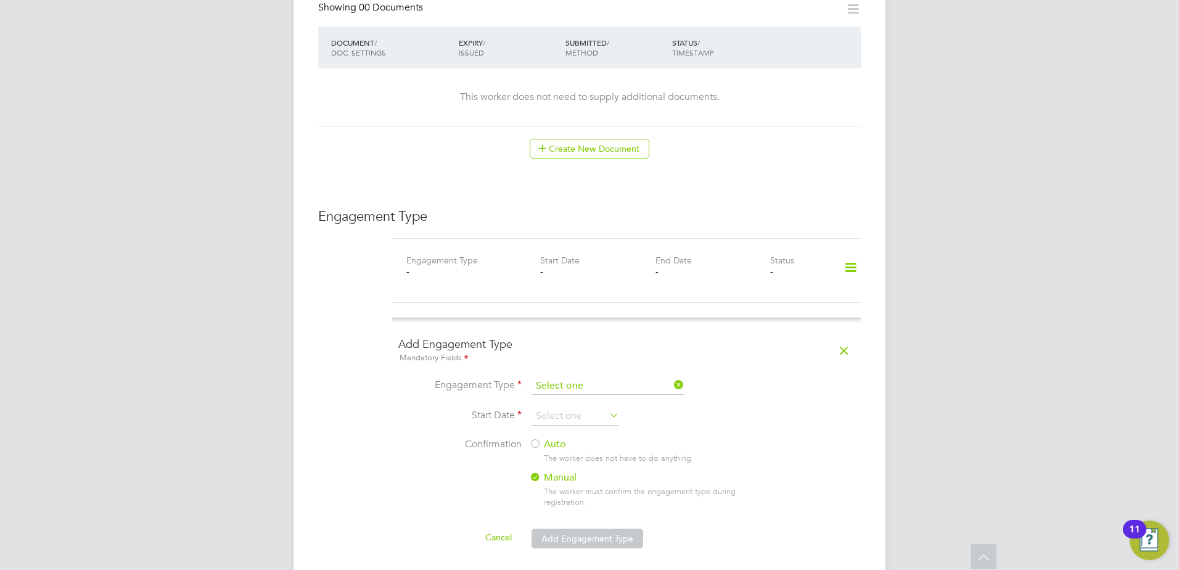
click at [592, 379] on input at bounding box center [607, 385] width 152 height 17
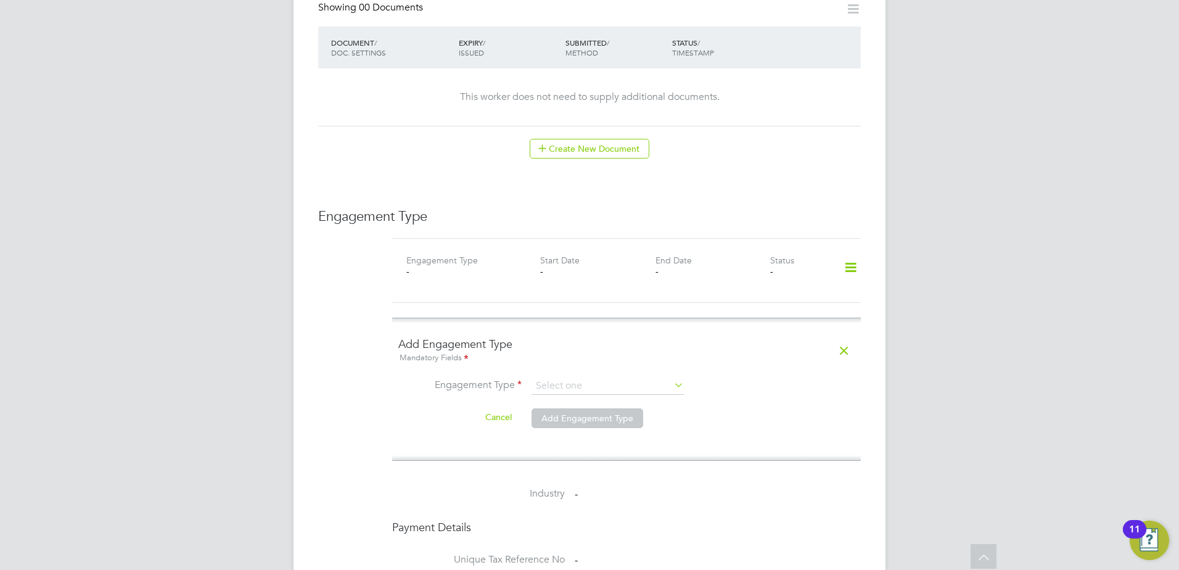
click at [578, 412] on li "PAYE Direct" at bounding box center [608, 409] width 154 height 18
type input "PAYE Direct"
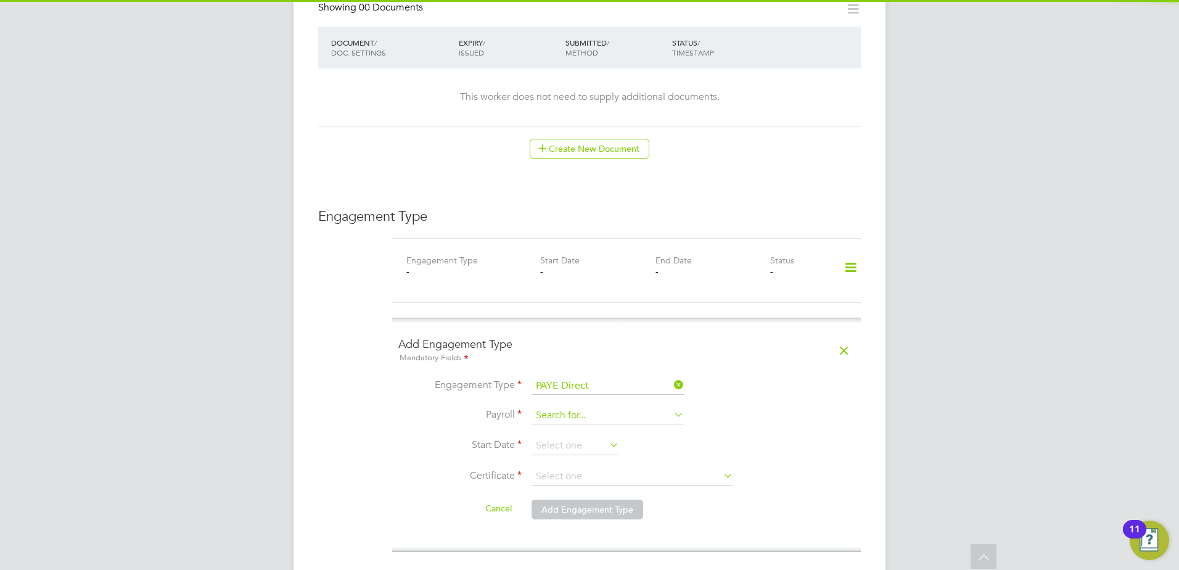
click at [592, 407] on input at bounding box center [607, 415] width 152 height 17
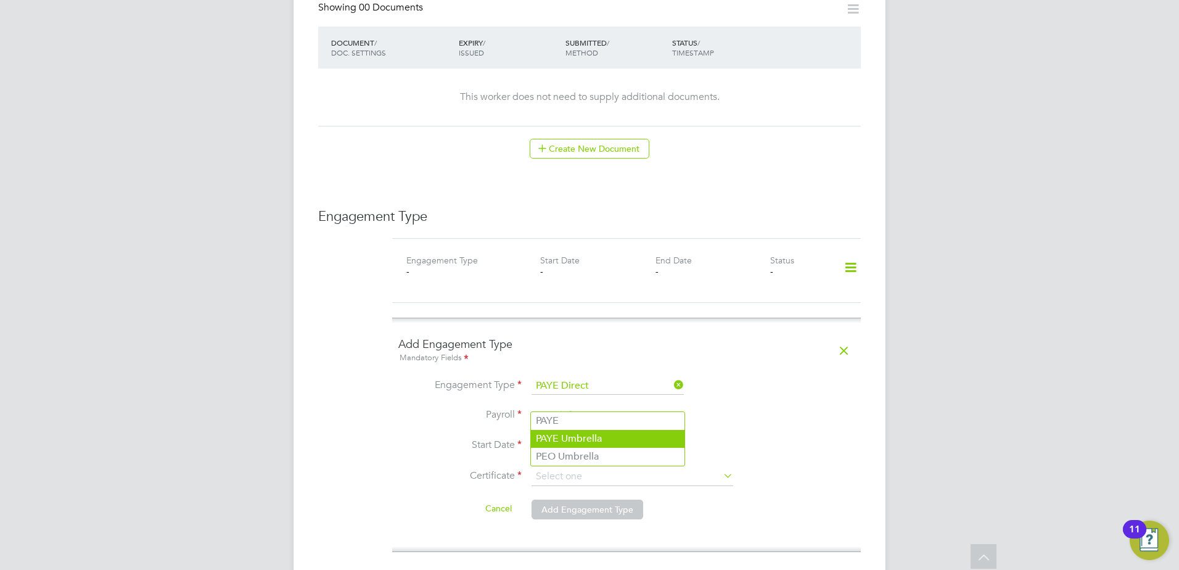
click at [586, 441] on li "PAYE Umbrella" at bounding box center [608, 439] width 154 height 18
type input "PAYE Umbrella"
click at [572, 437] on input at bounding box center [575, 446] width 88 height 18
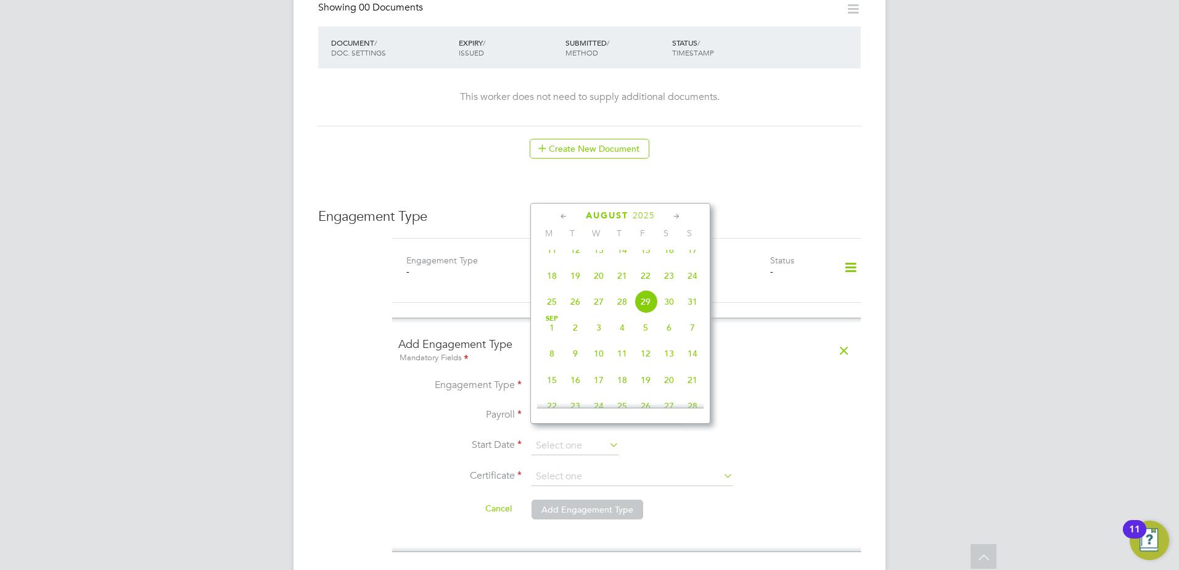
click at [561, 215] on icon at bounding box center [564, 217] width 12 height 14
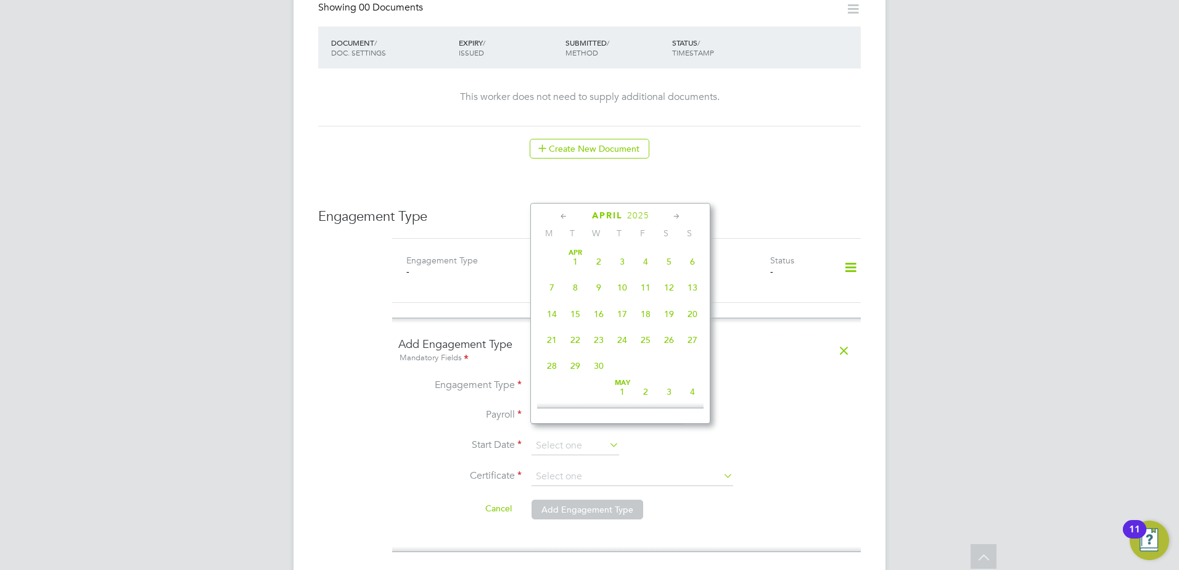
click at [561, 215] on icon at bounding box center [564, 217] width 12 height 14
click at [670, 215] on div "March 2025" at bounding box center [620, 216] width 166 height 12
click at [673, 215] on icon at bounding box center [677, 217] width 12 height 14
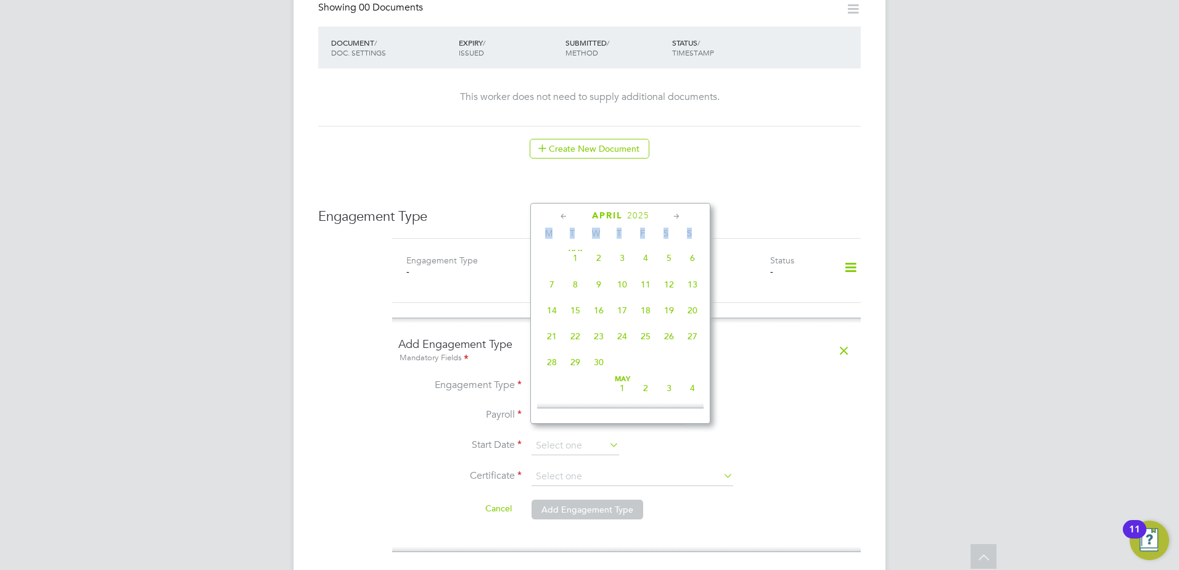
scroll to position [293, 0]
click at [629, 287] on span "8" at bounding box center [621, 280] width 23 height 23
type input "08 May 2025"
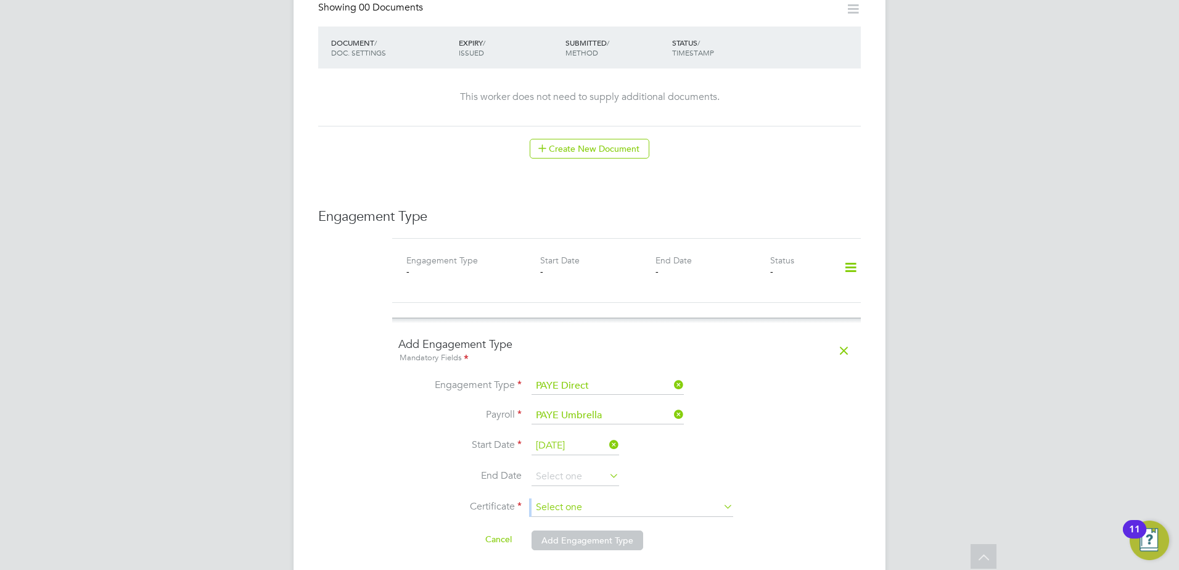
click at [572, 487] on ul "Engagement Type PAYE Direct Payroll PAYE Umbrella Start Date 08 May 2025 End Da…" at bounding box center [626, 470] width 456 height 186
drag, startPoint x: 572, startPoint y: 487, endPoint x: 572, endPoint y: 494, distance: 6.8
click at [572, 498] on input at bounding box center [632, 507] width 202 height 18
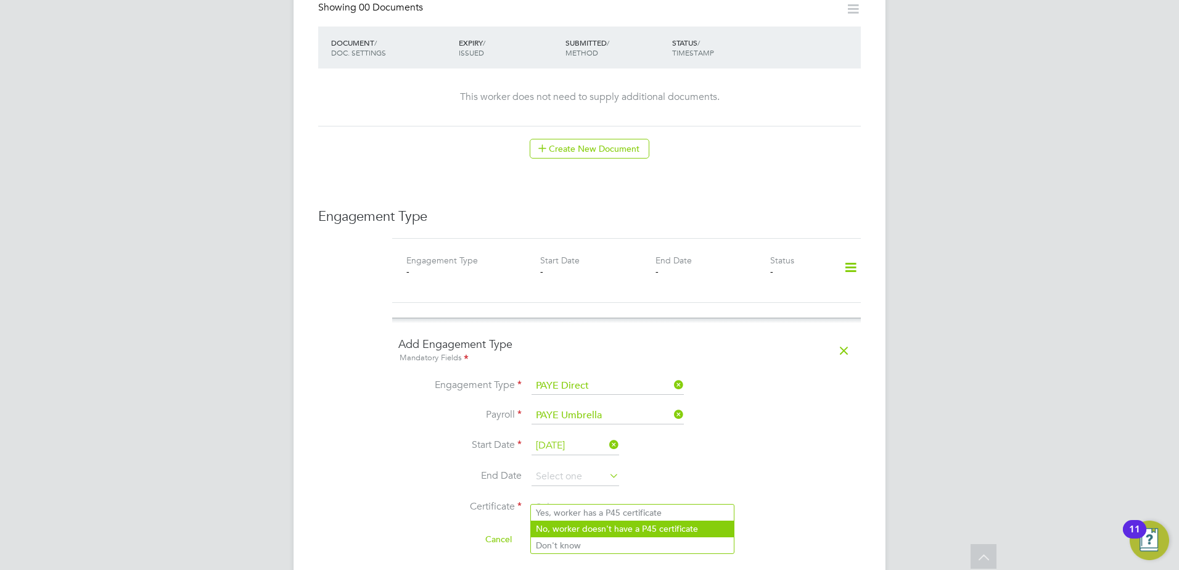
click at [598, 530] on li "No, worker doesn't have a P45 certificate" at bounding box center [632, 528] width 203 height 16
type input "No, worker doesn't have a P45 certificate"
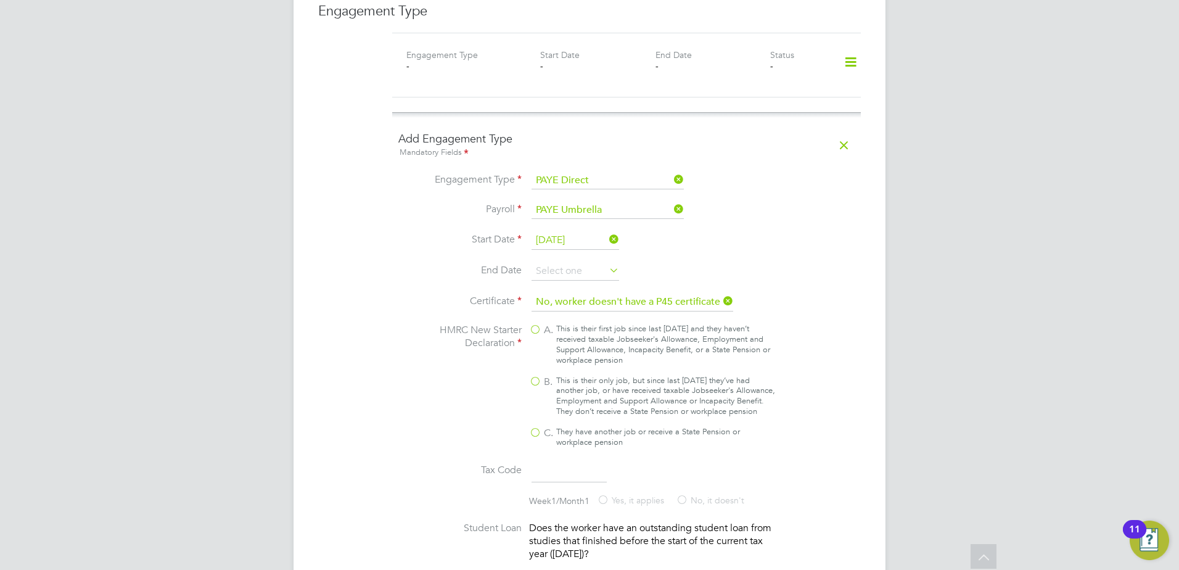
click at [579, 375] on div "This is their only job, but since last [DATE] they’ve had another job, or have …" at bounding box center [665, 396] width 219 height 42
click at [0, 0] on input "B. This is their only job, but since last [DATE] they’ve had another job, or ha…" at bounding box center [0, 0] width 0 height 0
type input "1257L"
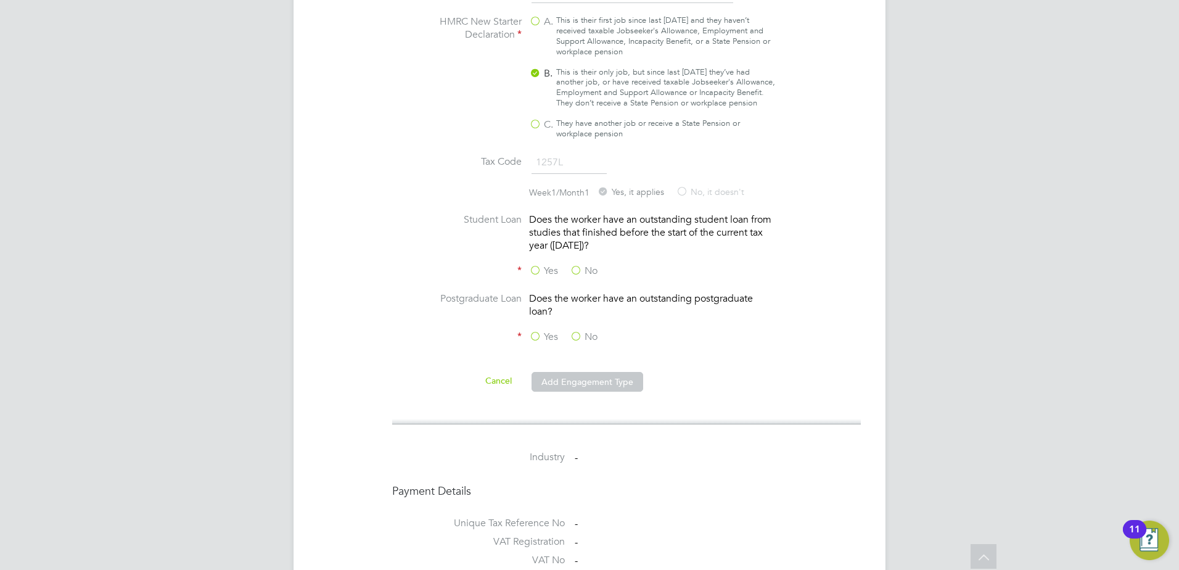
click at [578, 264] on label "No" at bounding box center [584, 270] width 28 height 13
click at [0, 0] on input "No" at bounding box center [0, 0] width 0 height 0
click at [577, 345] on li "Yes No" at bounding box center [626, 344] width 456 height 28
click at [575, 334] on label "No" at bounding box center [584, 336] width 28 height 13
click at [0, 0] on input "No" at bounding box center [0, 0] width 0 height 0
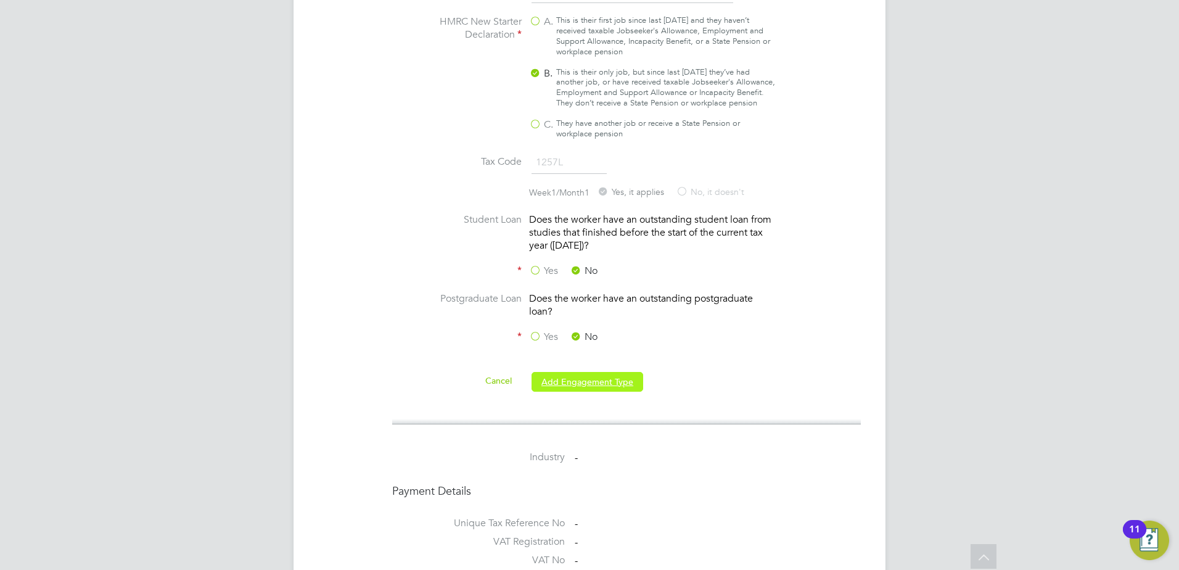
click at [579, 377] on button "Add Engagement Type" at bounding box center [587, 382] width 112 height 20
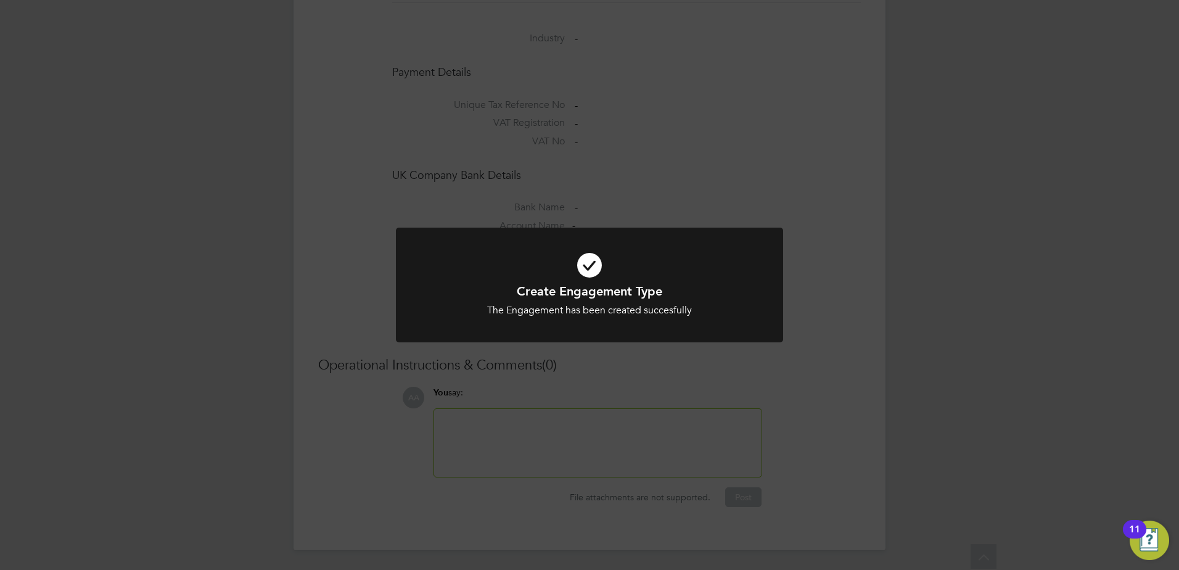
scroll to position [1017, 0]
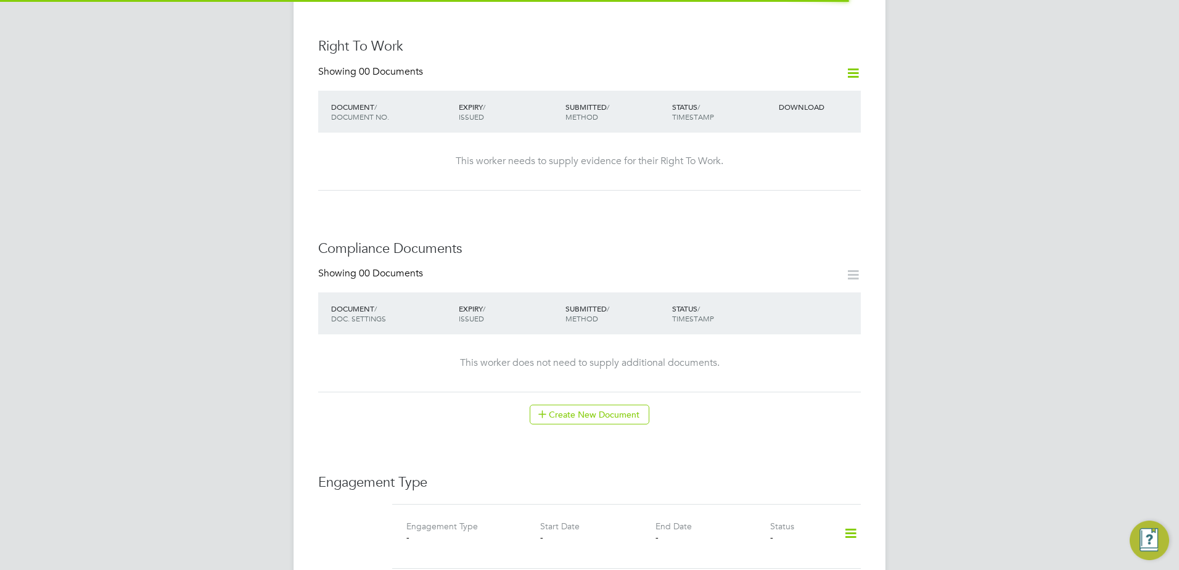
scroll to position [514, 0]
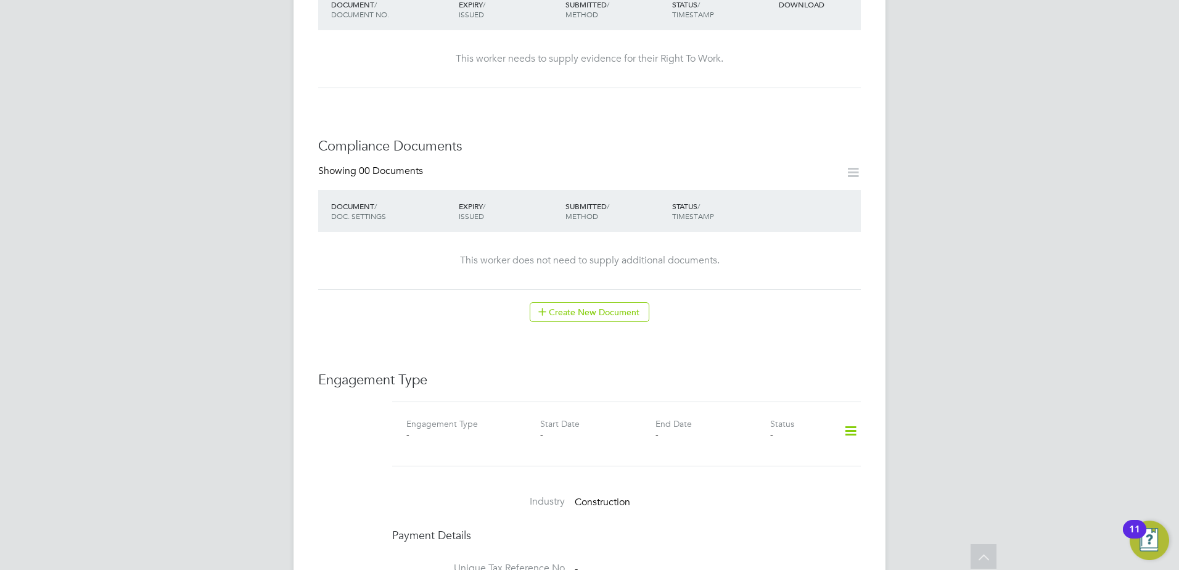
click at [847, 417] on icon at bounding box center [851, 431] width 22 height 28
click at [776, 472] on li "Add Engagement Type" at bounding box center [787, 471] width 140 height 17
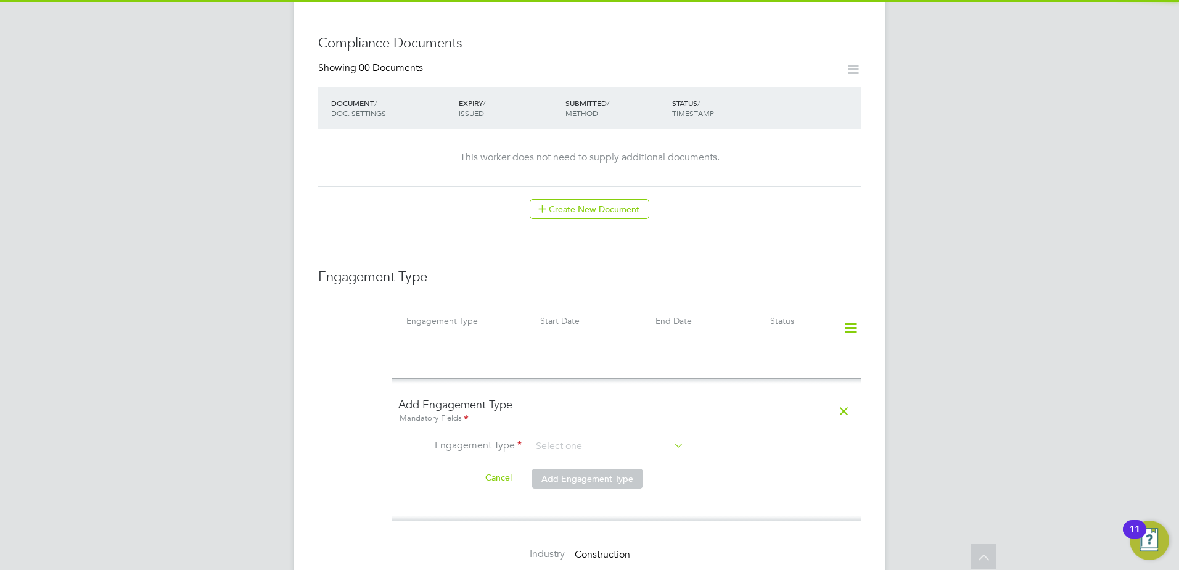
scroll to position [720, 0]
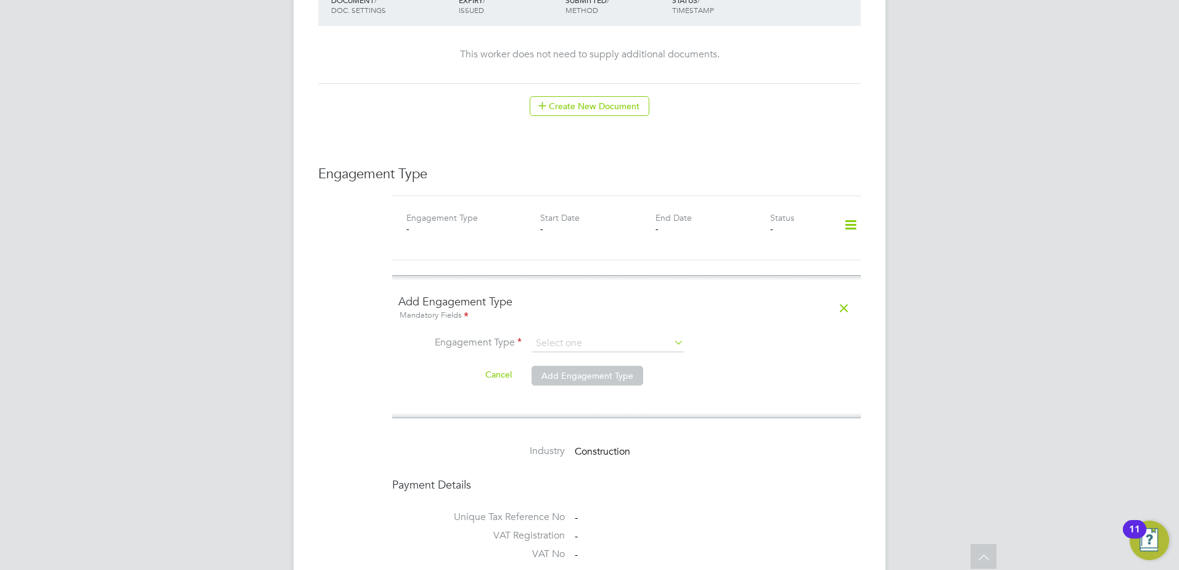
click at [571, 340] on li "Engagement Type" at bounding box center [626, 350] width 456 height 30
click at [576, 335] on input at bounding box center [607, 343] width 152 height 17
click at [599, 374] on div "All Workers Worker Payment History Tasks Activity Logs Worker Payment History T…" at bounding box center [589, 126] width 592 height 1672
click at [589, 335] on input at bounding box center [607, 343] width 152 height 17
click at [567, 374] on li "PAYE Direct" at bounding box center [608, 367] width 154 height 18
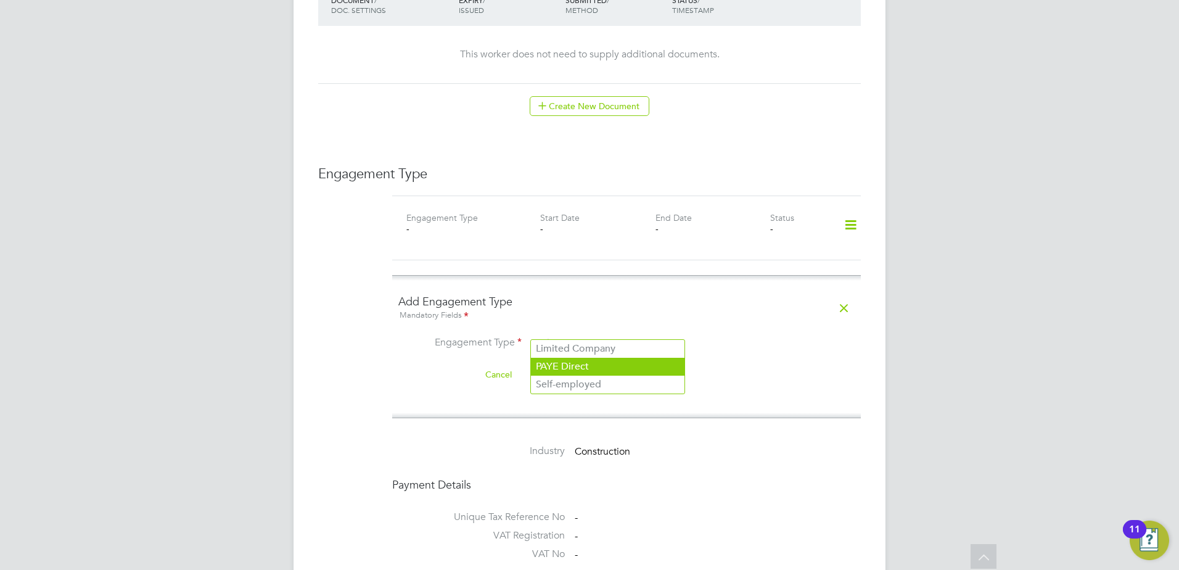
type input "PAYE Direct"
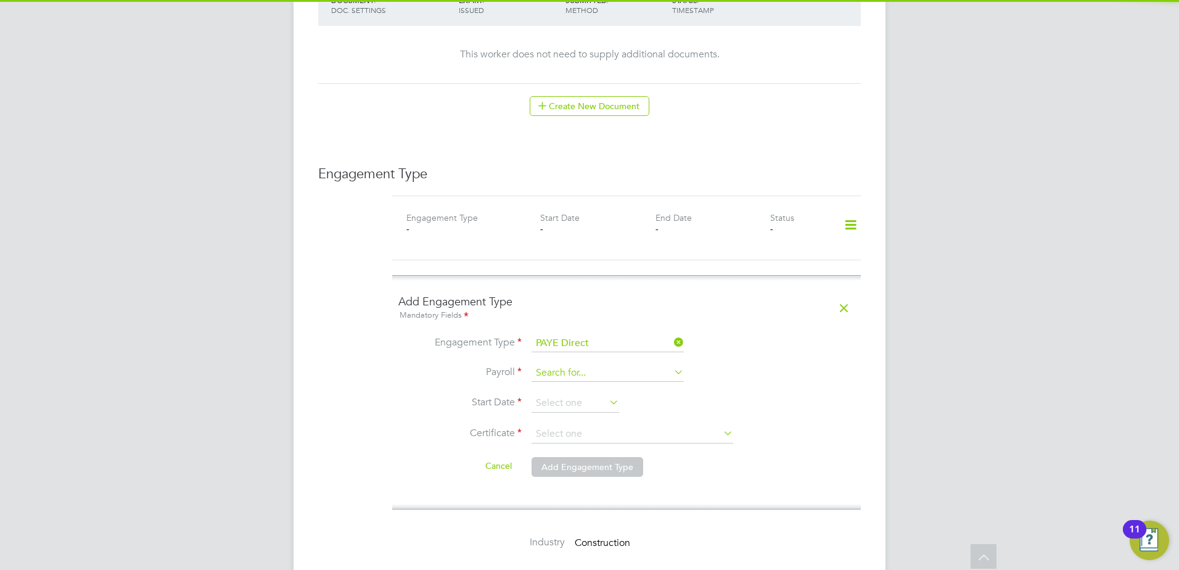
click at [582, 364] on input at bounding box center [607, 372] width 152 height 17
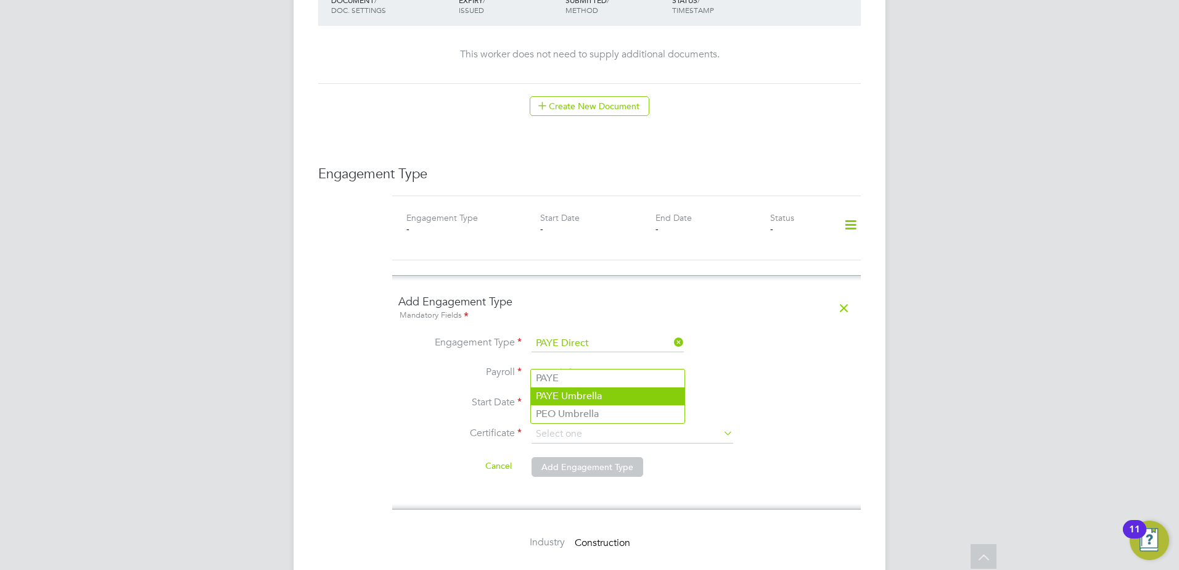
click at [575, 397] on li "PAYE Umbrella" at bounding box center [608, 396] width 154 height 18
type input "PAYE Umbrella"
click at [574, 394] on input at bounding box center [575, 403] width 88 height 18
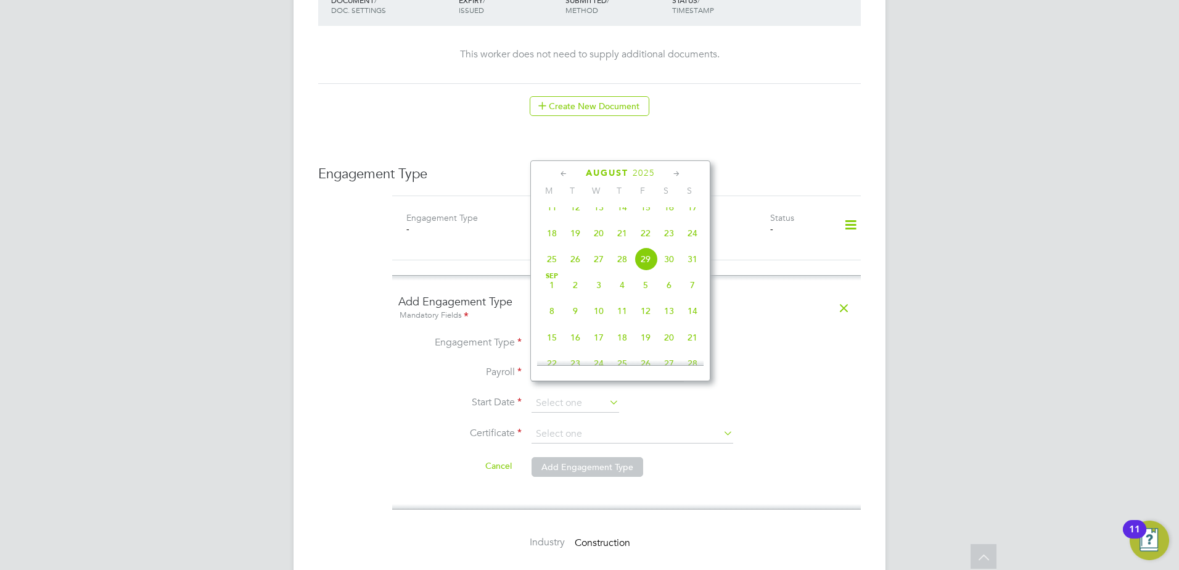
click at [563, 180] on icon at bounding box center [564, 174] width 12 height 14
click at [563, 175] on icon at bounding box center [564, 174] width 12 height 14
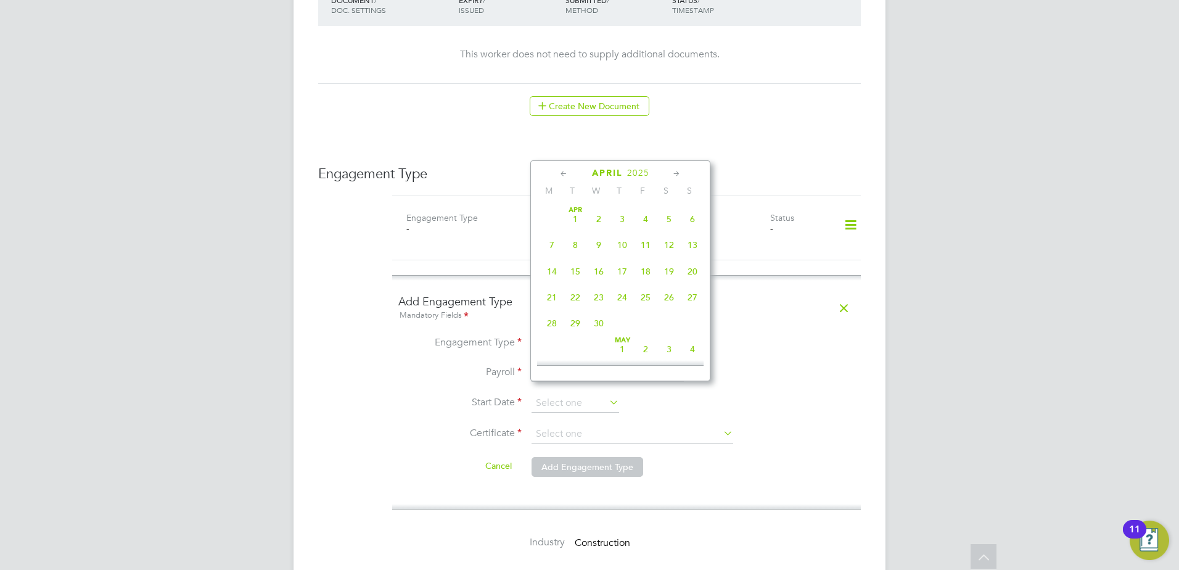
click at [677, 172] on icon at bounding box center [677, 174] width 12 height 14
click at [558, 297] on span "19" at bounding box center [551, 293] width 23 height 23
type input "19 May 2025"
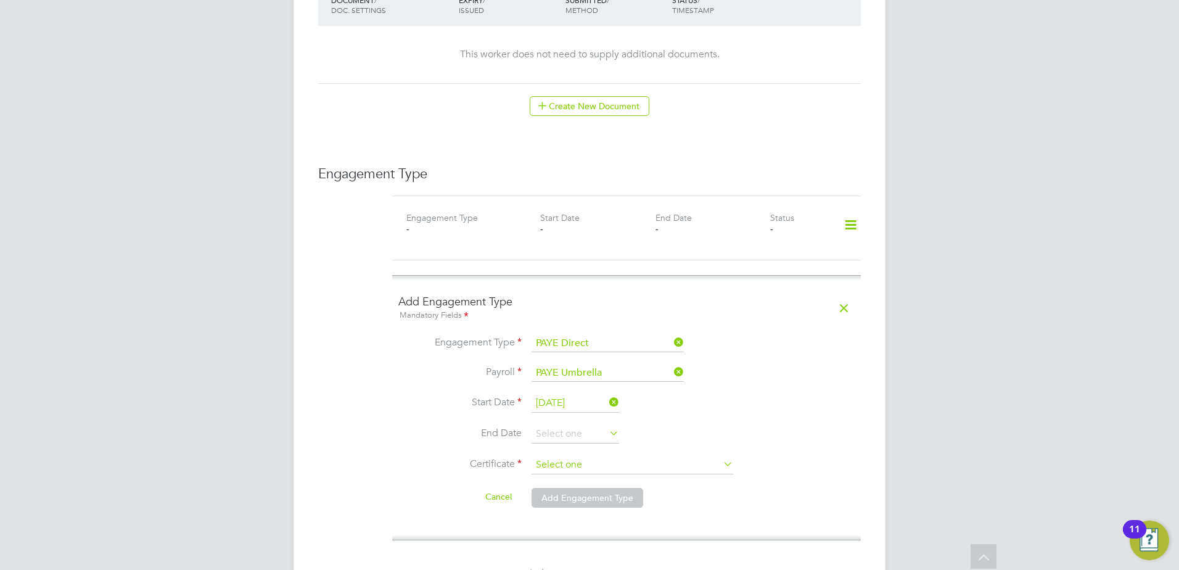
click at [578, 456] on input at bounding box center [632, 465] width 202 height 18
click at [573, 486] on li "No, worker doesn't have a P45 certificate" at bounding box center [632, 486] width 203 height 16
type input "No, worker doesn't have a P45 certificate"
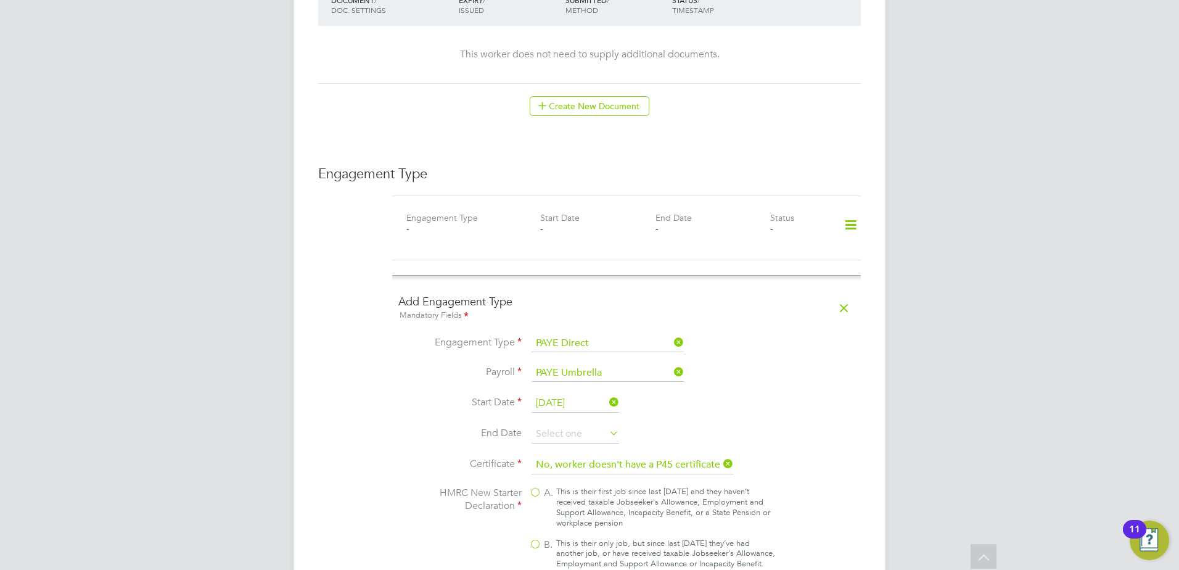
click at [617, 498] on div "This is their first job since last [DATE] and they haven’t received taxable Job…" at bounding box center [665, 507] width 219 height 42
click at [0, 0] on input "A. This is their first job since last 6 April and they haven’t received taxable…" at bounding box center [0, 0] width 0 height 0
type input "1257L"
click at [604, 540] on div "This is their only job, but since last [DATE] they’ve had another job, or have …" at bounding box center [665, 559] width 219 height 42
click at [0, 0] on input "B. This is their only job, but since last [DATE] they’ve had another job, or ha…" at bounding box center [0, 0] width 0 height 0
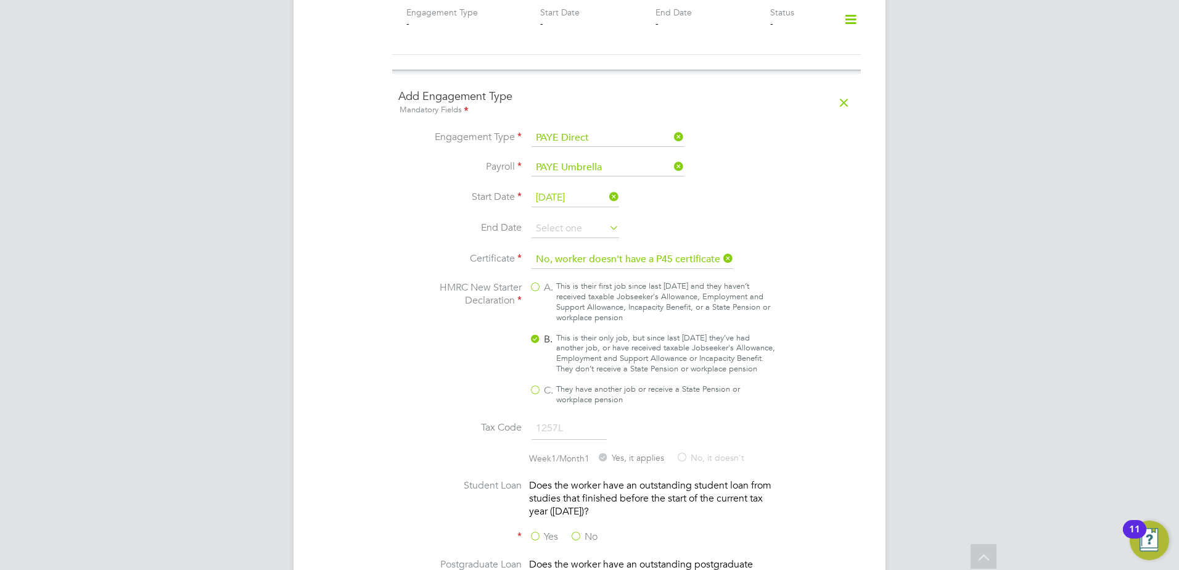
scroll to position [1028, 0]
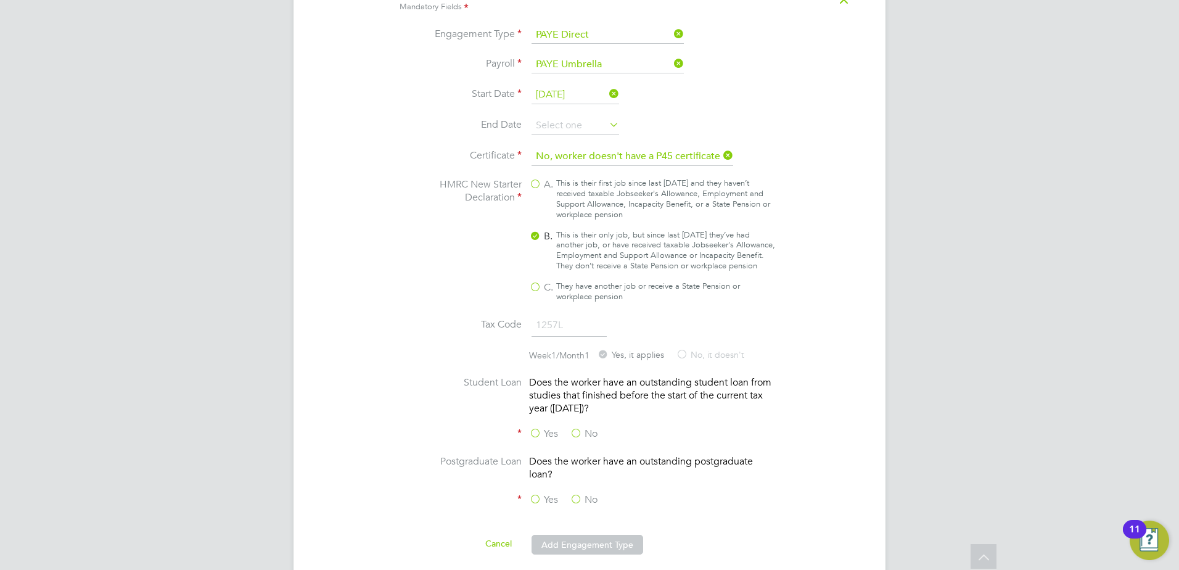
click at [583, 430] on label "No" at bounding box center [584, 433] width 28 height 13
click at [0, 0] on input "No" at bounding box center [0, 0] width 0 height 0
click at [581, 499] on label "No" at bounding box center [584, 499] width 28 height 13
click at [0, 0] on input "No" at bounding box center [0, 0] width 0 height 0
click at [586, 528] on li at bounding box center [626, 527] width 456 height 12
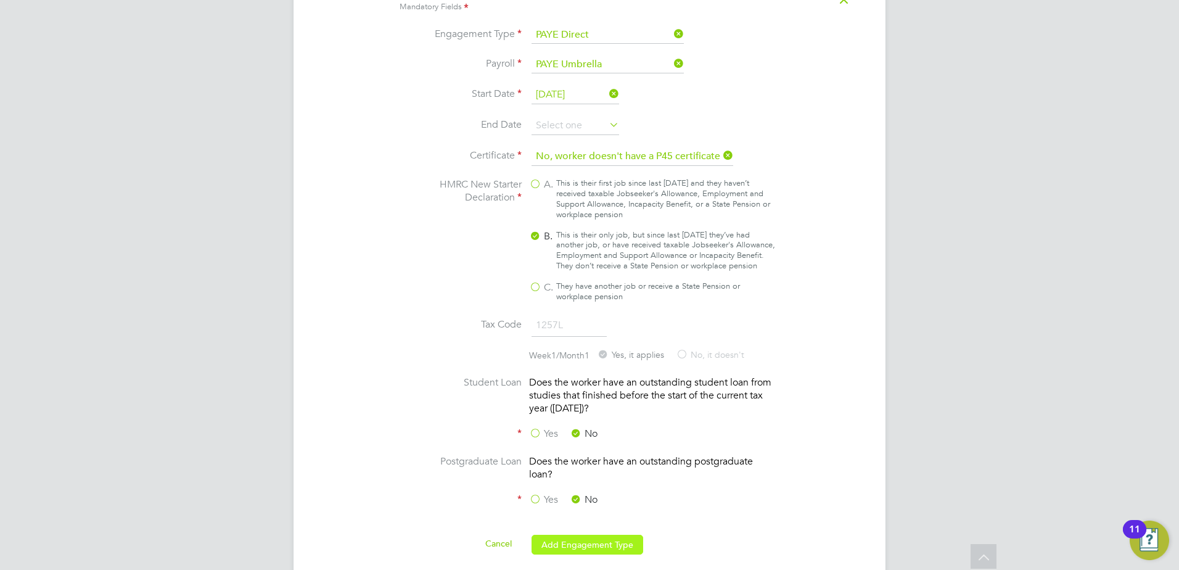
click at [587, 541] on button "Add Engagement Type" at bounding box center [587, 545] width 112 height 20
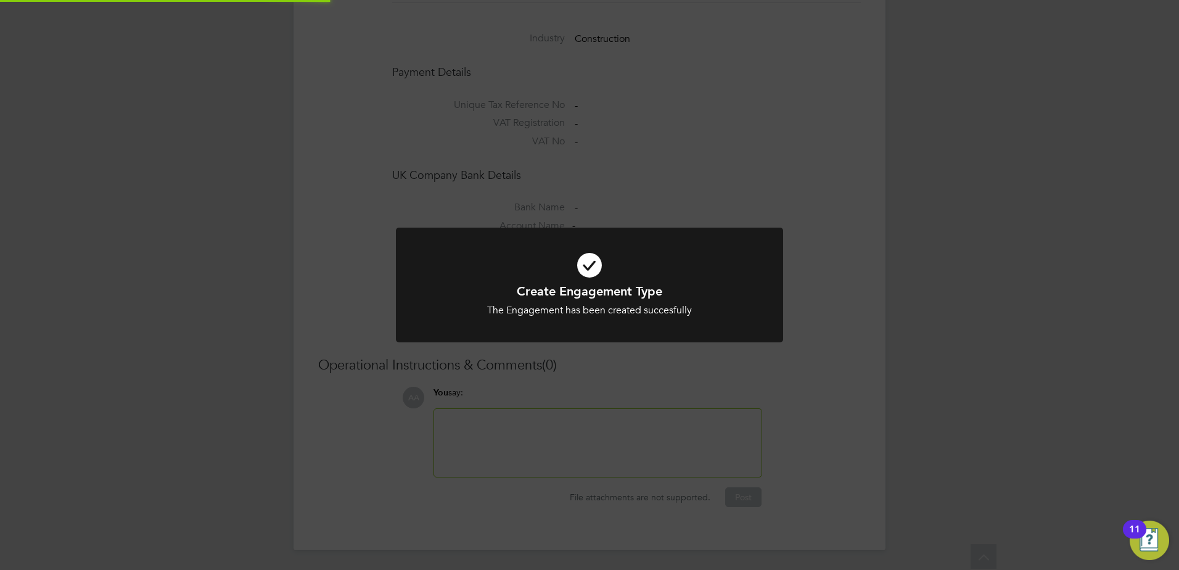
scroll to position [965, 0]
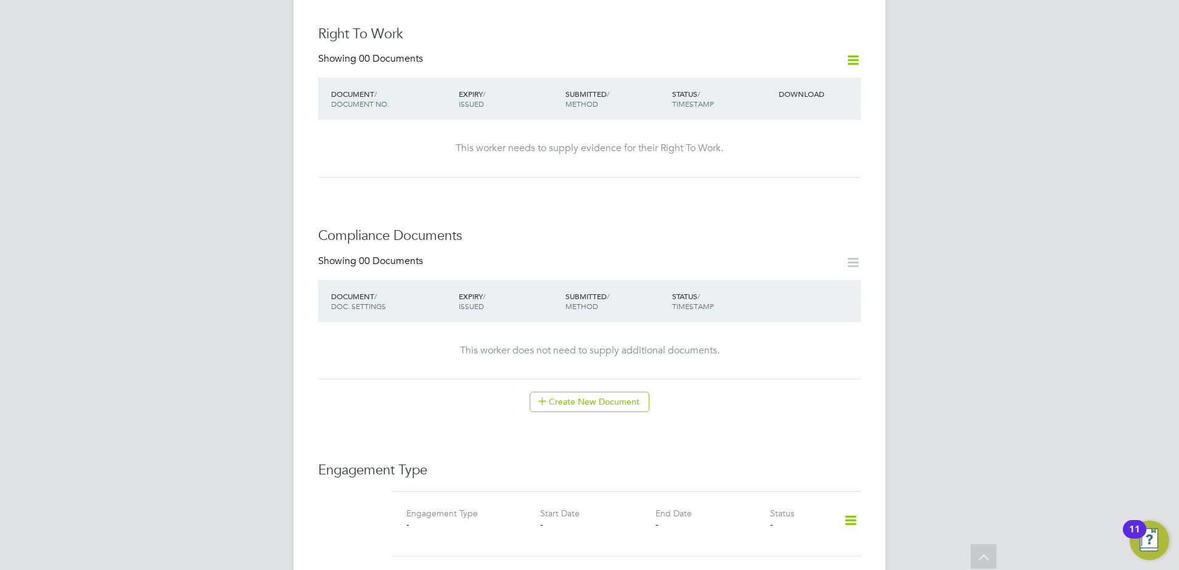
scroll to position [720, 0]
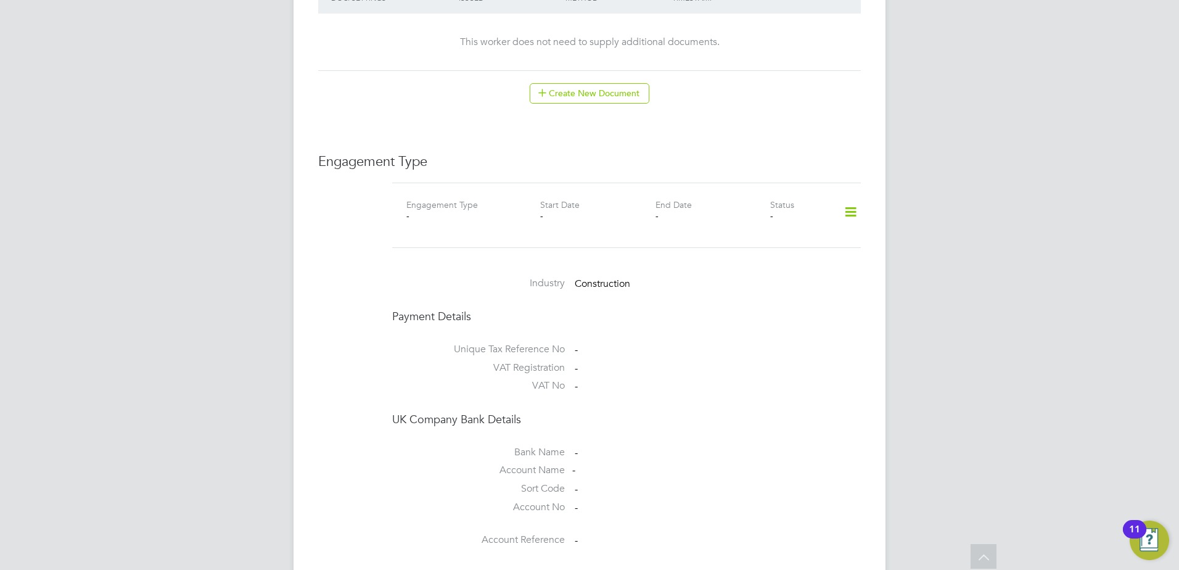
click at [845, 206] on icon at bounding box center [851, 212] width 22 height 28
click at [737, 253] on li "Add Engagement Type" at bounding box center [787, 252] width 140 height 17
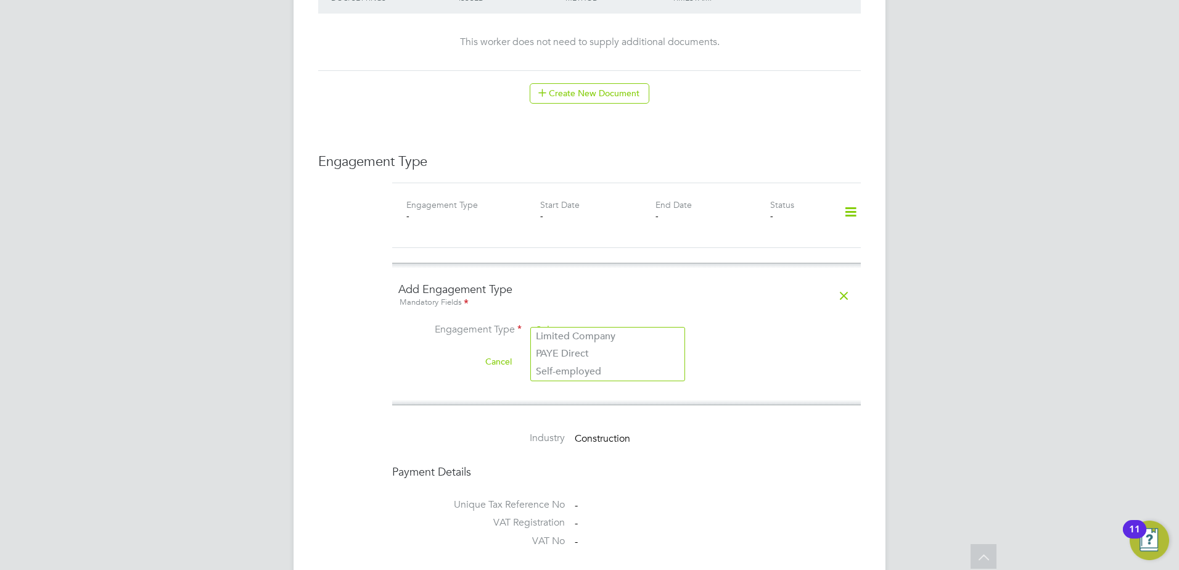
click at [604, 322] on input at bounding box center [607, 330] width 152 height 17
click at [598, 353] on li "PAYE Direct" at bounding box center [608, 354] width 154 height 18
type input "PAYE Direct"
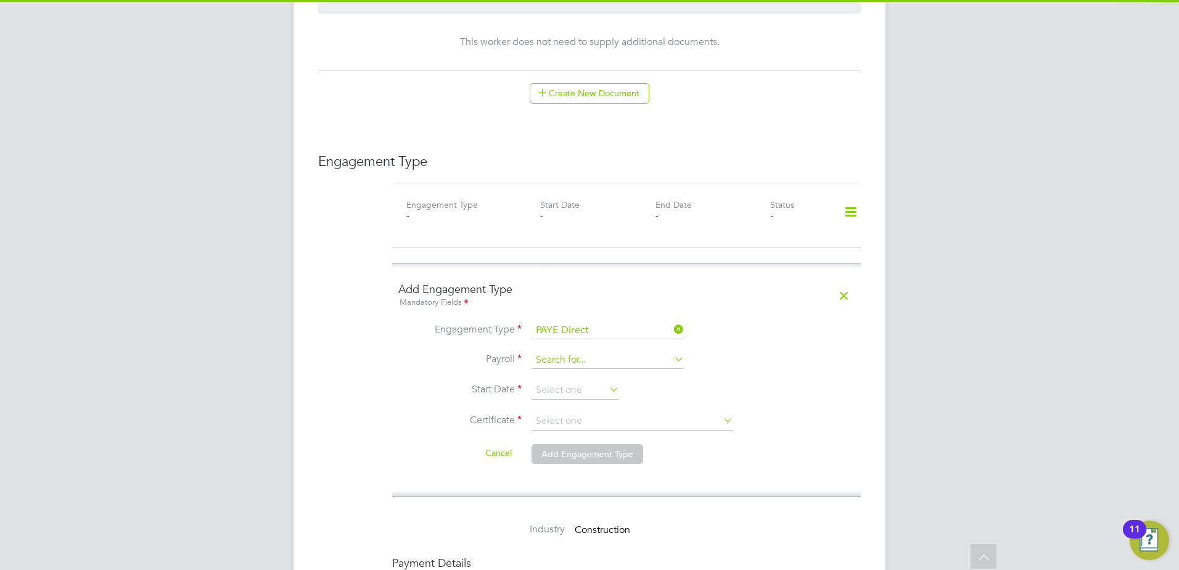
click at [596, 351] on input at bounding box center [607, 359] width 152 height 17
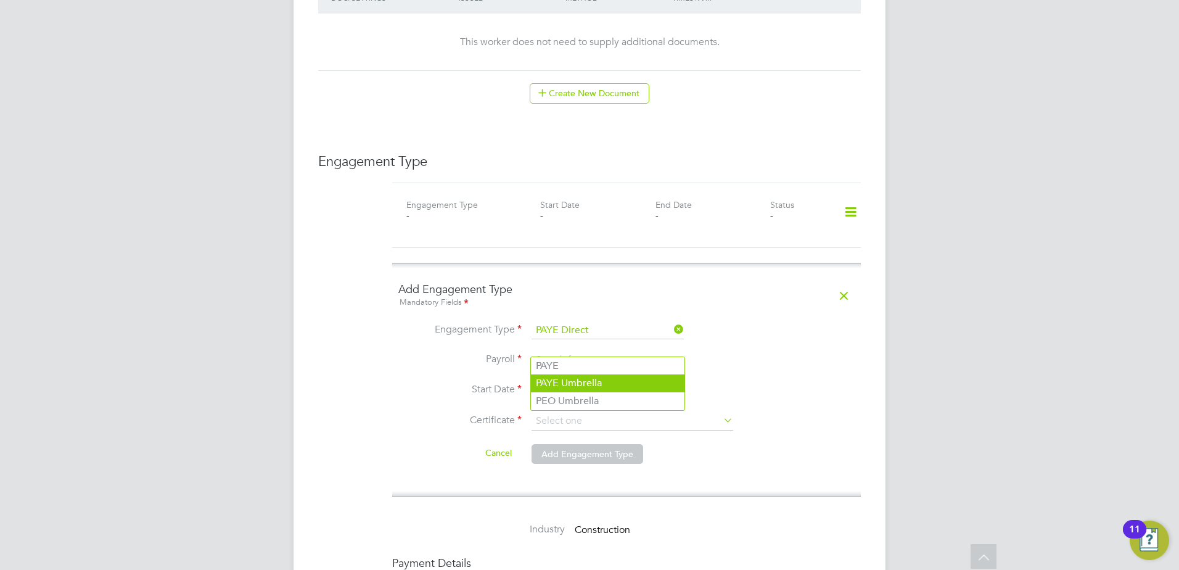
click at [586, 386] on li "PAYE Umbrella" at bounding box center [608, 383] width 154 height 18
type input "PAYE Umbrella"
click at [576, 381] on input at bounding box center [575, 390] width 88 height 18
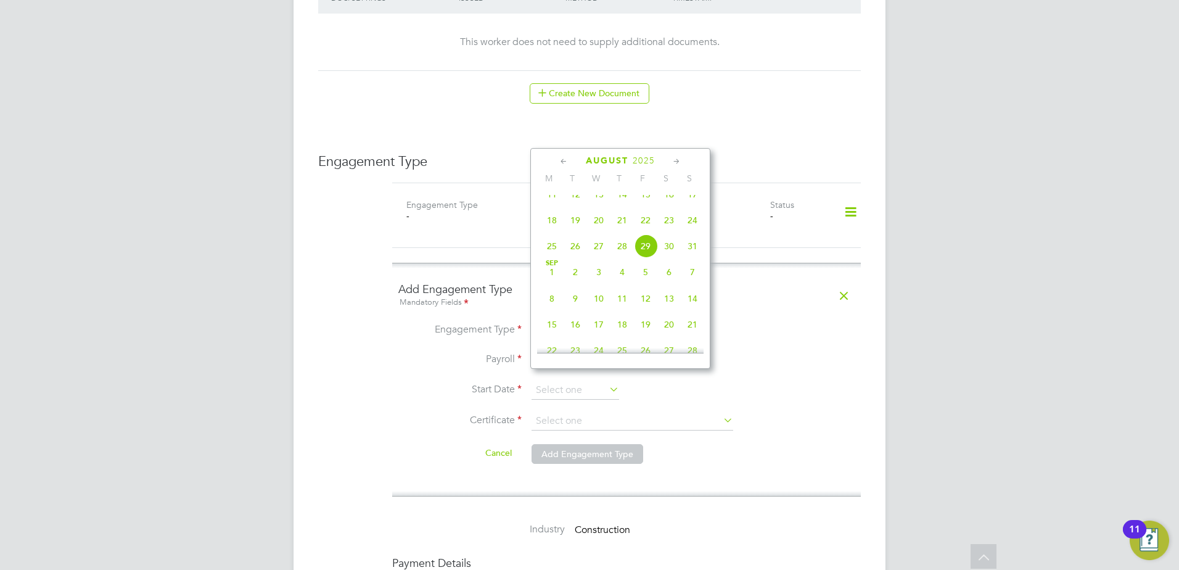
click at [561, 163] on icon at bounding box center [564, 162] width 12 height 14
click at [626, 257] on span "12" at bounding box center [621, 255] width 23 height 23
type input "12 Jun 2025"
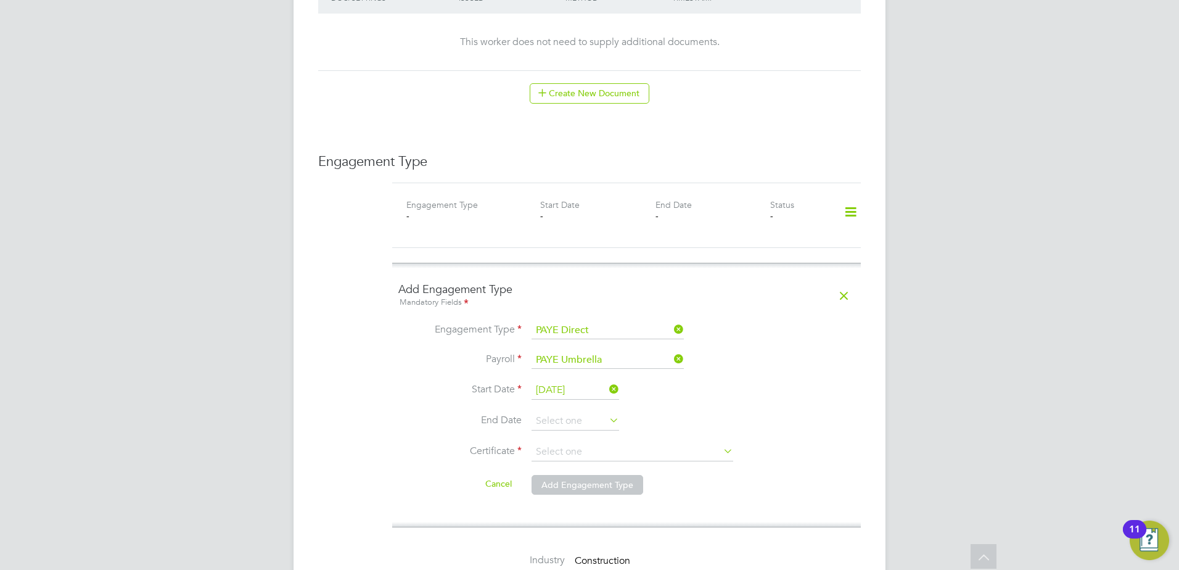
scroll to position [1028, 0]
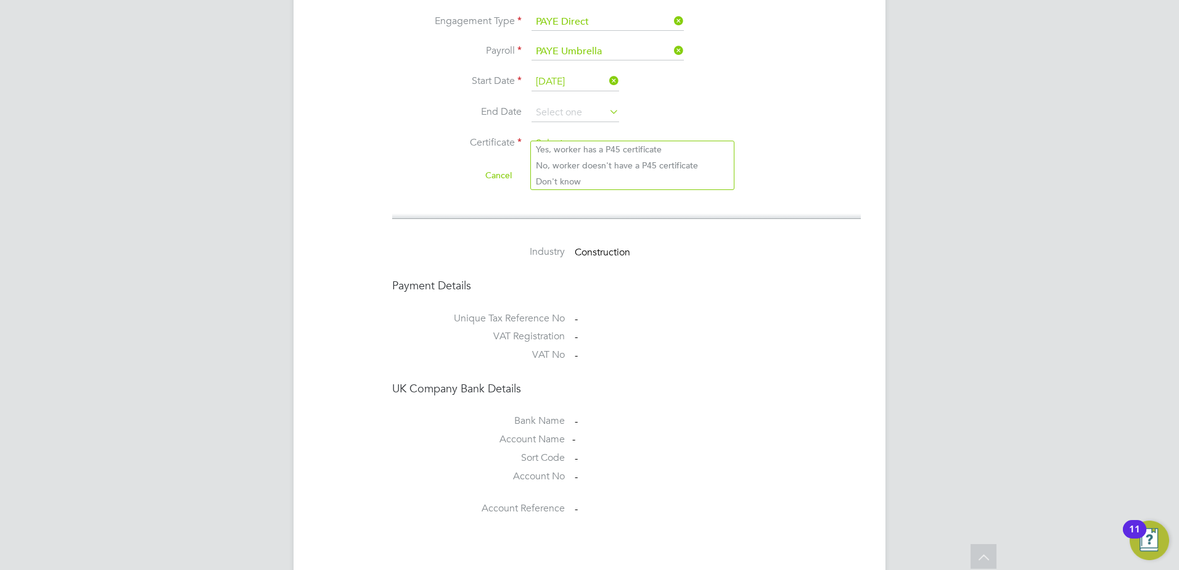
click at [565, 134] on input at bounding box center [632, 143] width 202 height 18
click at [570, 166] on li "No, worker doesn't have a P45 certificate" at bounding box center [632, 165] width 203 height 16
type input "No, worker doesn't have a P45 certificate"
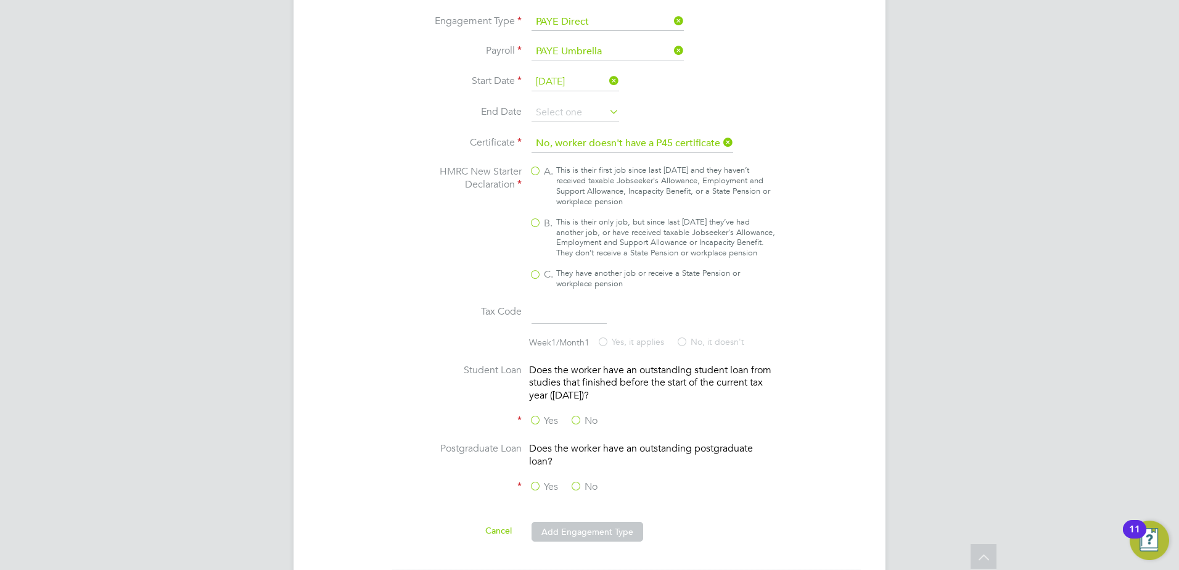
click at [607, 217] on div "This is their only job, but since last [DATE] they’ve had another job, or have …" at bounding box center [665, 238] width 219 height 42
click at [0, 0] on input "B. This is their only job, but since last [DATE] they’ve had another job, or ha…" at bounding box center [0, 0] width 0 height 0
type input "1257L"
click at [576, 416] on label "No" at bounding box center [584, 420] width 28 height 13
click at [0, 0] on input "No" at bounding box center [0, 0] width 0 height 0
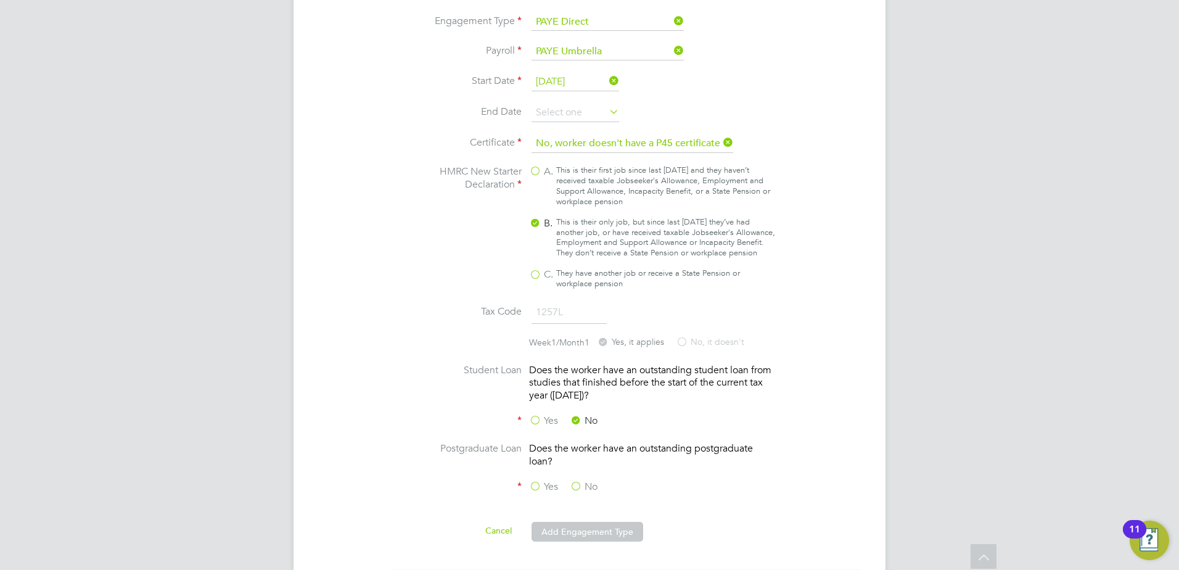
click at [580, 488] on label "No" at bounding box center [584, 486] width 28 height 13
click at [0, 0] on input "No" at bounding box center [0, 0] width 0 height 0
click at [584, 522] on button "Add Engagement Type" at bounding box center [587, 532] width 112 height 20
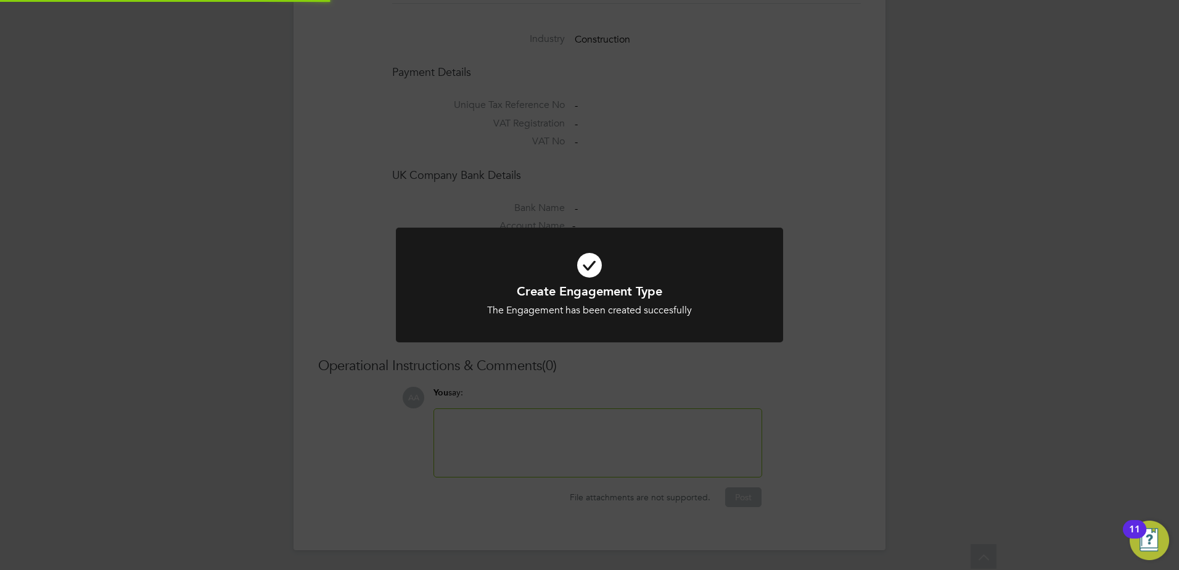
scroll to position [952, 0]
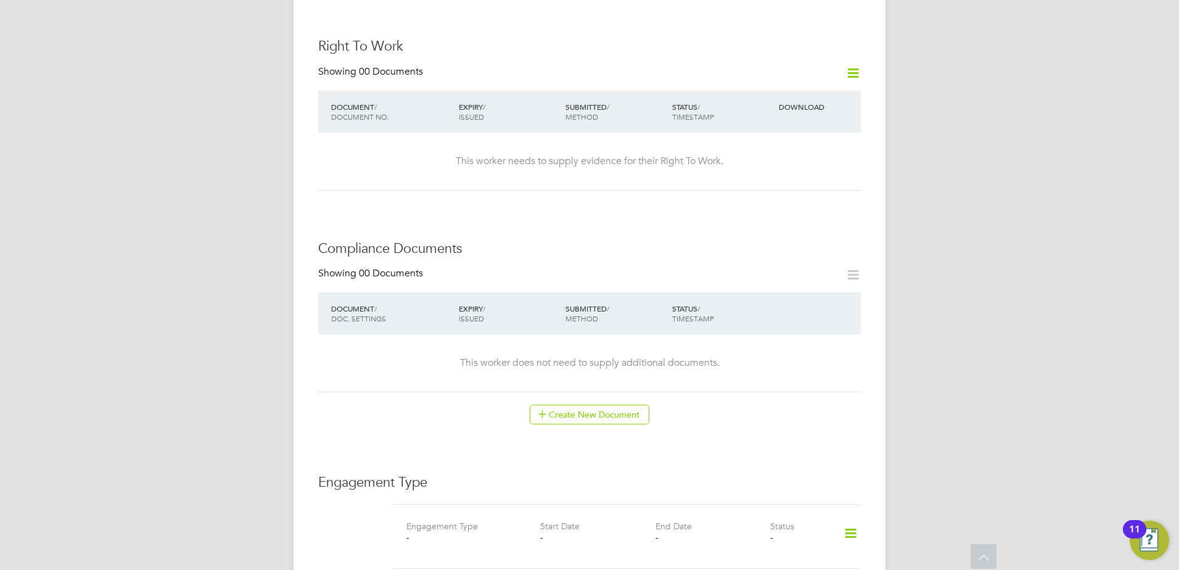
scroll to position [514, 0]
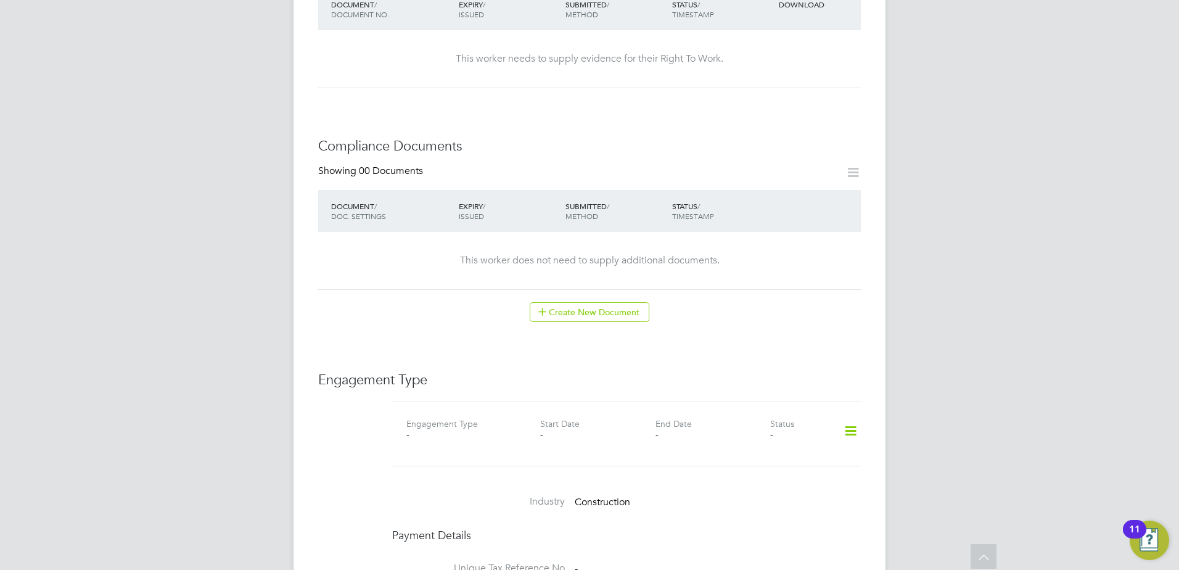
click at [851, 417] on icon at bounding box center [851, 431] width 22 height 28
click at [753, 472] on li "Add Engagement Type" at bounding box center [787, 471] width 140 height 17
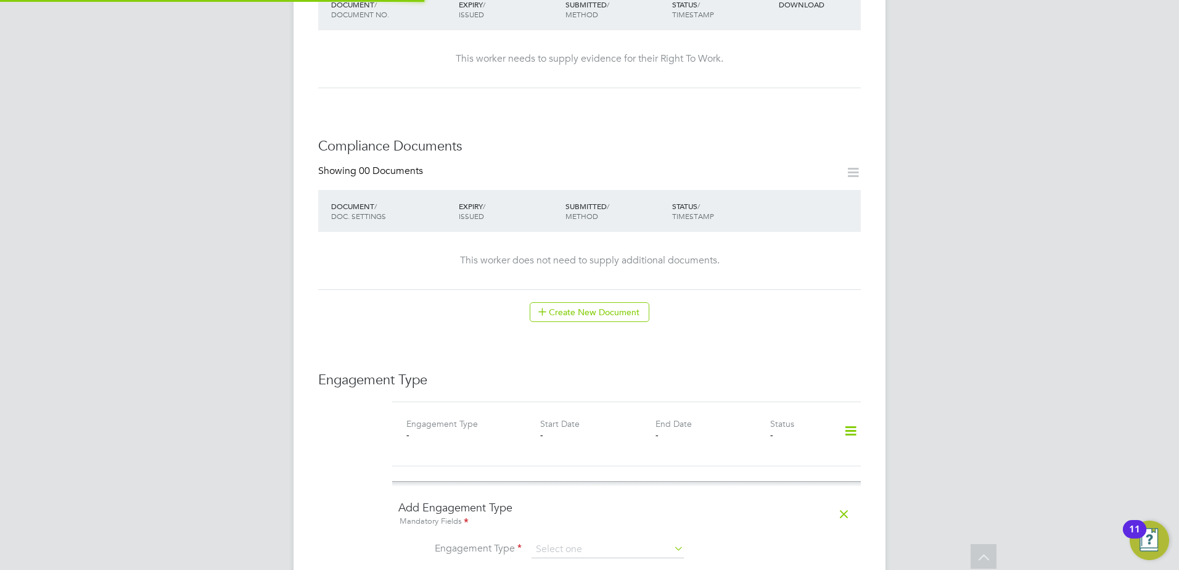
scroll to position [925, 0]
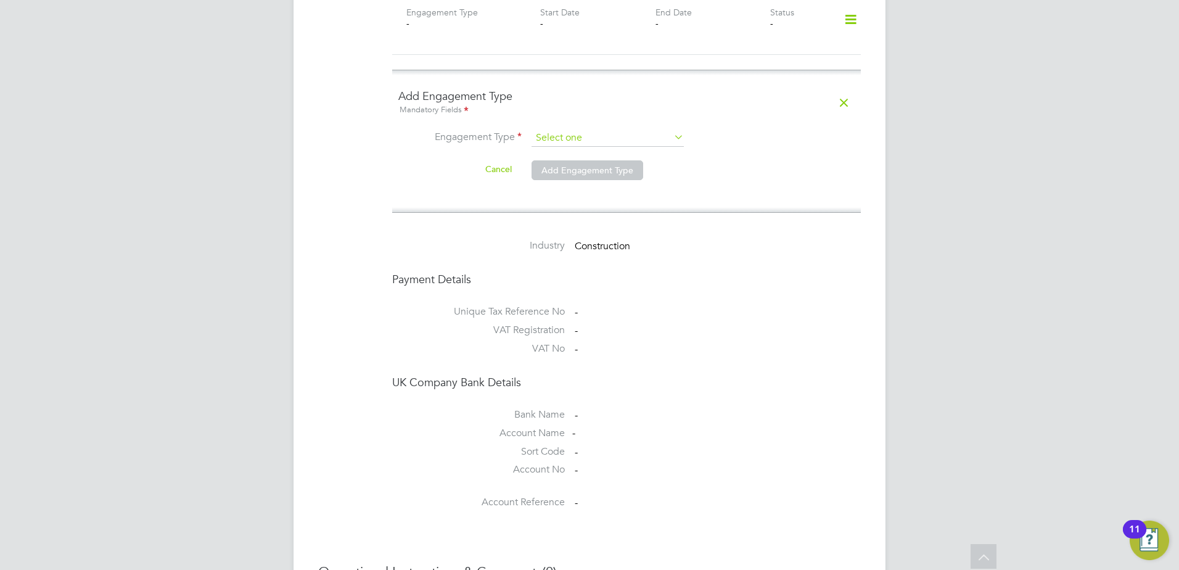
click at [582, 129] on input at bounding box center [607, 137] width 152 height 17
click at [586, 164] on li "PAYE Direct" at bounding box center [608, 161] width 154 height 18
type input "PAYE Direct"
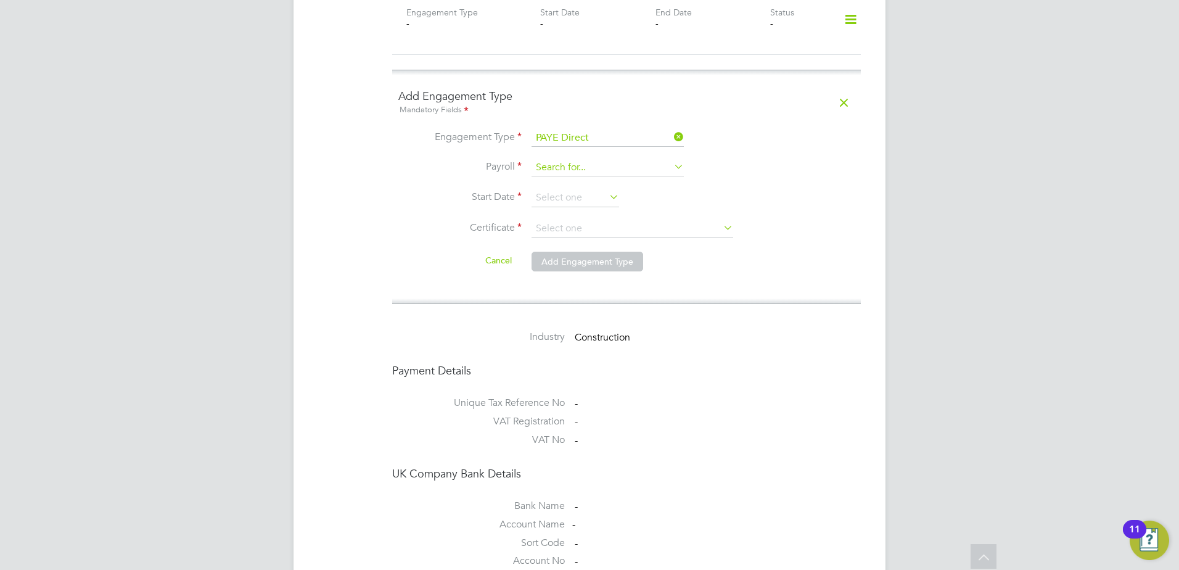
click at [583, 159] on input at bounding box center [607, 167] width 152 height 17
click at [585, 197] on li "PAYE Umbrella" at bounding box center [608, 191] width 154 height 18
type input "PAYE Umbrella"
click at [586, 189] on input at bounding box center [575, 198] width 88 height 18
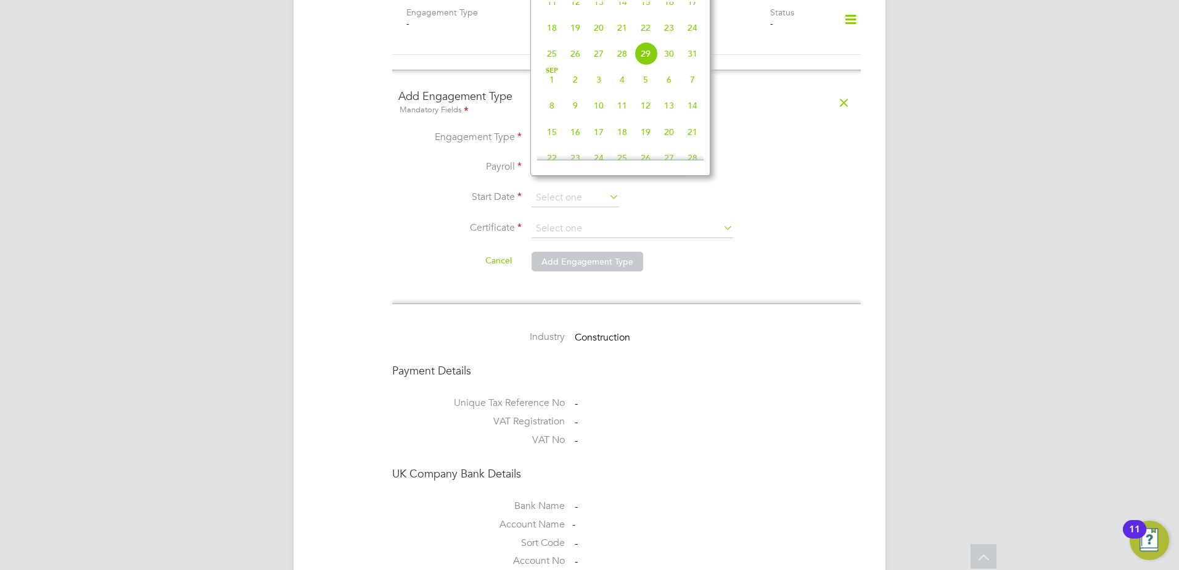
scroll to position [377, 0]
click at [556, 115] on span "11" at bounding box center [551, 104] width 23 height 23
type input "[DATE]"
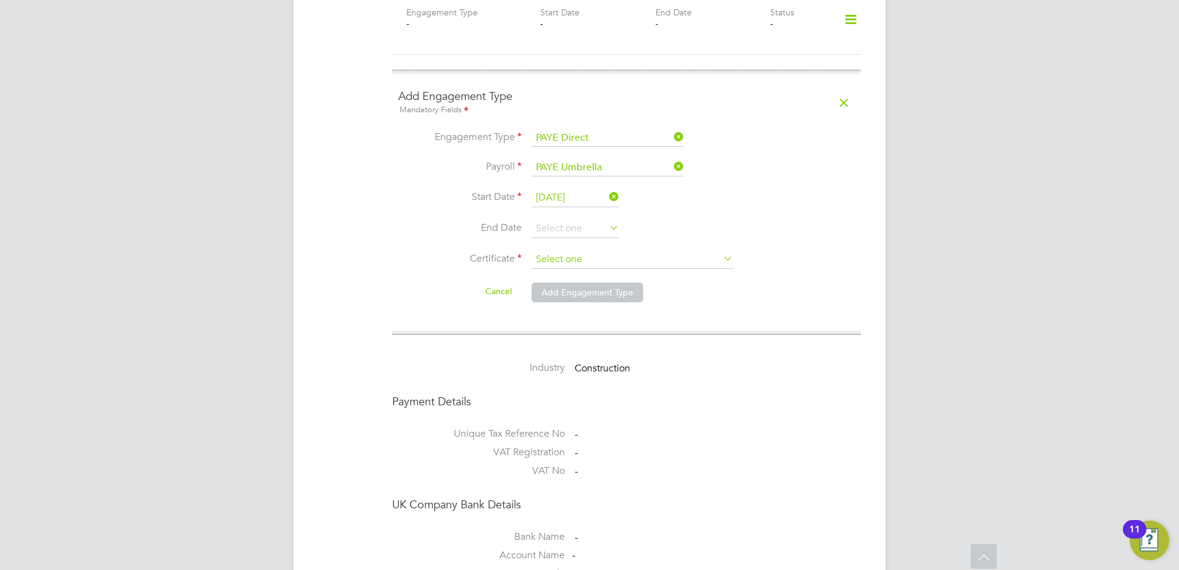
click at [581, 250] on input at bounding box center [632, 259] width 202 height 18
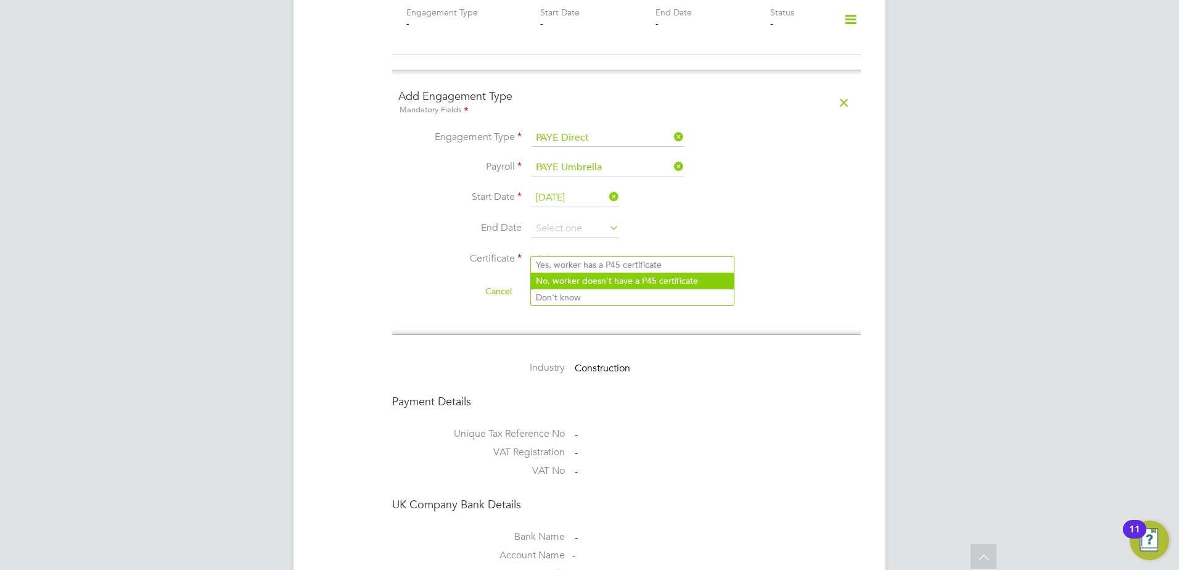
click at [584, 282] on li "No, worker doesn't have a P45 certificate" at bounding box center [632, 281] width 203 height 16
type input "No, worker doesn't have a P45 certificate"
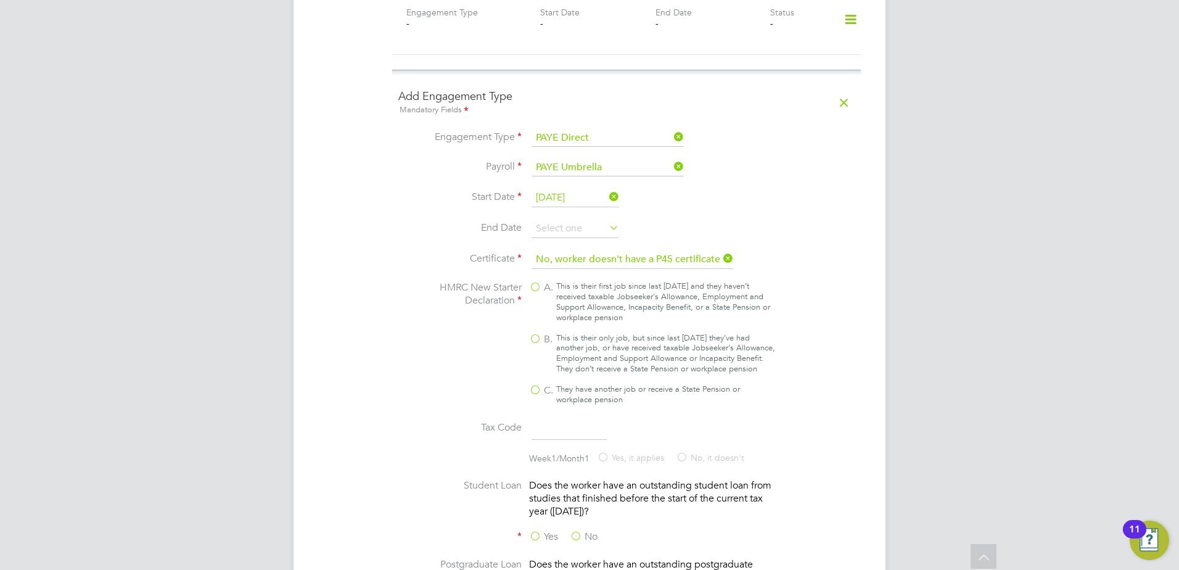
click at [589, 340] on div "This is their only job, but since last [DATE] they’ve had another job, or have …" at bounding box center [665, 354] width 219 height 42
click at [0, 0] on input "B. This is their only job, but since last [DATE] they’ve had another job, or ha…" at bounding box center [0, 0] width 0 height 0
type input "1257L"
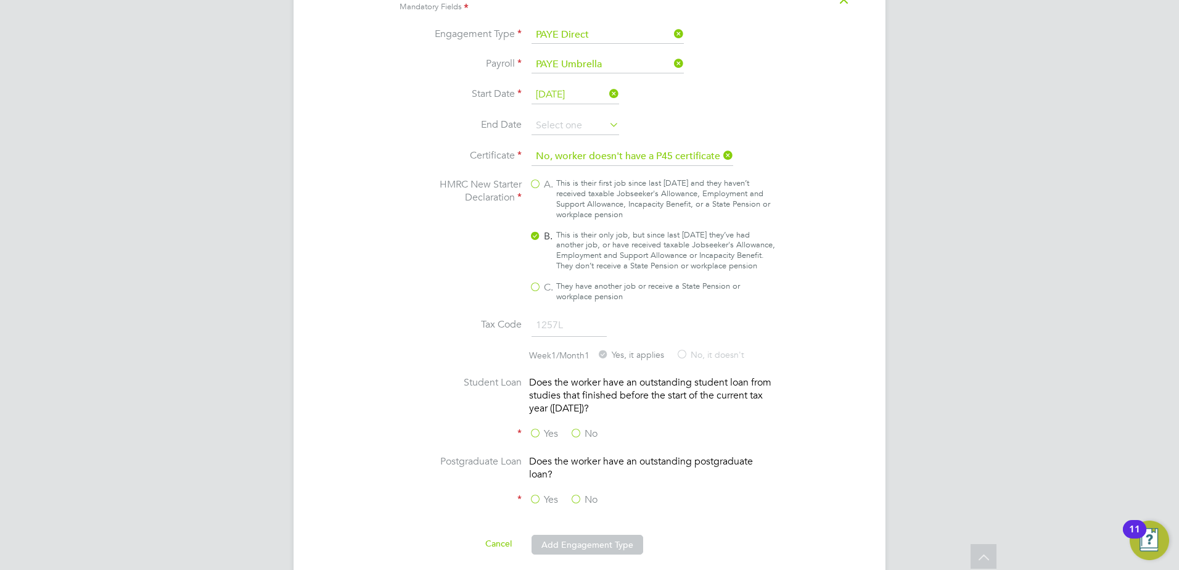
click at [573, 427] on label "No" at bounding box center [584, 433] width 28 height 13
click at [0, 0] on input "No" at bounding box center [0, 0] width 0 height 0
click at [581, 499] on label "No" at bounding box center [584, 499] width 28 height 13
click at [0, 0] on input "No" at bounding box center [0, 0] width 0 height 0
click at [581, 549] on button "Add Engagement Type" at bounding box center [587, 545] width 112 height 20
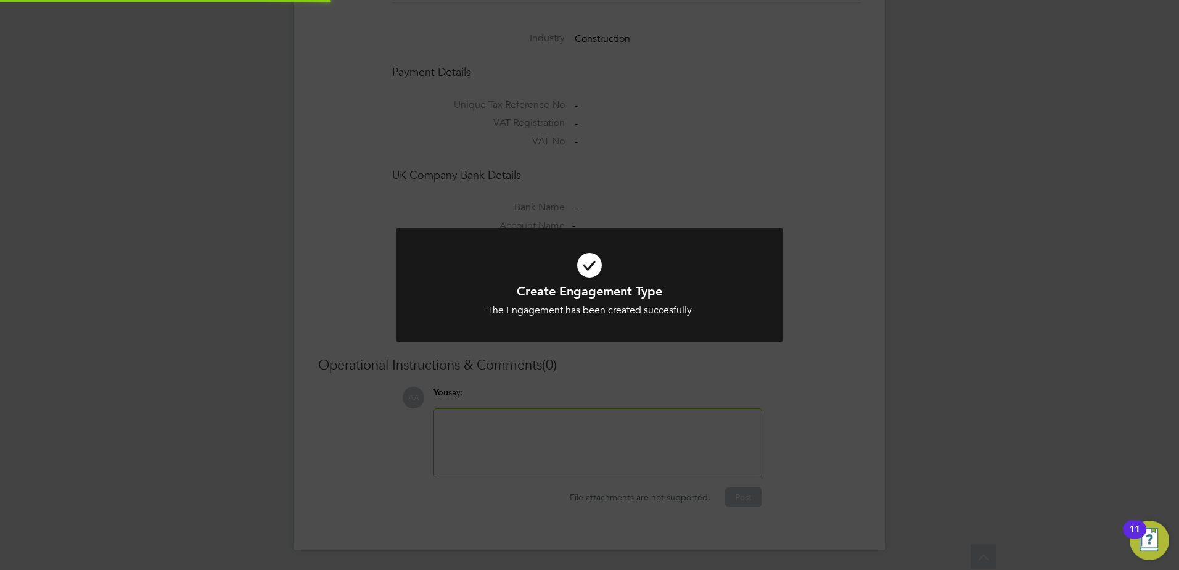
scroll to position [965, 0]
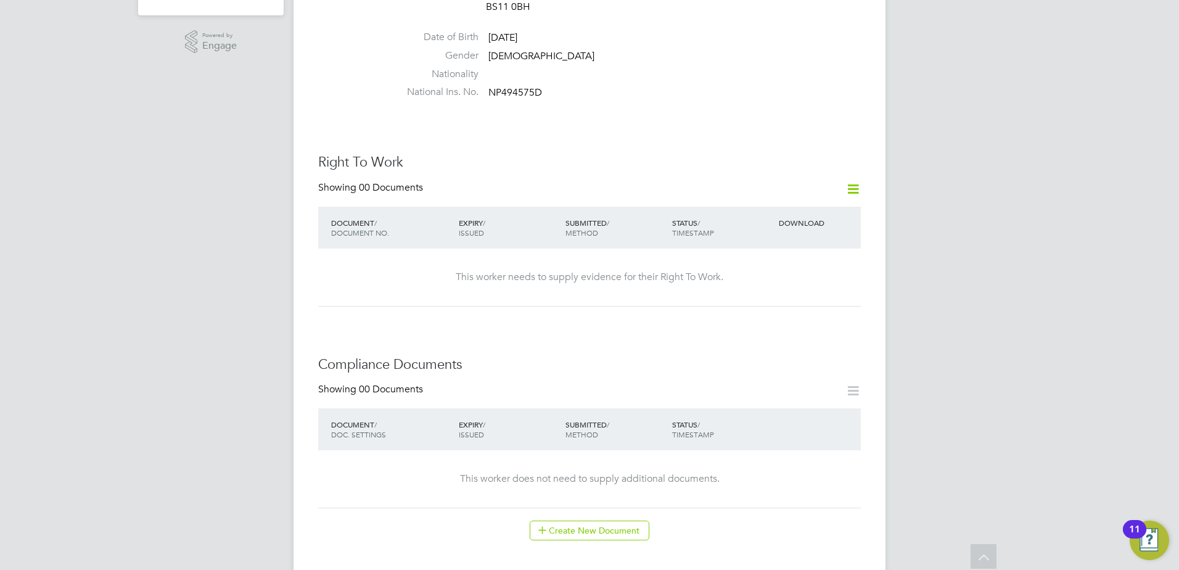
scroll to position [514, 0]
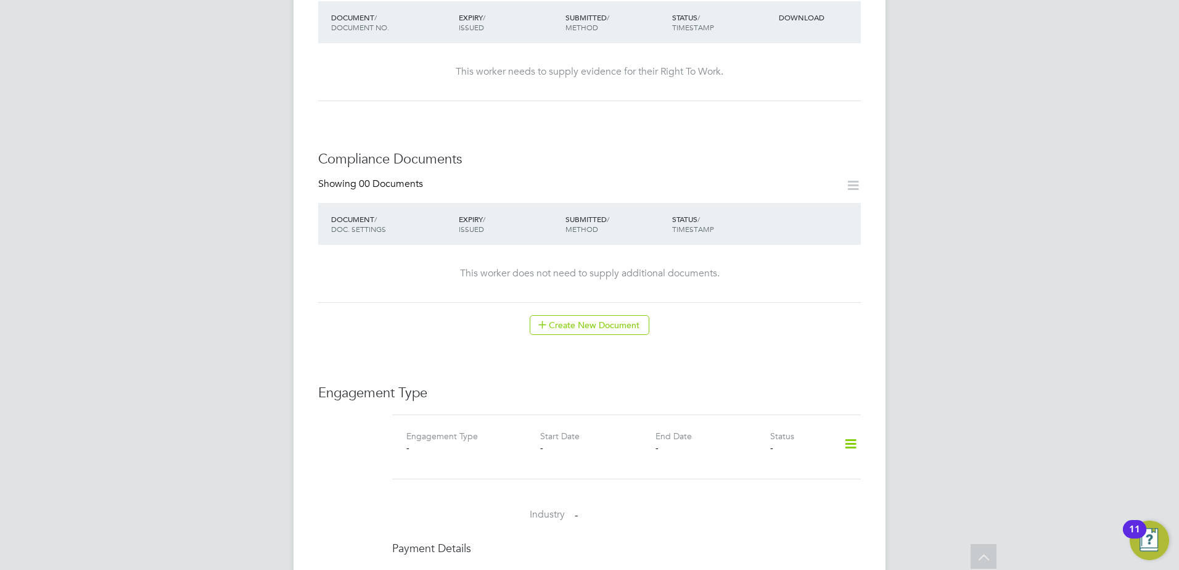
click at [850, 440] on icon at bounding box center [851, 444] width 22 height 28
click at [799, 482] on li "Add Engagement Type" at bounding box center [787, 483] width 140 height 17
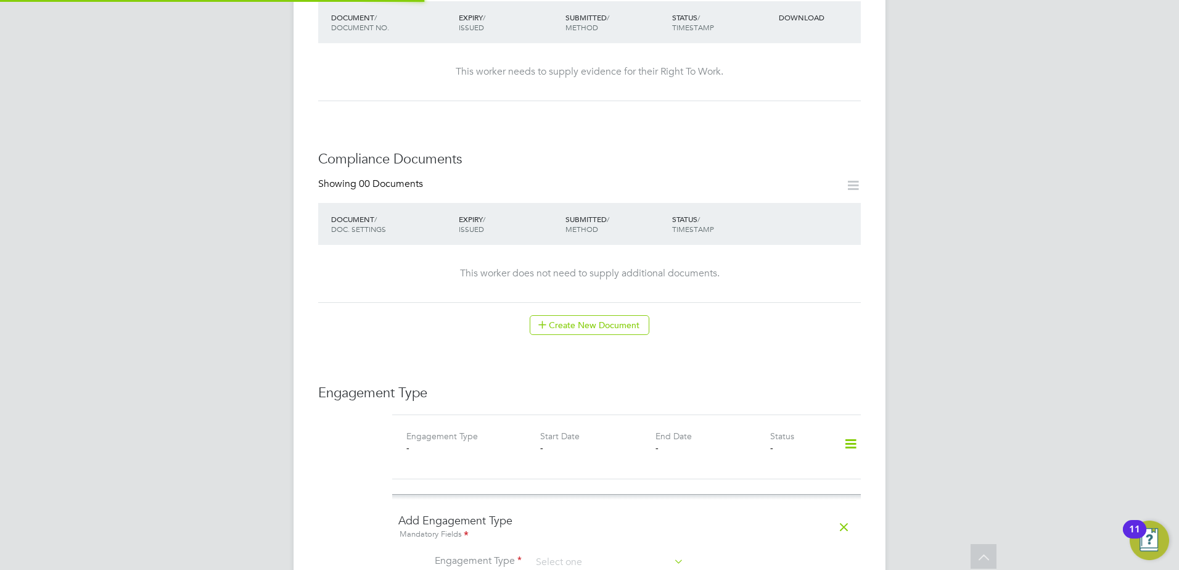
scroll to position [822, 0]
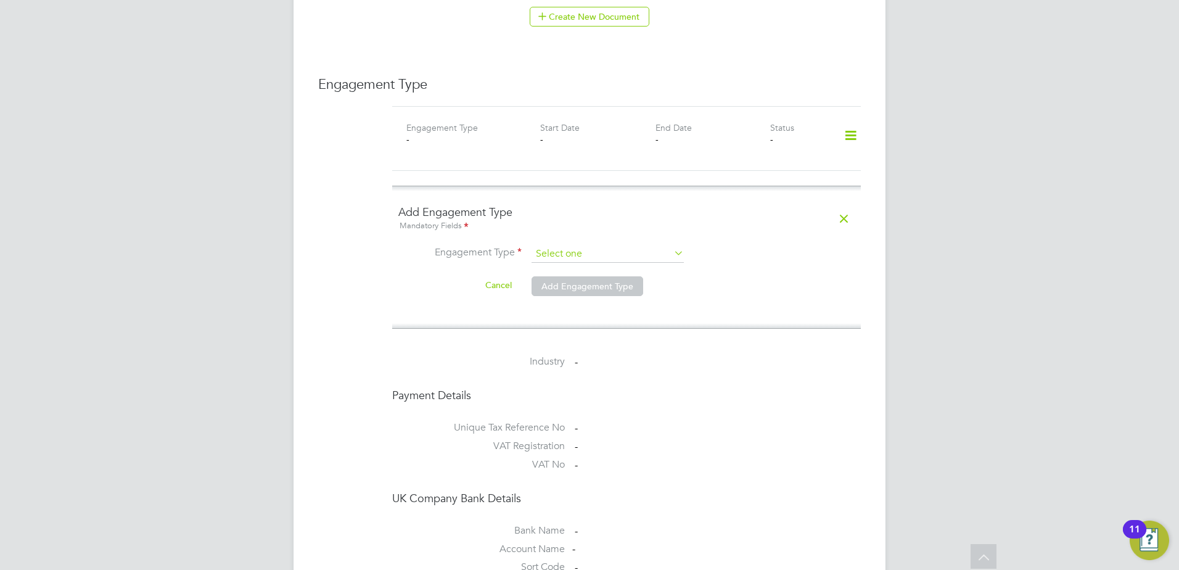
click at [580, 245] on input at bounding box center [607, 253] width 152 height 17
click at [572, 293] on li "Self-employed" at bounding box center [608, 294] width 154 height 18
type input "Self-employed"
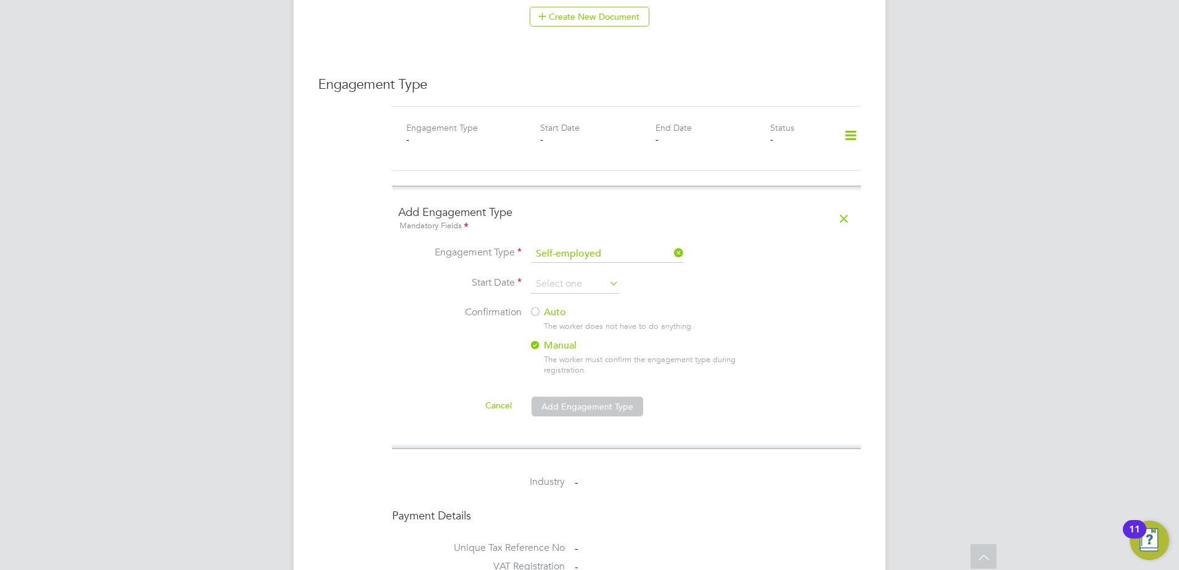
click at [572, 306] on label "Auto" at bounding box center [640, 312] width 222 height 13
click at [572, 275] on input at bounding box center [575, 284] width 88 height 18
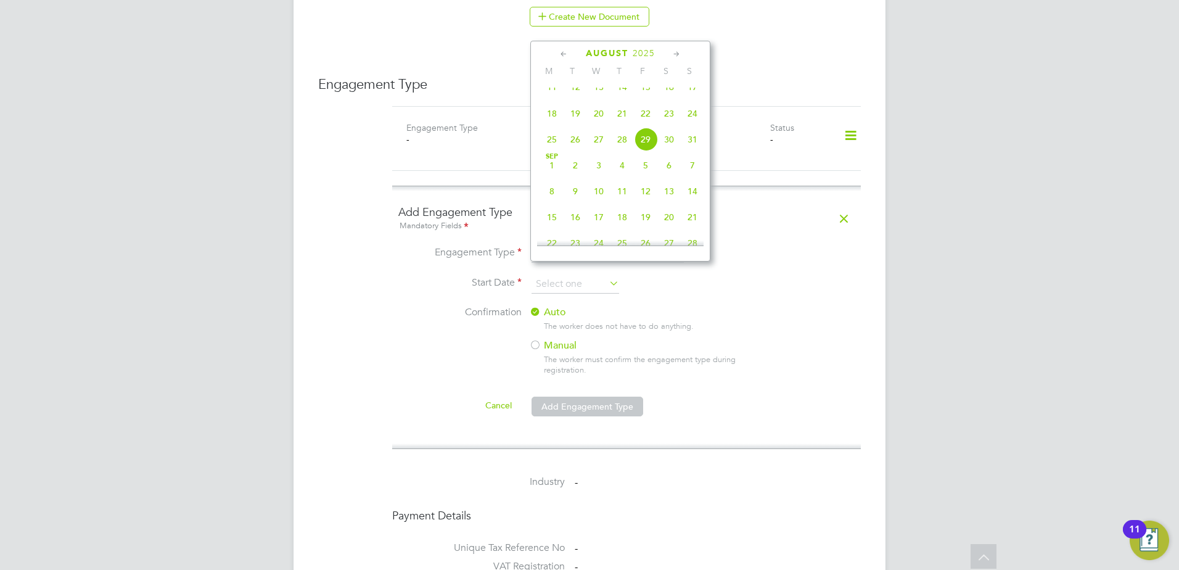
click at [562, 56] on icon at bounding box center [564, 54] width 12 height 14
click at [554, 152] on span "14" at bounding box center [551, 144] width 23 height 23
type input "14 Jul 2025"
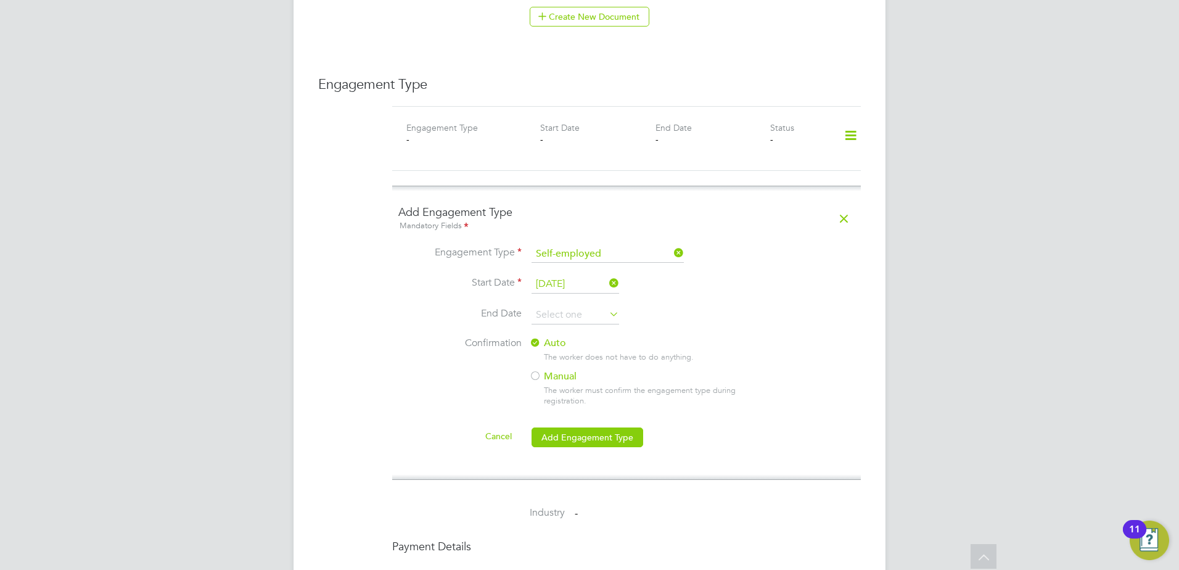
click at [606, 432] on button "Add Engagement Type" at bounding box center [587, 437] width 112 height 20
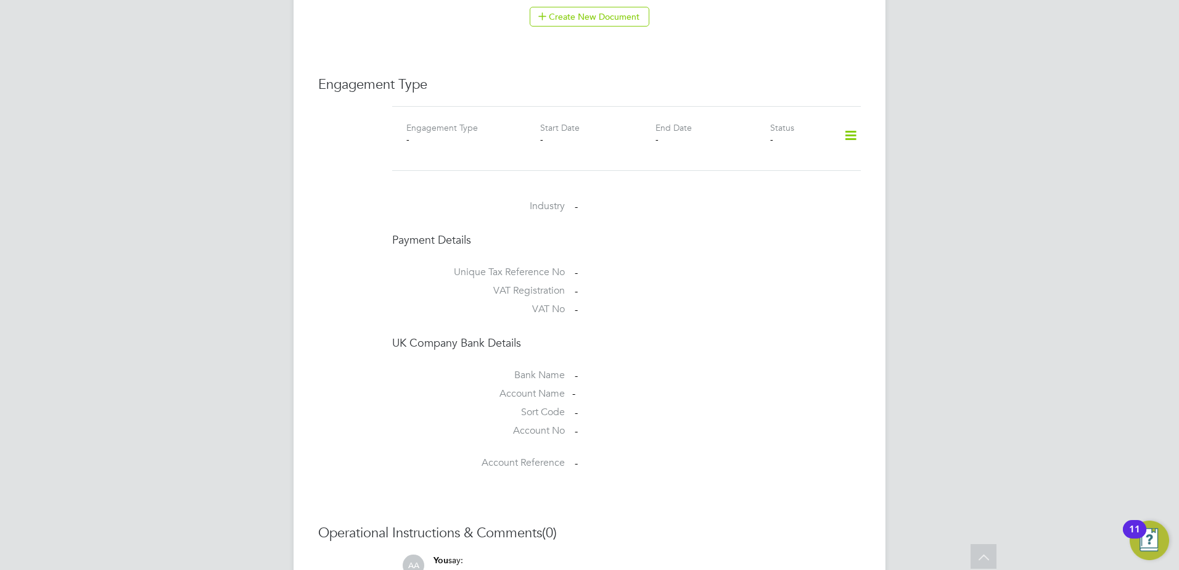
scroll to position [790, 0]
